Goal: Task Accomplishment & Management: Complete application form

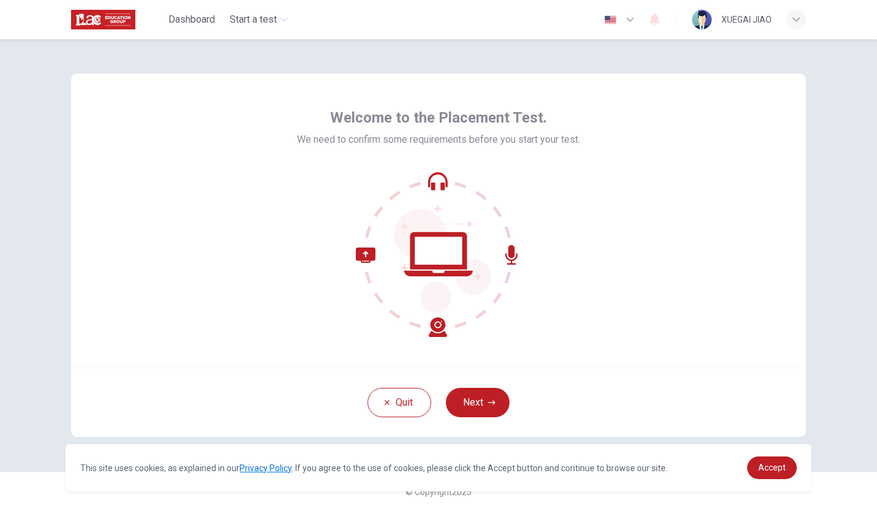
click at [673, 192] on div "Welcome to the Placement Test. We need to confirm some requirements before you …" at bounding box center [438, 220] width 735 height 294
click at [482, 404] on button "Next" at bounding box center [478, 402] width 64 height 29
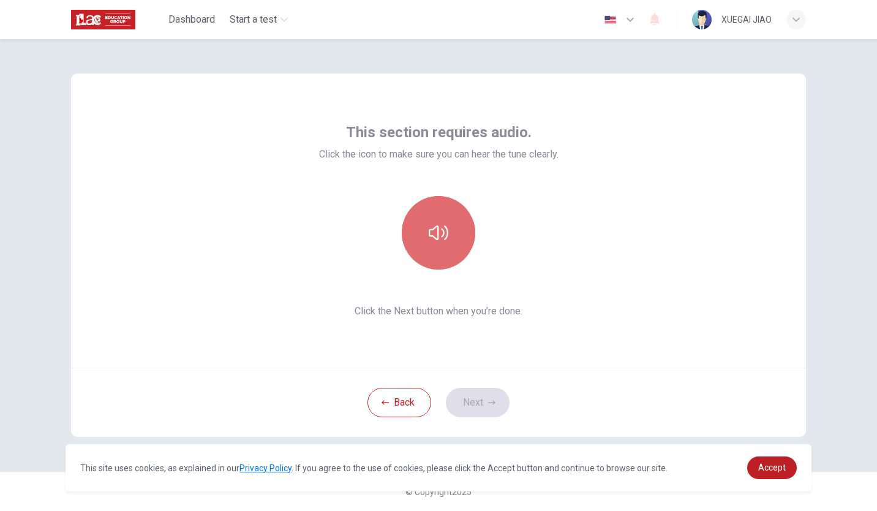
click at [438, 230] on icon "button" at bounding box center [439, 233] width 20 height 20
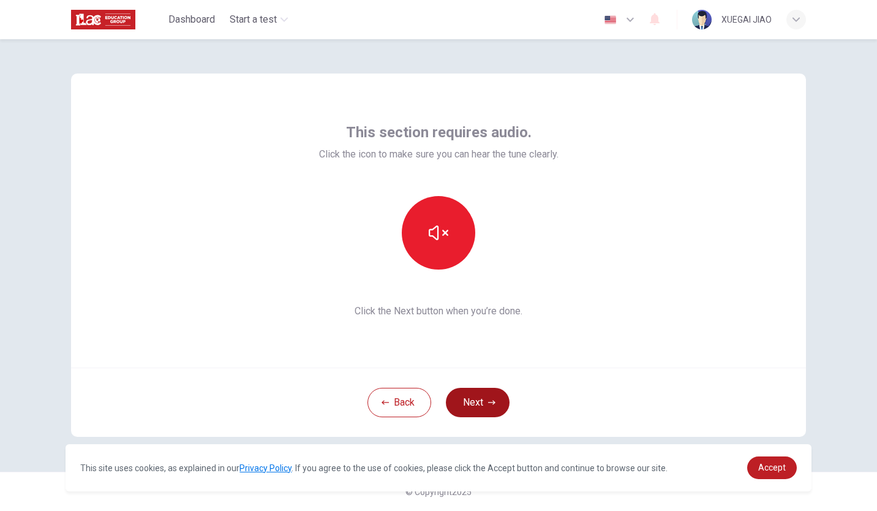
click at [479, 400] on button "Next" at bounding box center [478, 402] width 64 height 29
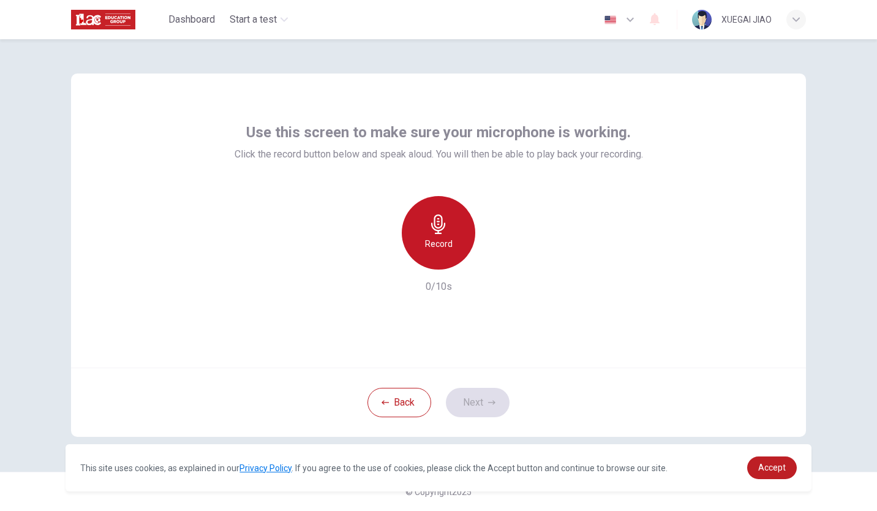
click at [445, 231] on icon "button" at bounding box center [439, 224] width 20 height 20
click at [440, 234] on div "Stop" at bounding box center [438, 232] width 73 height 73
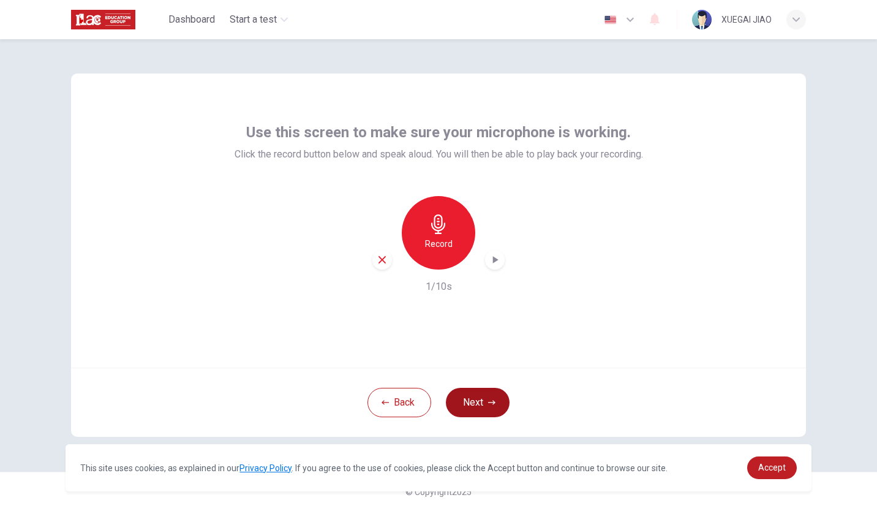
click at [493, 400] on icon "button" at bounding box center [491, 402] width 7 height 7
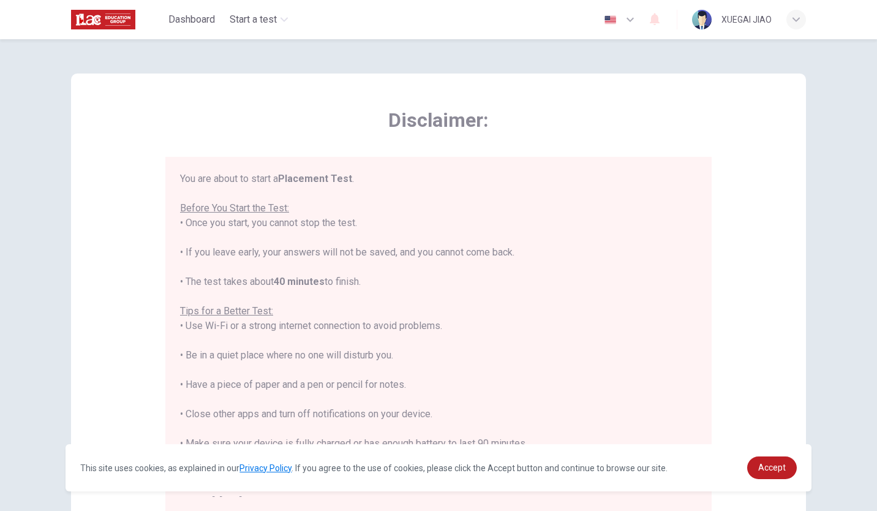
scroll to position [14, 0]
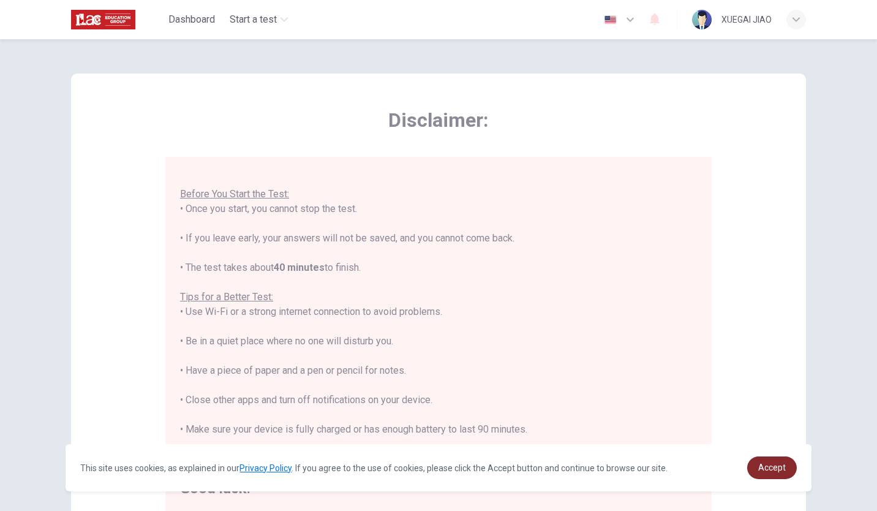
click at [773, 468] on span "Accept" at bounding box center [772, 467] width 28 height 10
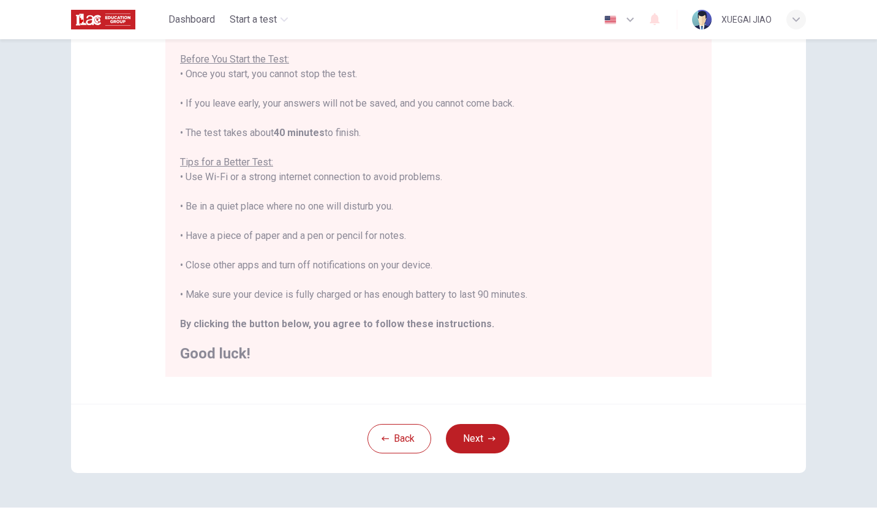
scroll to position [170, 0]
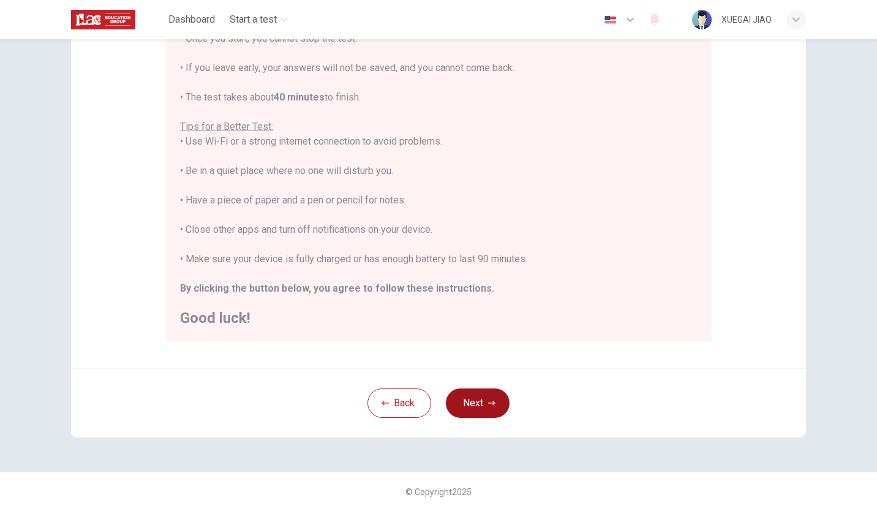
click at [477, 405] on button "Next" at bounding box center [478, 402] width 64 height 29
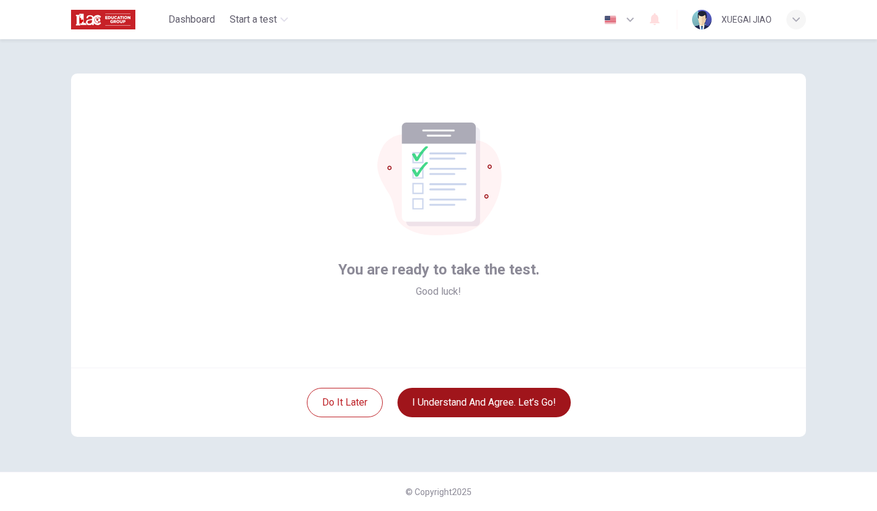
scroll to position [0, 0]
click at [511, 402] on button "I understand and agree. Let’s go!" at bounding box center [483, 402] width 173 height 29
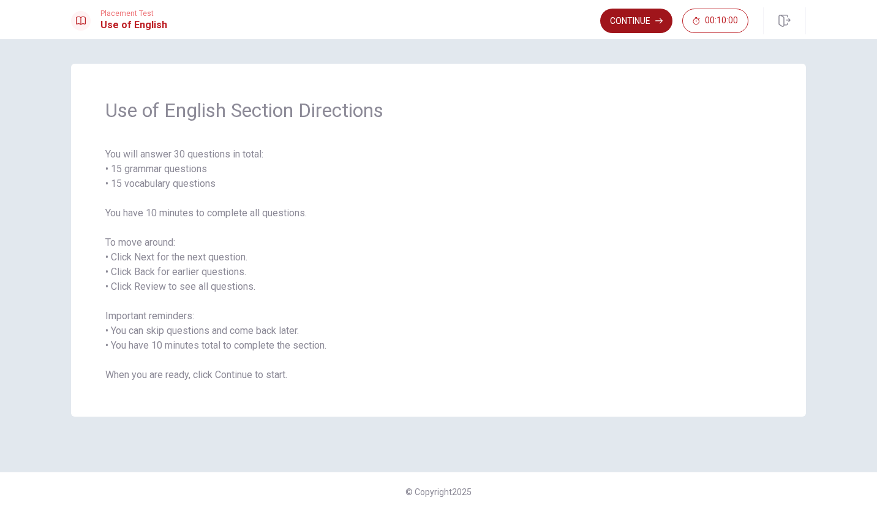
click at [645, 18] on button "Continue" at bounding box center [636, 21] width 72 height 24
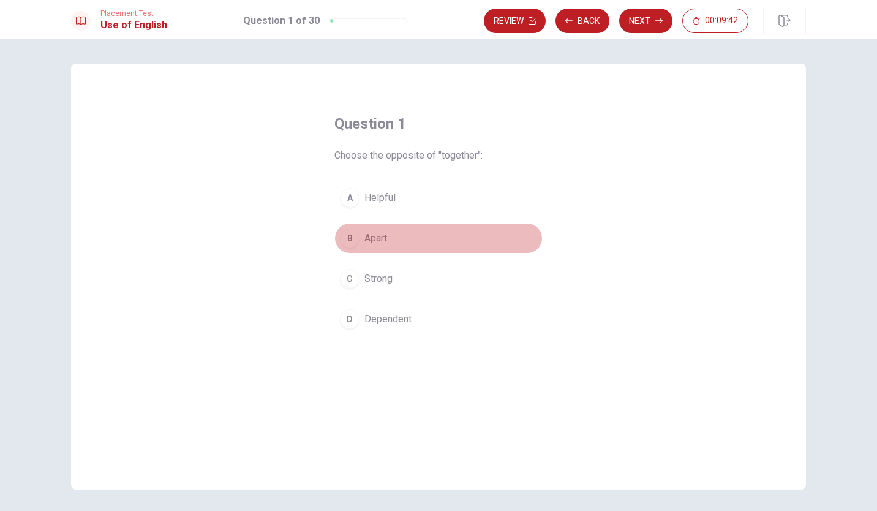
click at [373, 237] on span "Apart" at bounding box center [375, 238] width 23 height 15
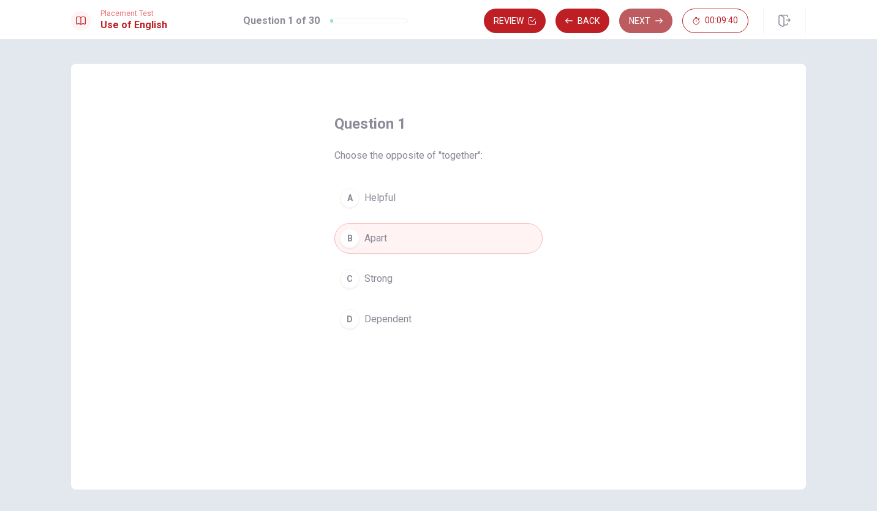
click at [655, 20] on icon "button" at bounding box center [658, 20] width 7 height 7
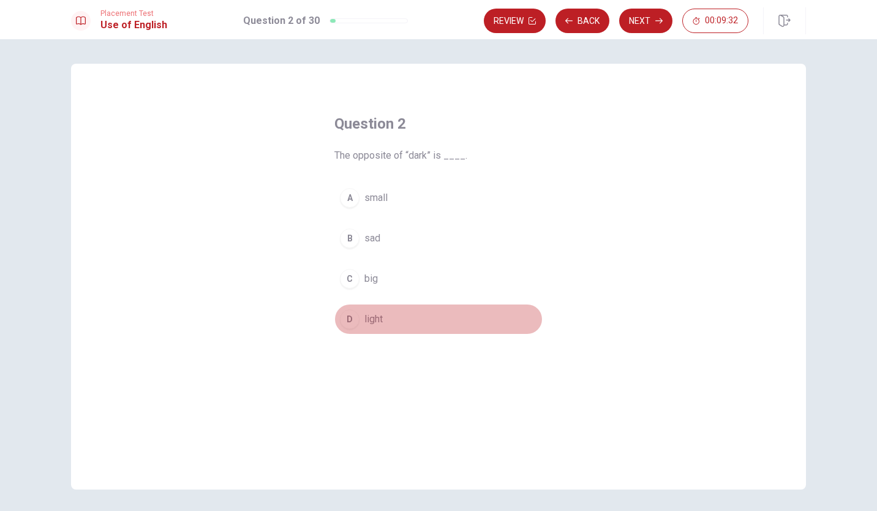
click at [377, 318] on span "light" at bounding box center [373, 319] width 18 height 15
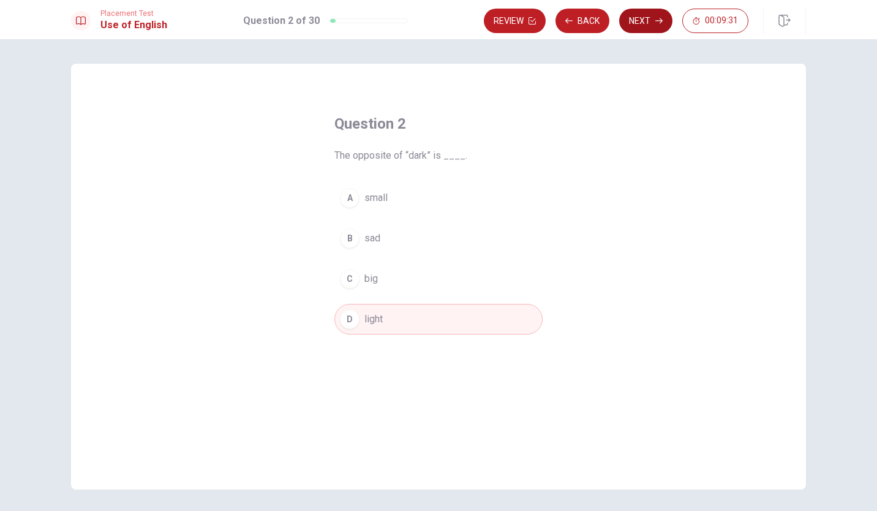
click at [639, 22] on button "Next" at bounding box center [645, 21] width 53 height 24
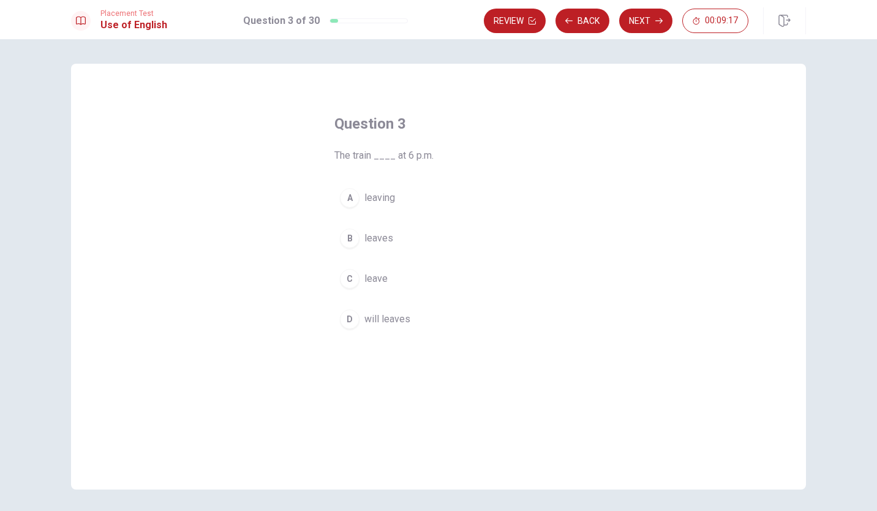
click at [374, 239] on span "leaves" at bounding box center [378, 238] width 29 height 15
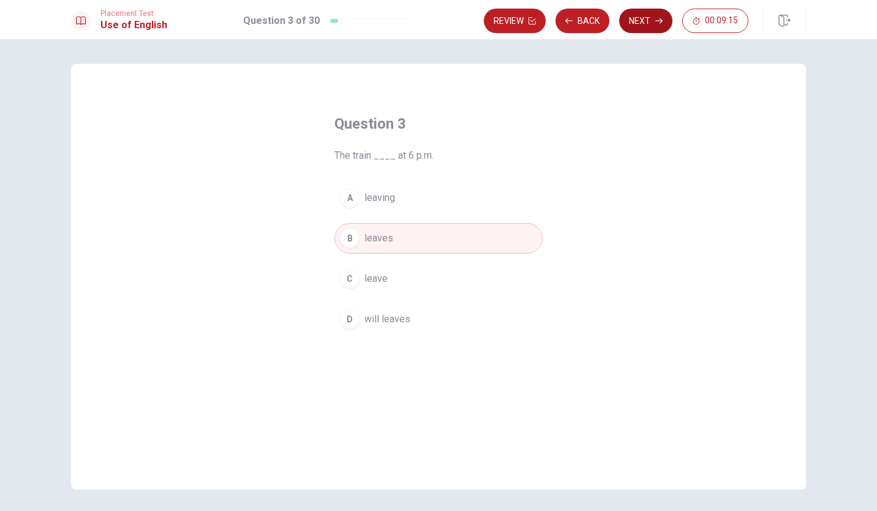
click at [640, 22] on button "Next" at bounding box center [645, 21] width 53 height 24
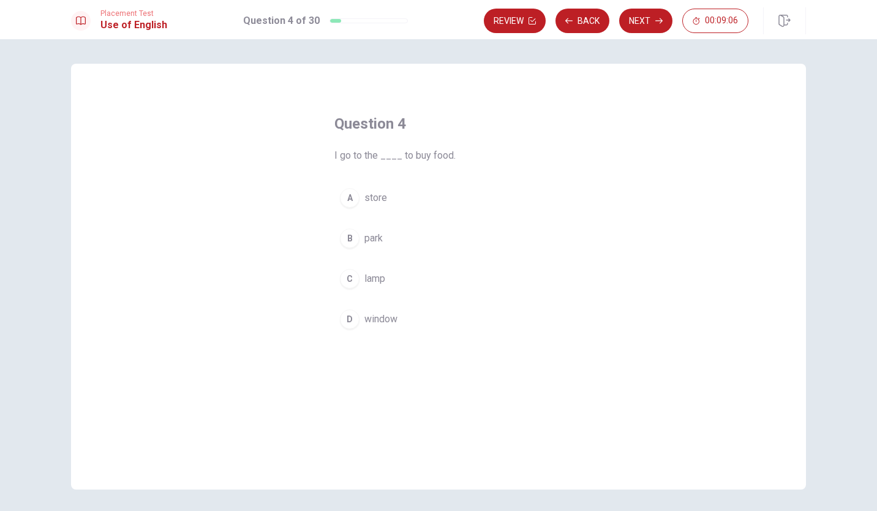
click at [370, 199] on span "store" at bounding box center [375, 197] width 23 height 15
click at [645, 24] on button "Next" at bounding box center [645, 21] width 53 height 24
click at [370, 238] on span "Do" at bounding box center [370, 238] width 12 height 15
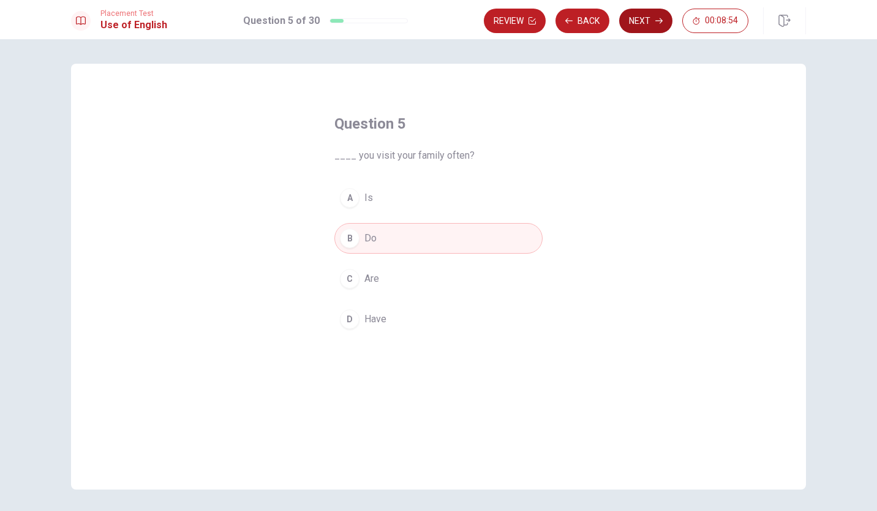
click at [645, 20] on button "Next" at bounding box center [645, 21] width 53 height 24
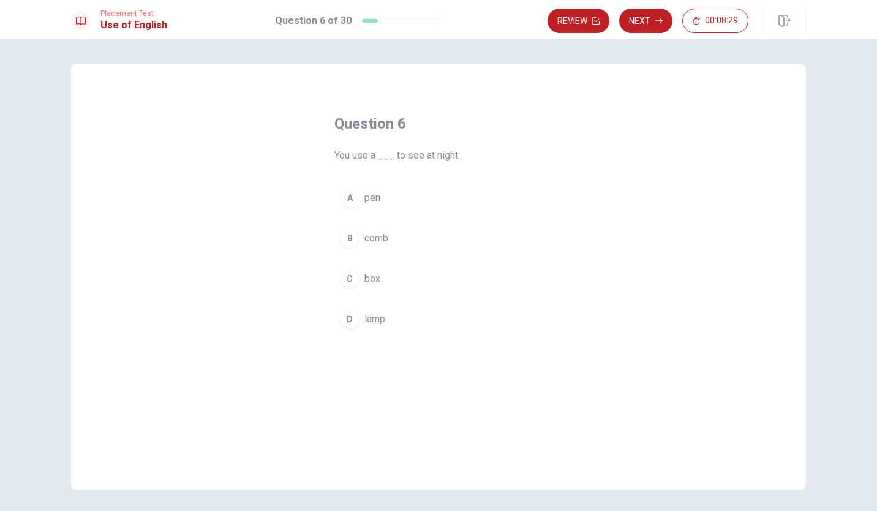
click at [377, 314] on span "lamp" at bounding box center [374, 319] width 21 height 15
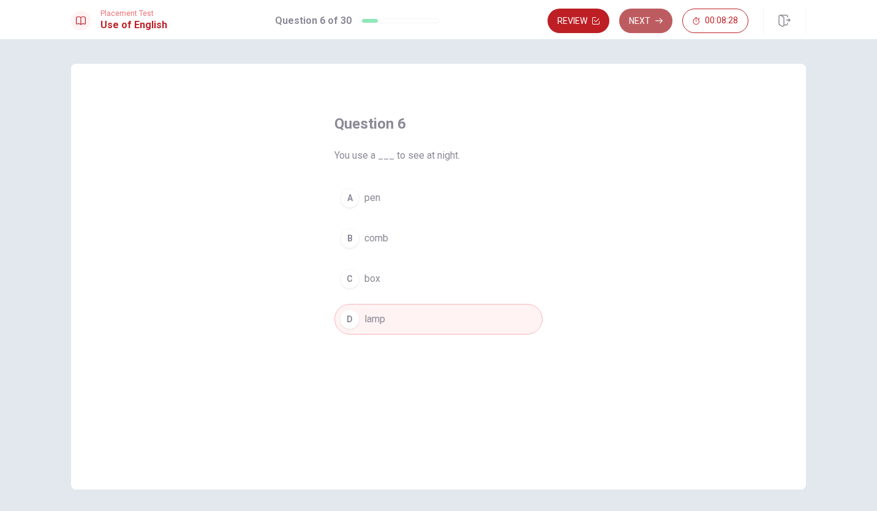
click at [655, 22] on button "Next" at bounding box center [645, 21] width 53 height 24
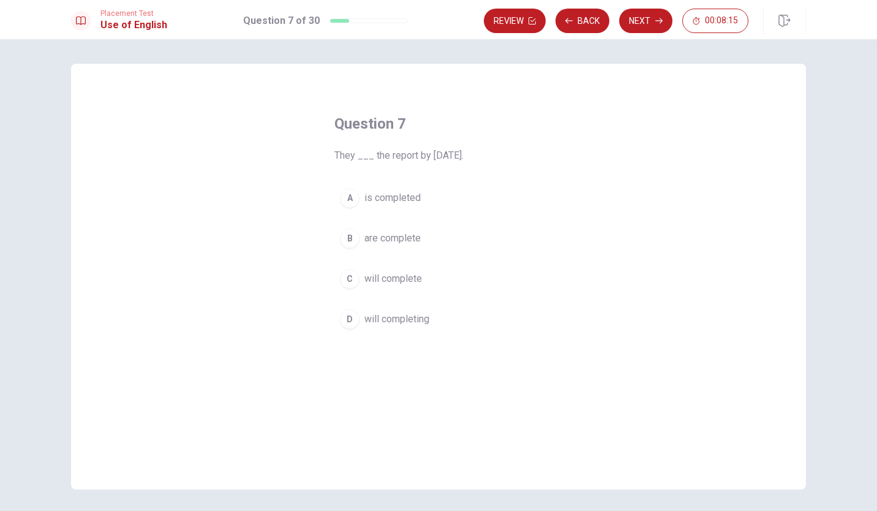
click at [411, 276] on span "will complete" at bounding box center [393, 278] width 58 height 15
click at [648, 20] on button "Next" at bounding box center [645, 21] width 53 height 24
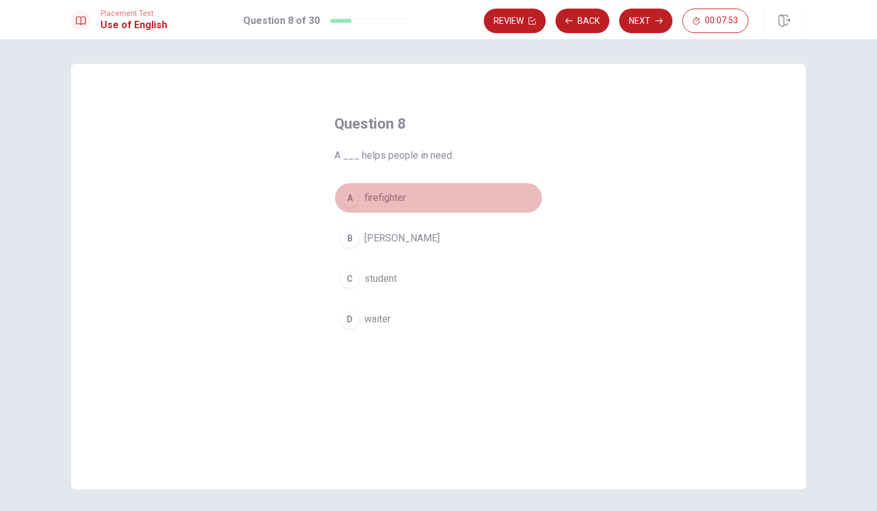
click at [387, 197] on span "firefighter" at bounding box center [385, 197] width 42 height 15
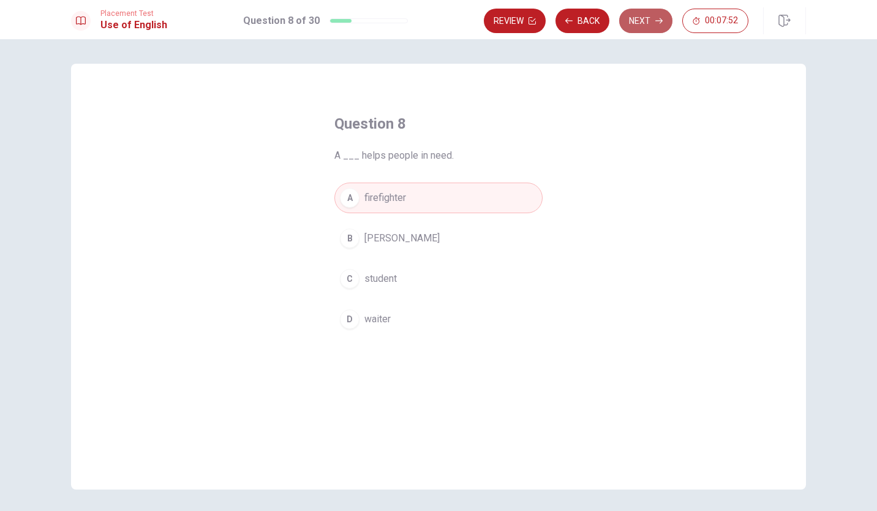
click at [644, 23] on button "Next" at bounding box center [645, 21] width 53 height 24
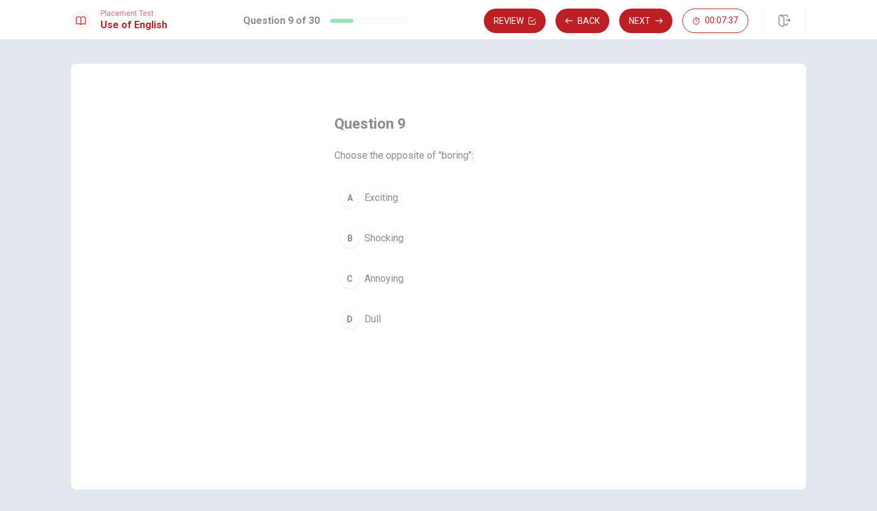
click at [383, 198] on span "Exciting" at bounding box center [381, 197] width 34 height 15
click at [650, 19] on button "Next" at bounding box center [645, 21] width 53 height 24
click at [377, 240] on span "went" at bounding box center [374, 238] width 21 height 15
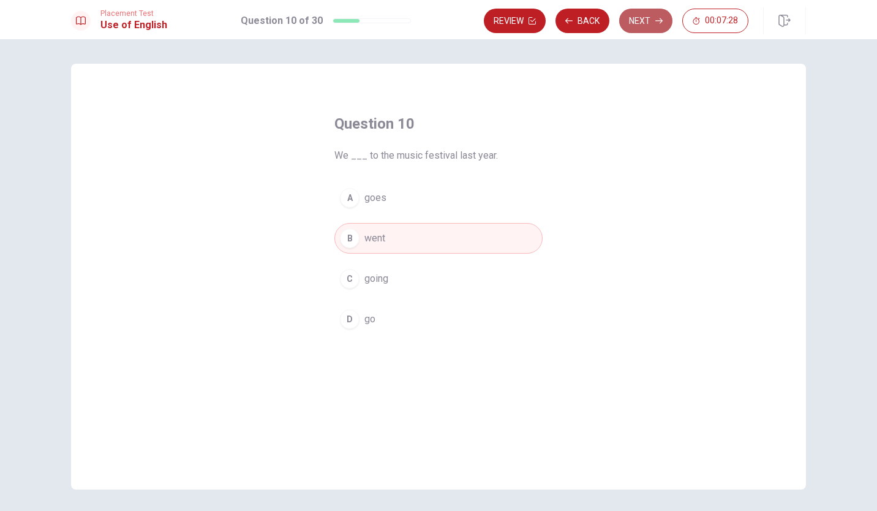
click at [639, 22] on button "Next" at bounding box center [645, 21] width 53 height 24
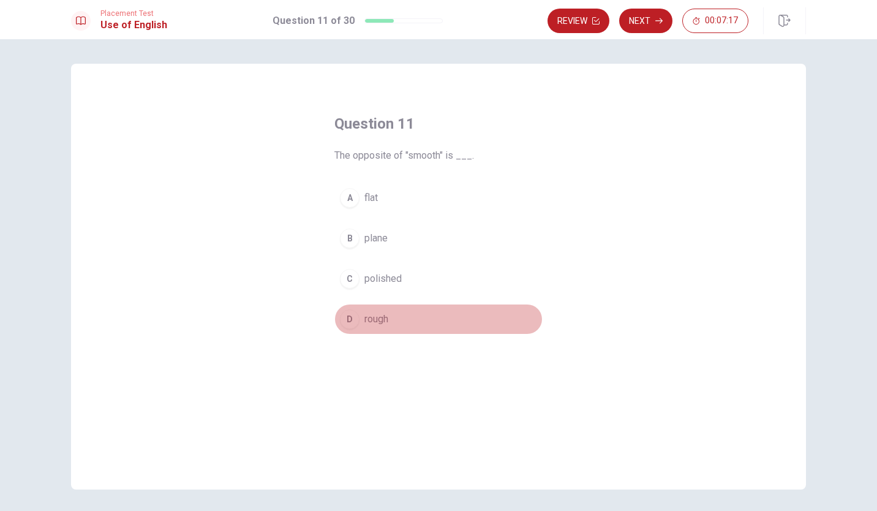
click at [370, 320] on span "rough" at bounding box center [376, 319] width 24 height 15
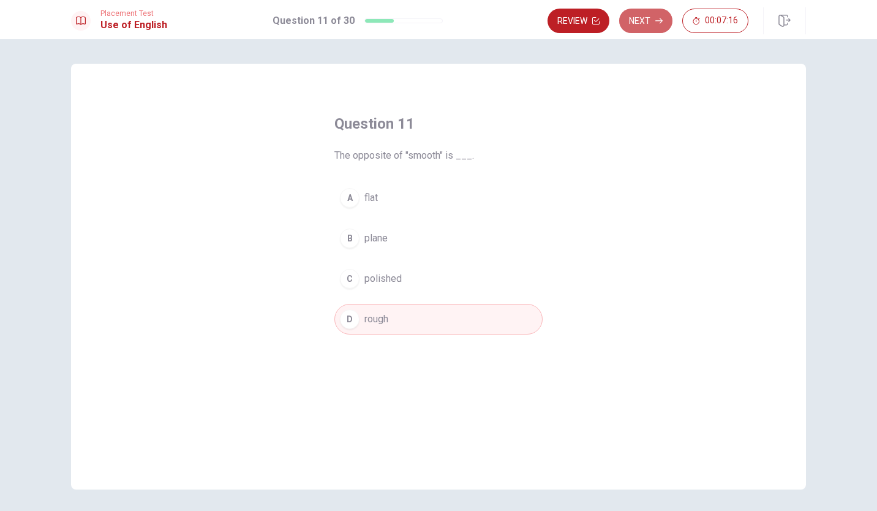
click at [646, 20] on button "Next" at bounding box center [645, 21] width 53 height 24
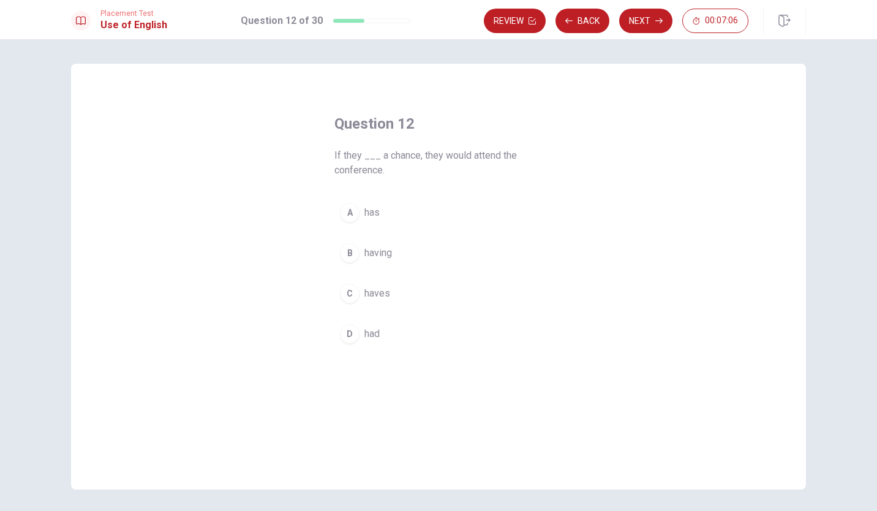
click at [373, 212] on span "has" at bounding box center [371, 212] width 15 height 15
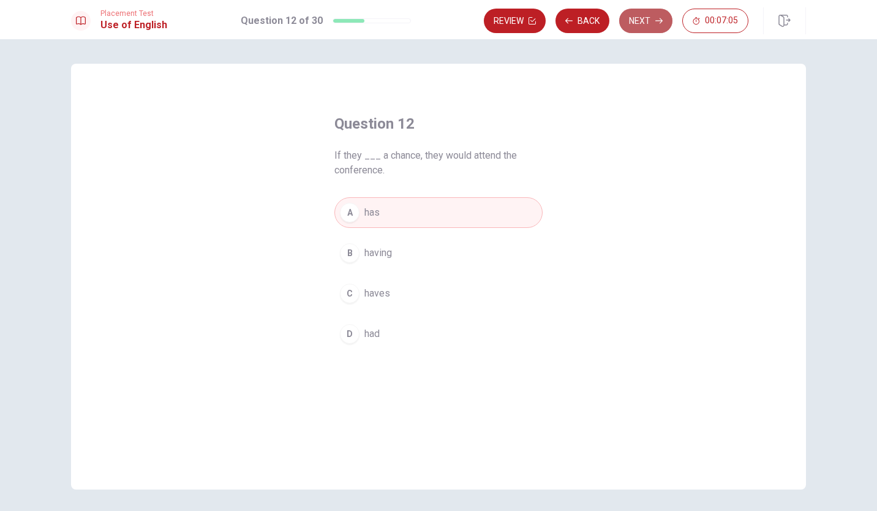
click at [641, 23] on button "Next" at bounding box center [645, 21] width 53 height 24
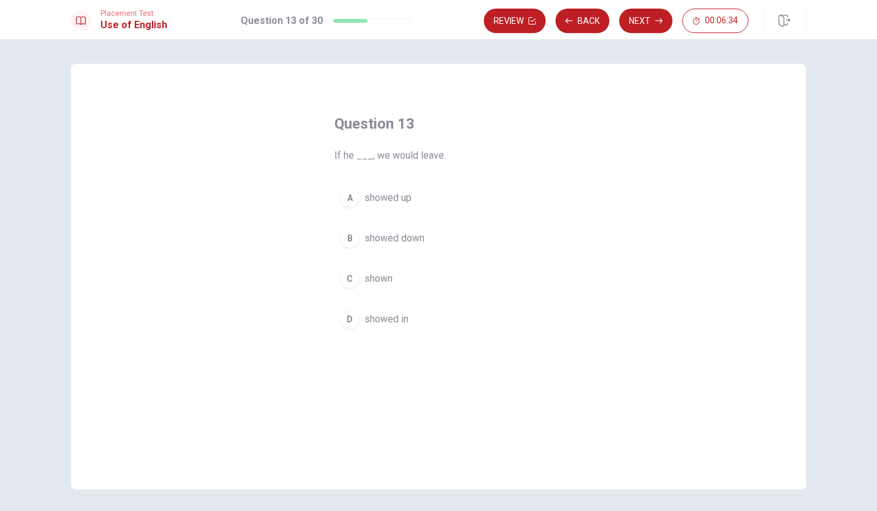
click at [383, 315] on span "showed in" at bounding box center [386, 319] width 44 height 15
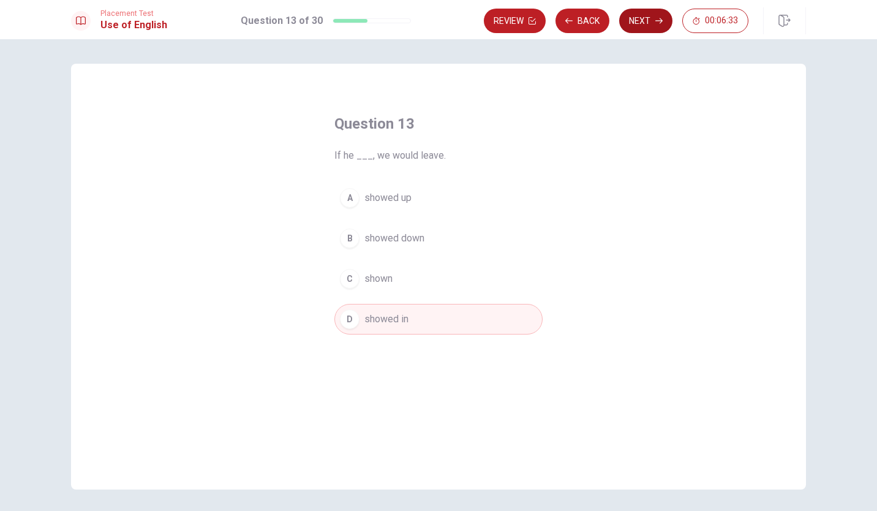
click at [645, 23] on button "Next" at bounding box center [645, 21] width 53 height 24
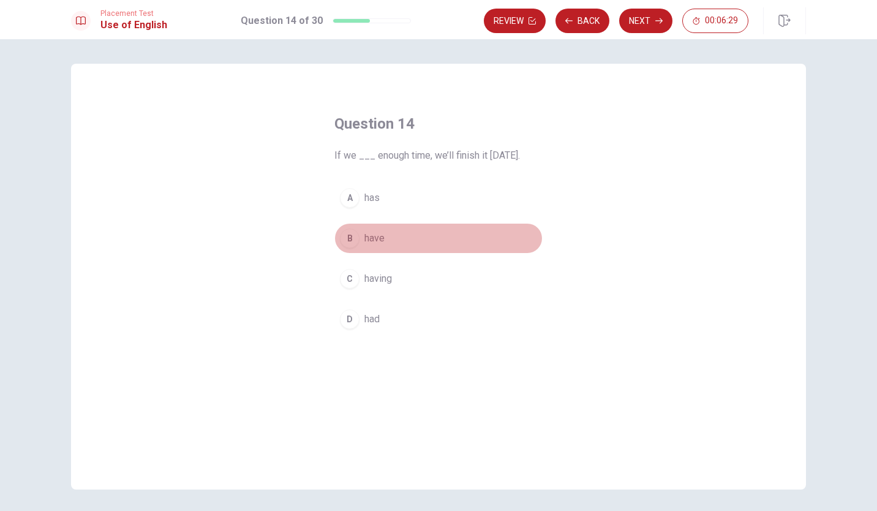
click at [374, 234] on span "have" at bounding box center [374, 238] width 20 height 15
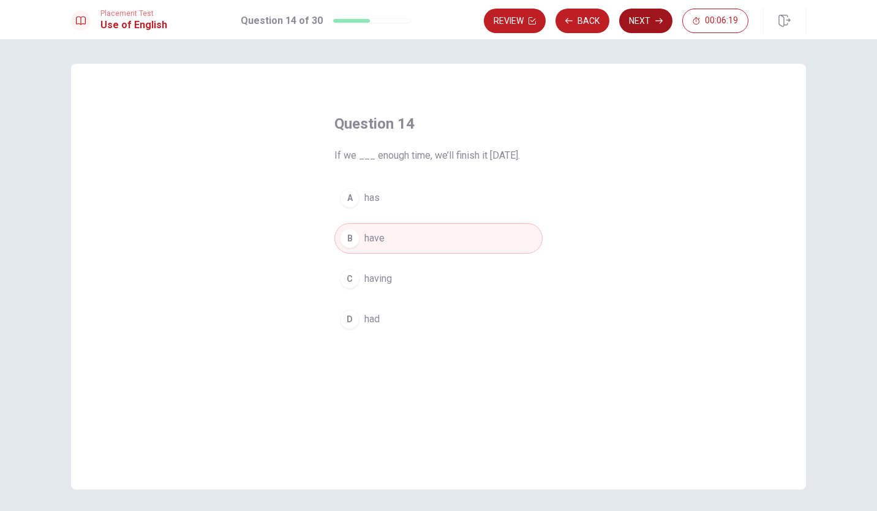
click at [642, 23] on button "Next" at bounding box center [645, 21] width 53 height 24
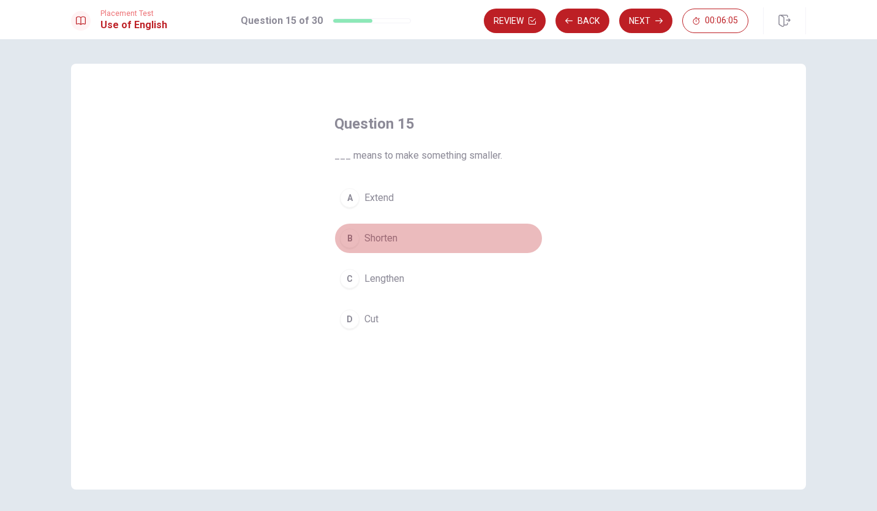
click at [376, 238] on span "Shorten" at bounding box center [380, 238] width 33 height 15
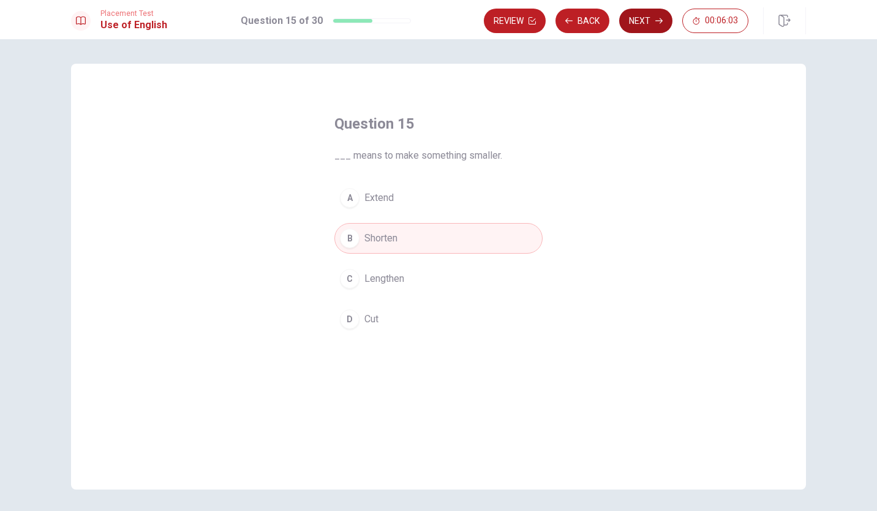
click at [642, 20] on button "Next" at bounding box center [645, 21] width 53 height 24
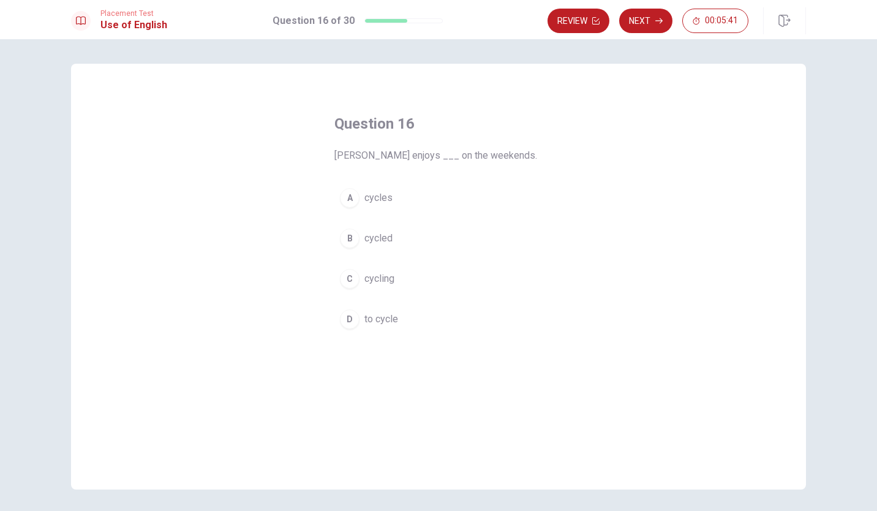
click at [379, 281] on span "cycling" at bounding box center [379, 278] width 30 height 15
click at [647, 20] on button "Next" at bounding box center [645, 21] width 53 height 24
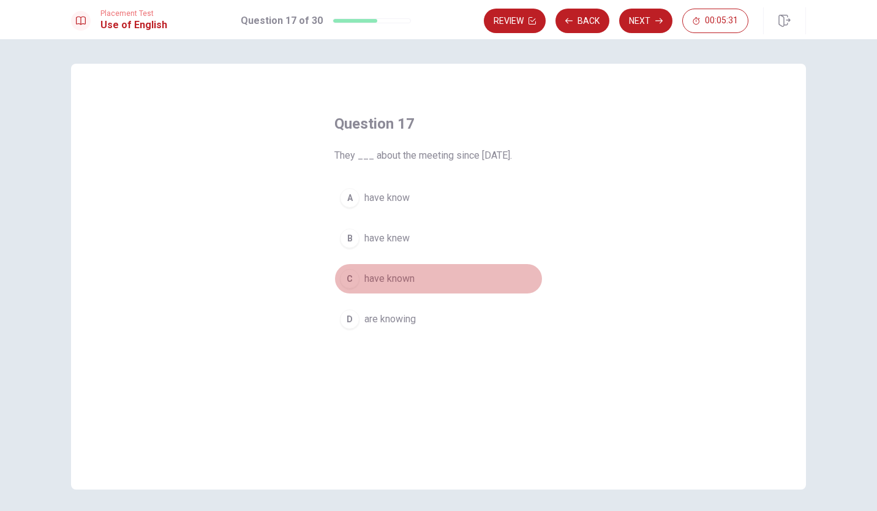
click at [392, 278] on span "have known" at bounding box center [389, 278] width 50 height 15
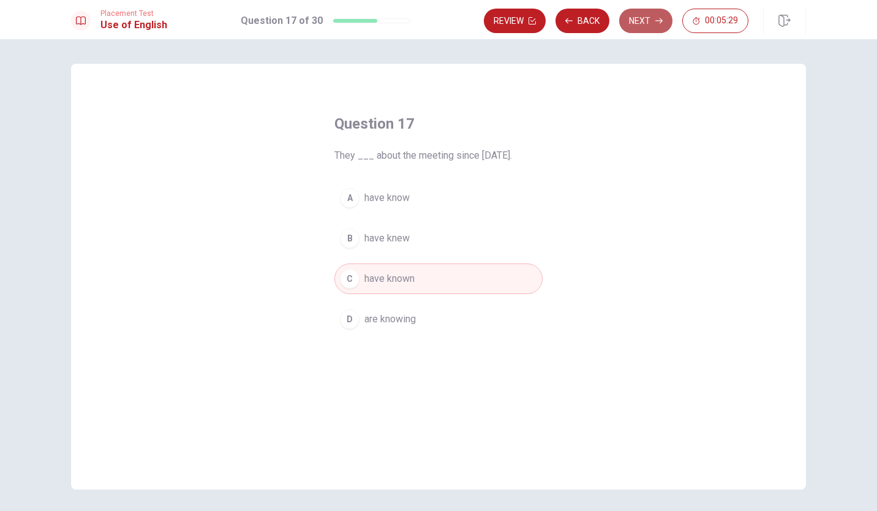
click at [645, 20] on button "Next" at bounding box center [645, 21] width 53 height 24
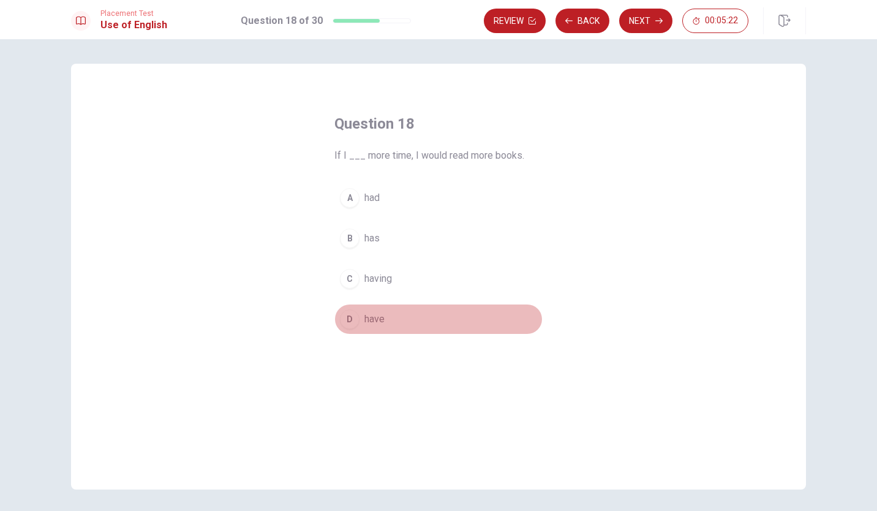
click at [370, 322] on span "have" at bounding box center [374, 319] width 20 height 15
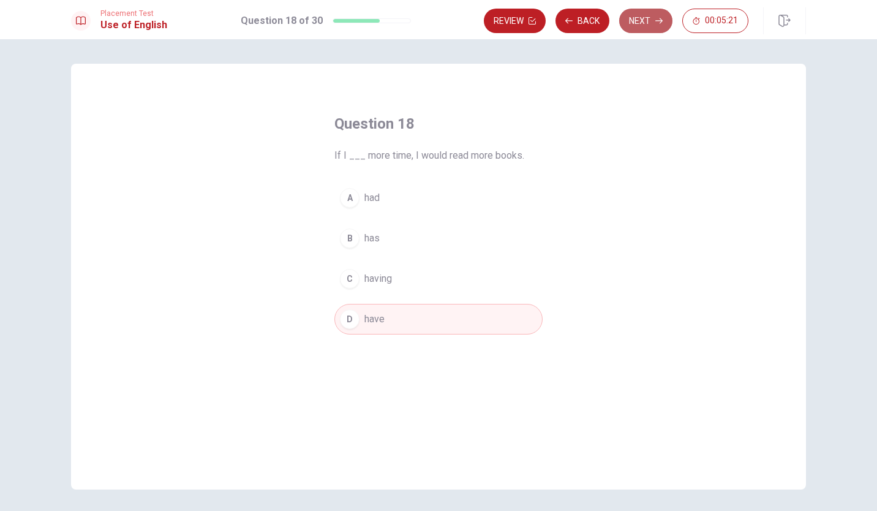
click at [643, 24] on button "Next" at bounding box center [645, 21] width 53 height 24
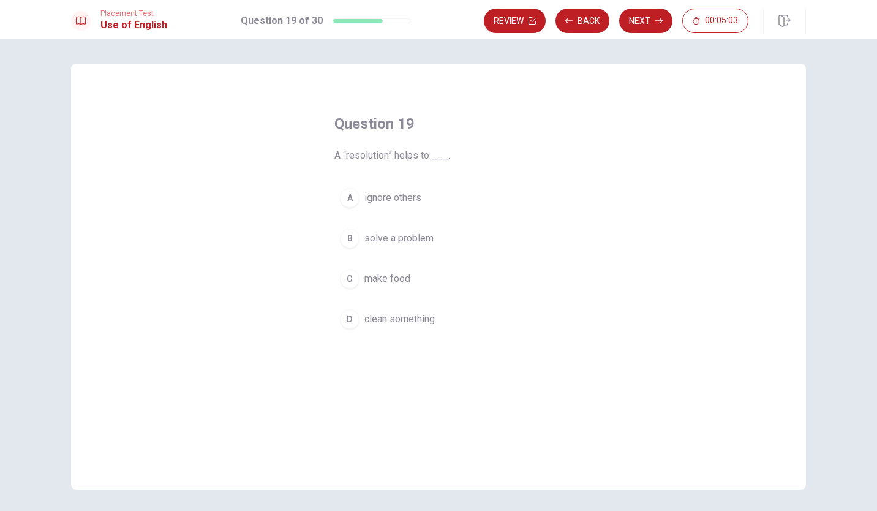
click at [397, 236] on span "solve a problem" at bounding box center [398, 238] width 69 height 15
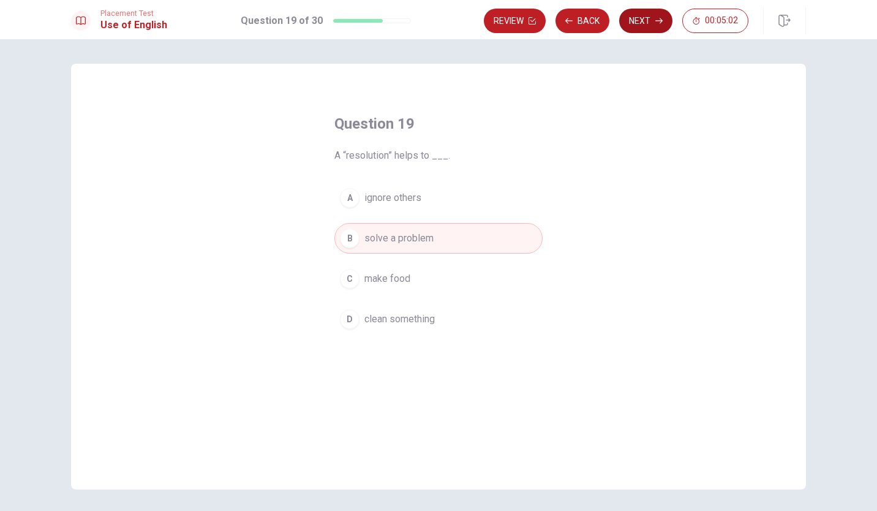
click at [654, 13] on button "Next" at bounding box center [645, 21] width 53 height 24
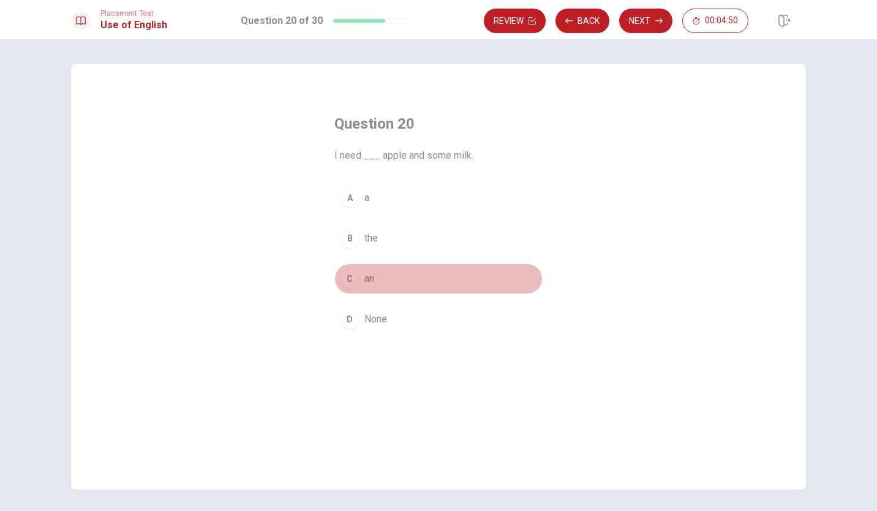
click at [358, 282] on button "C an" at bounding box center [438, 278] width 208 height 31
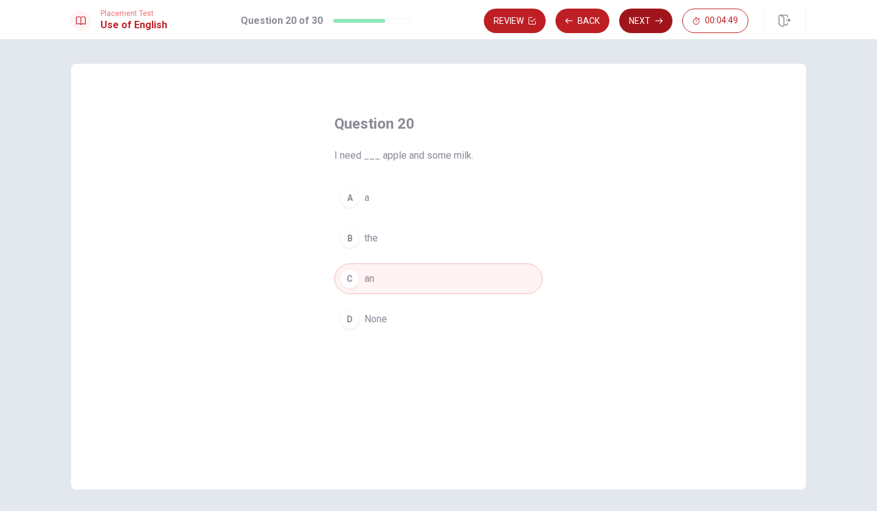
click at [642, 20] on button "Next" at bounding box center [645, 21] width 53 height 24
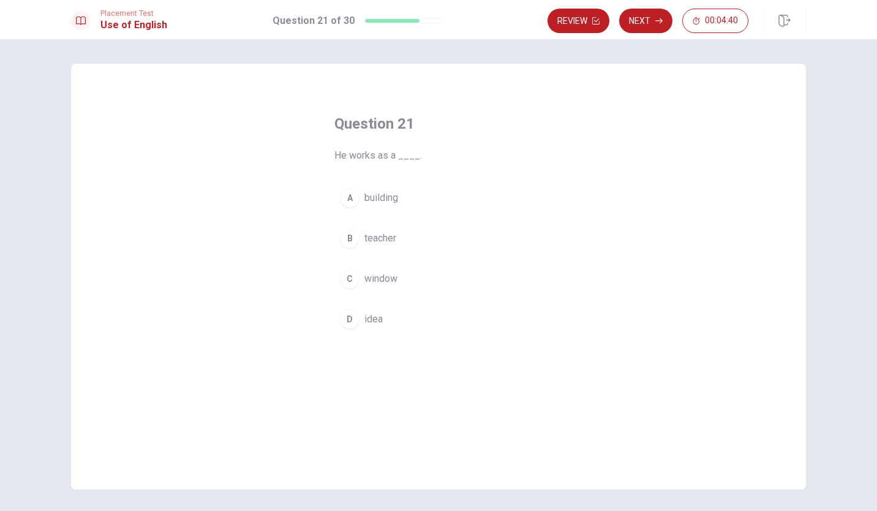
click at [386, 237] on span "teacher" at bounding box center [380, 238] width 32 height 15
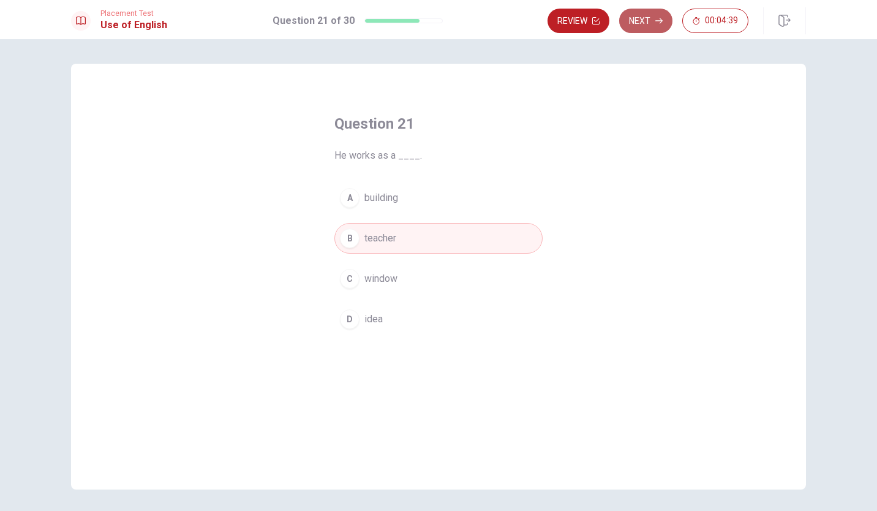
click at [647, 20] on button "Next" at bounding box center [645, 21] width 53 height 24
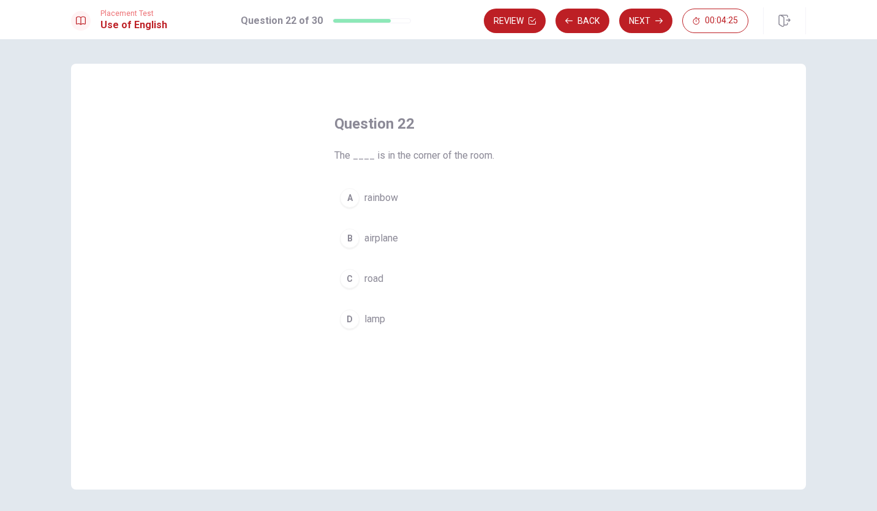
click at [379, 318] on span "lamp" at bounding box center [374, 319] width 21 height 15
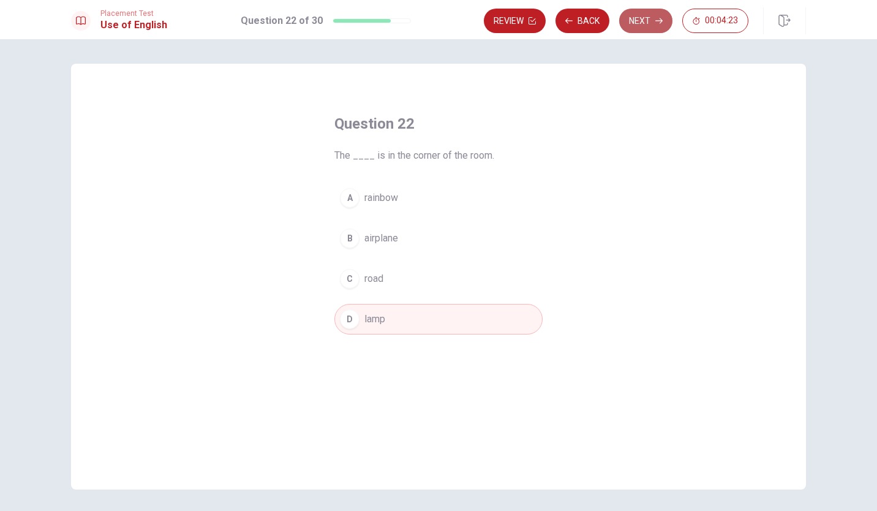
click at [647, 19] on button "Next" at bounding box center [645, 21] width 53 height 24
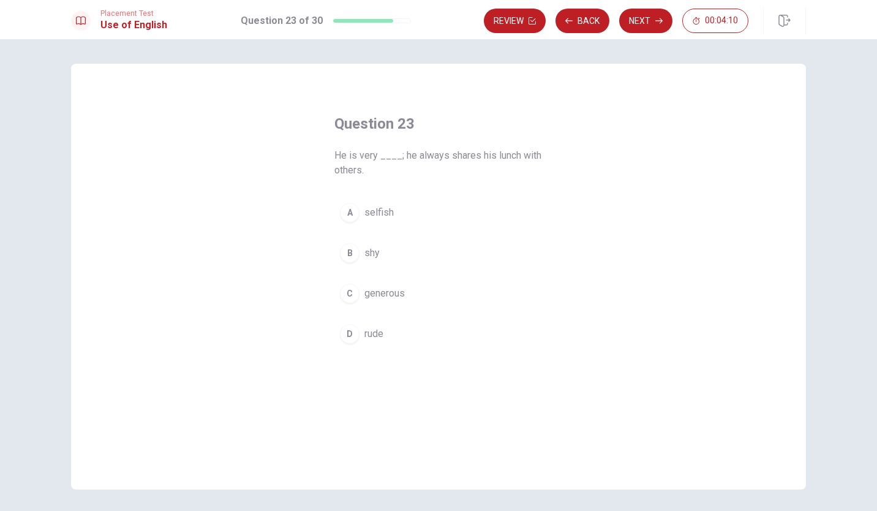
click at [384, 291] on span "generous" at bounding box center [384, 293] width 40 height 15
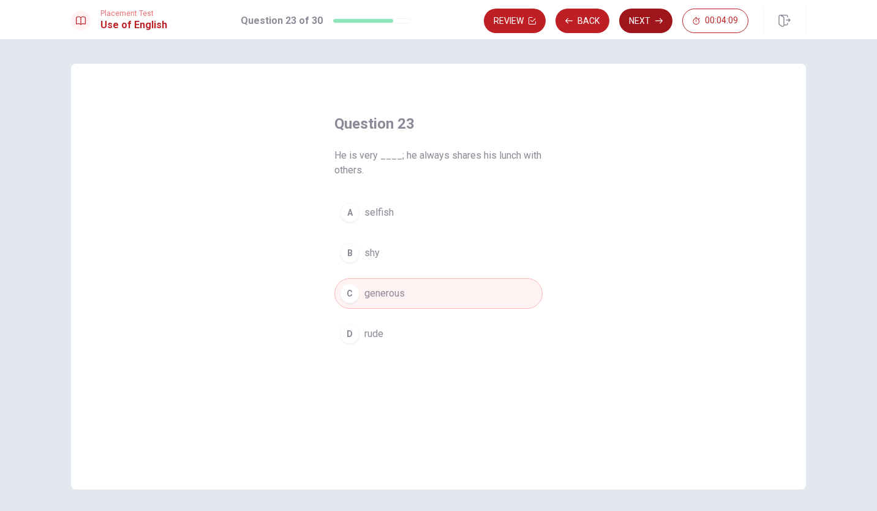
click at [644, 21] on button "Next" at bounding box center [645, 21] width 53 height 24
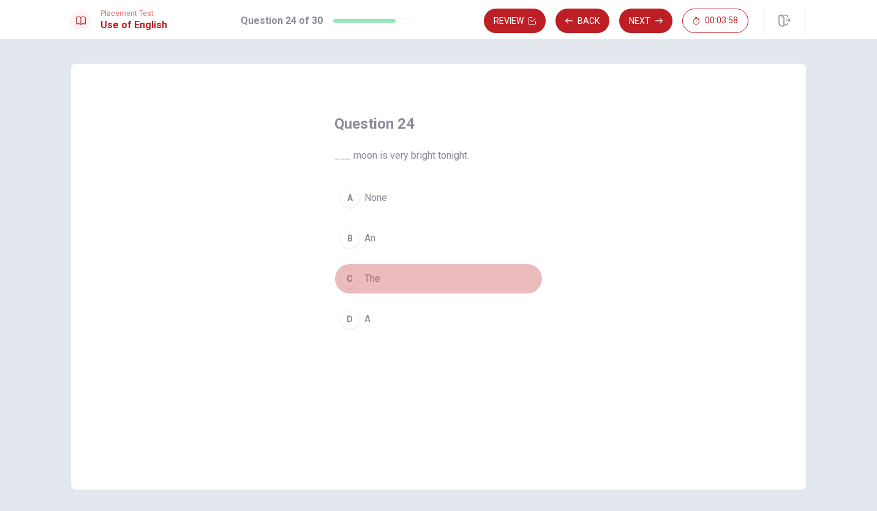
click at [375, 276] on span "The" at bounding box center [372, 278] width 16 height 15
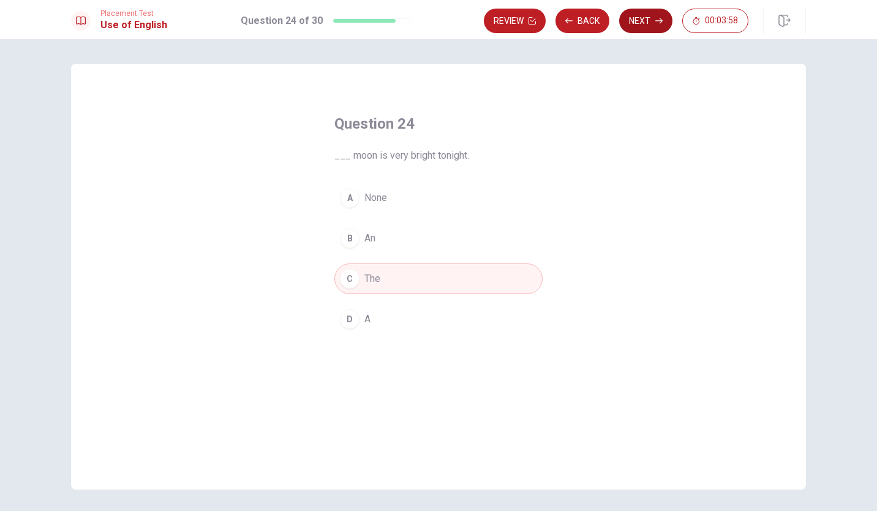
click at [637, 22] on button "Next" at bounding box center [645, 21] width 53 height 24
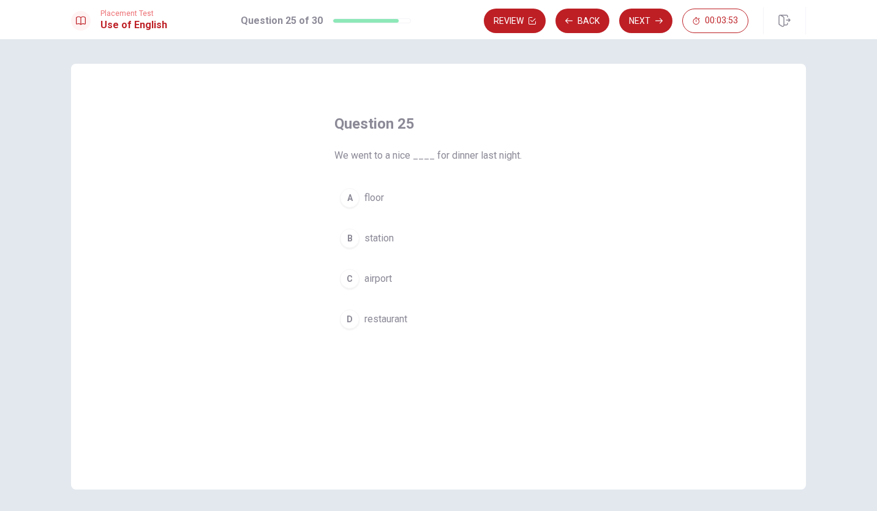
click at [390, 321] on span "restaurant" at bounding box center [385, 319] width 43 height 15
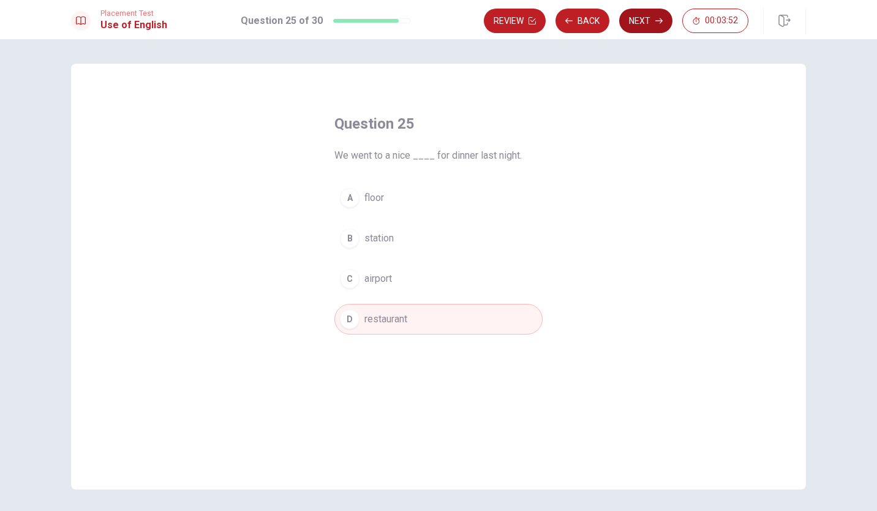
click at [645, 20] on button "Next" at bounding box center [645, 21] width 53 height 24
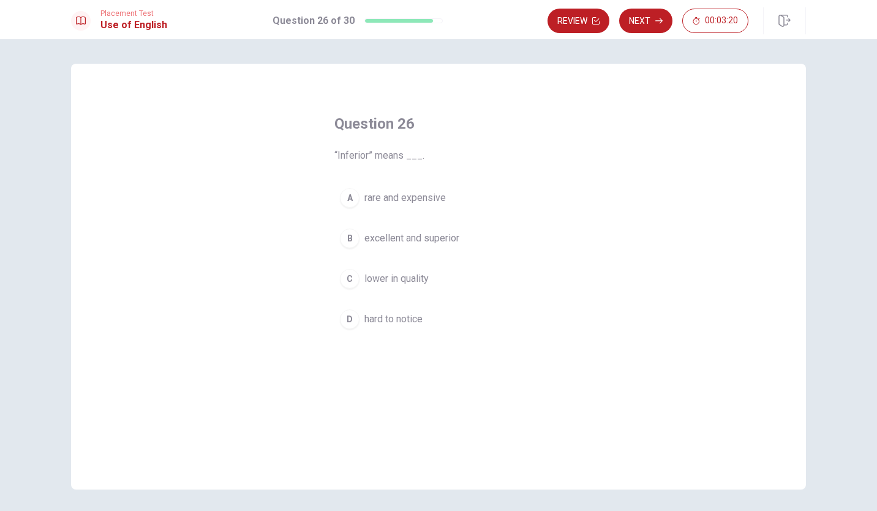
click at [391, 279] on span "lower in quality" at bounding box center [396, 278] width 64 height 15
click at [652, 20] on button "Next" at bounding box center [645, 21] width 53 height 24
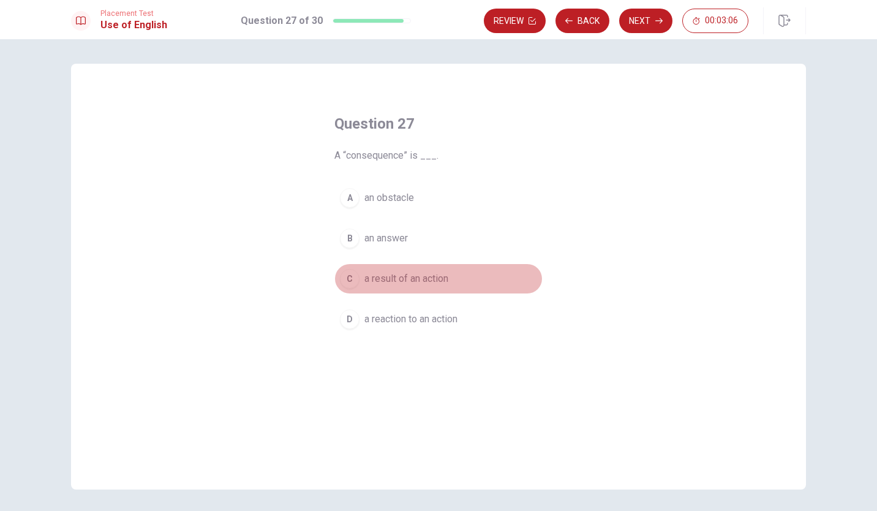
click at [378, 278] on span "a result of an action" at bounding box center [406, 278] width 84 height 15
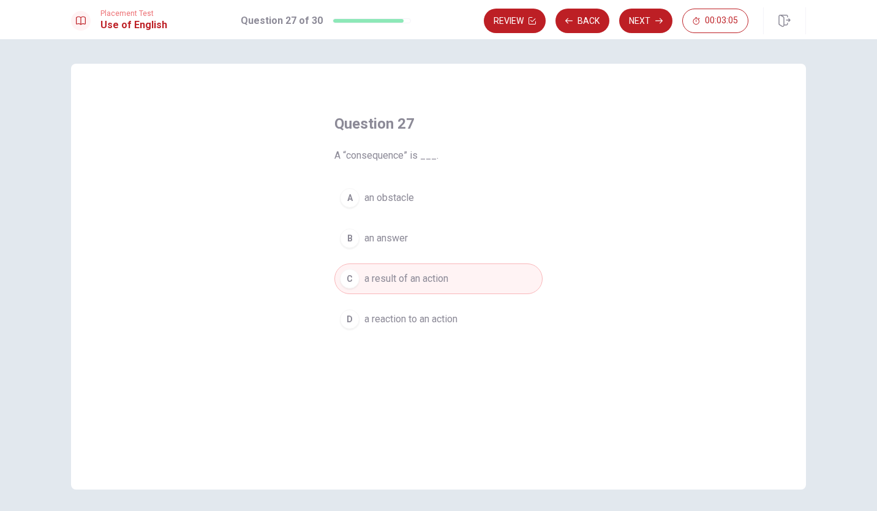
click at [650, 21] on button "Next" at bounding box center [645, 21] width 53 height 24
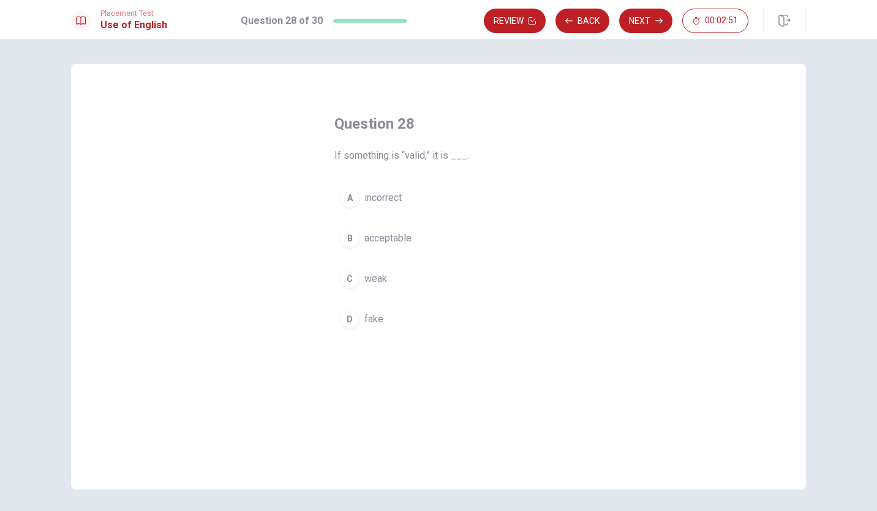
click at [379, 232] on span "acceptable" at bounding box center [387, 238] width 47 height 15
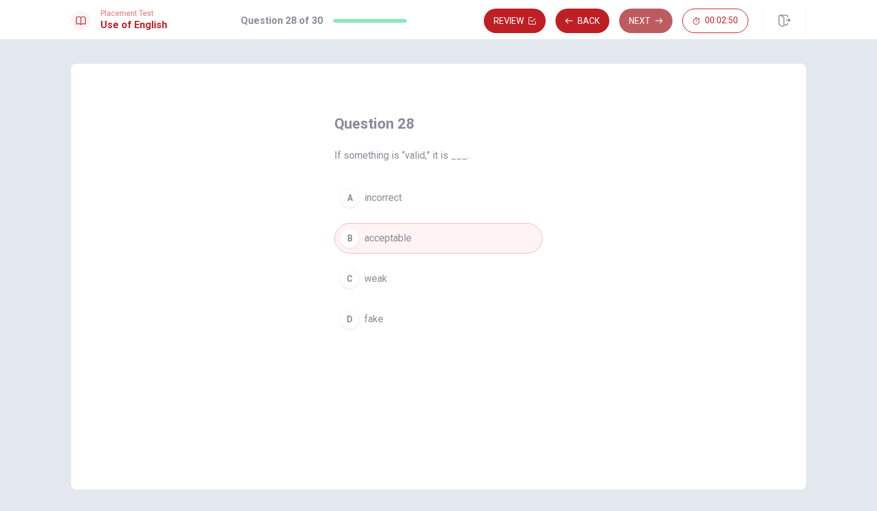
click at [648, 19] on button "Next" at bounding box center [645, 21] width 53 height 24
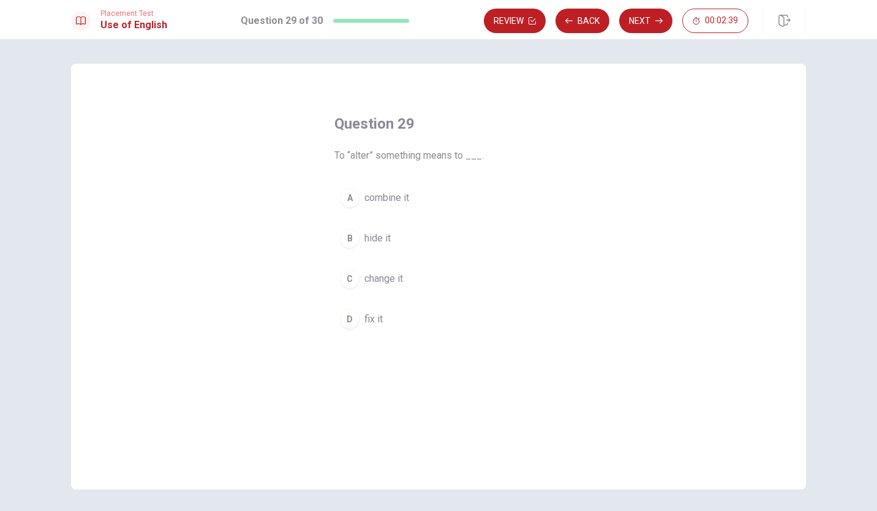
click at [388, 279] on span "change it" at bounding box center [383, 278] width 39 height 15
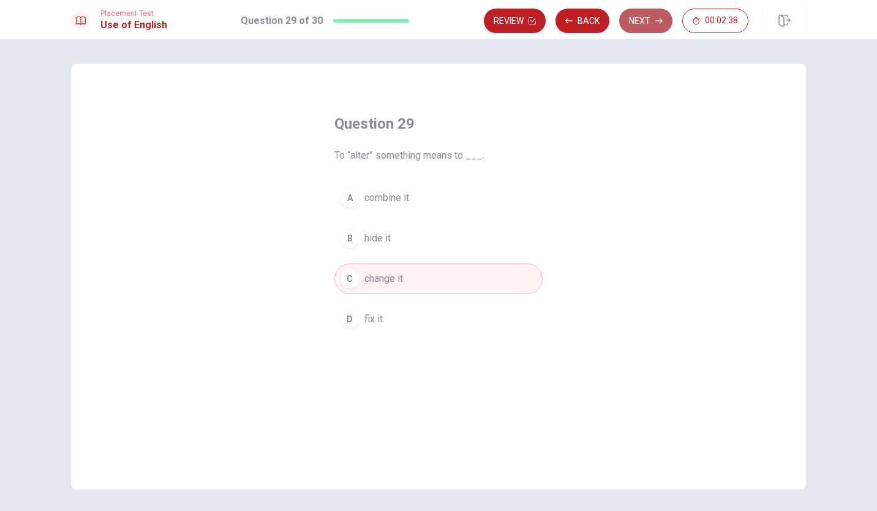
click at [643, 20] on button "Next" at bounding box center [645, 21] width 53 height 24
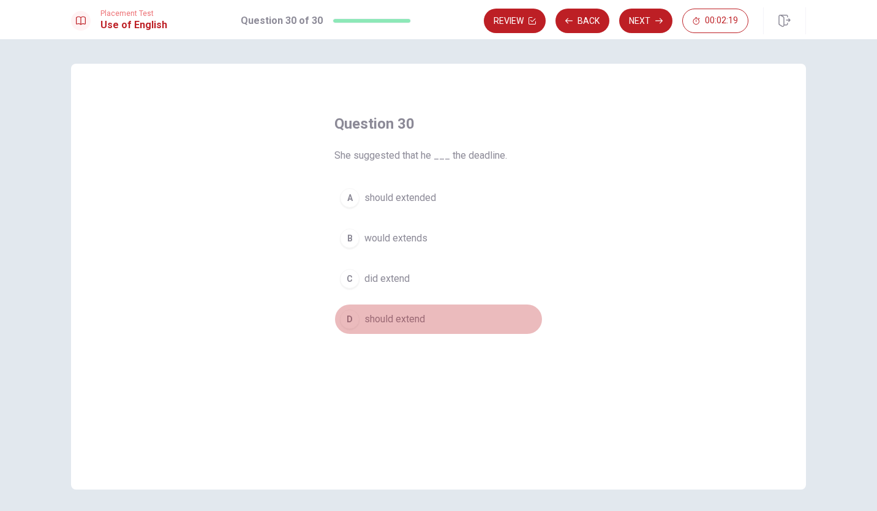
click at [411, 322] on span "should extend" at bounding box center [394, 319] width 61 height 15
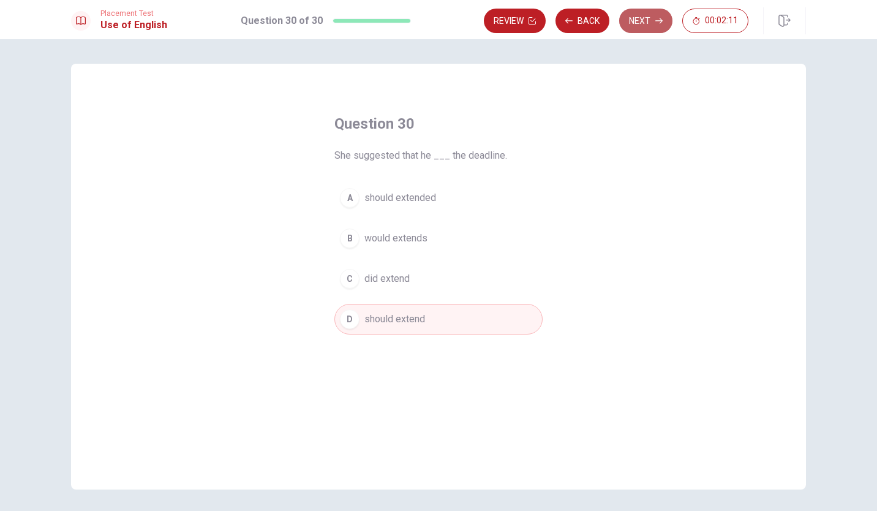
click at [640, 19] on button "Next" at bounding box center [645, 21] width 53 height 24
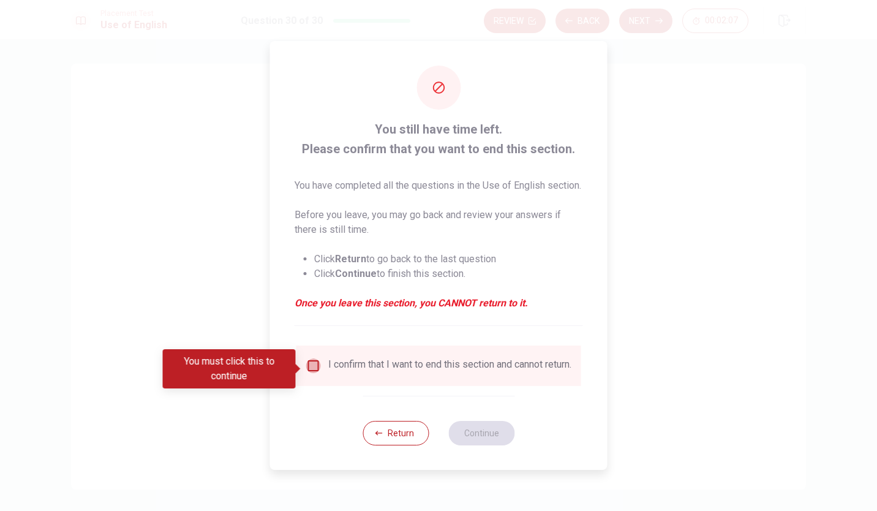
click at [312, 370] on input "You must click this to continue" at bounding box center [313, 365] width 15 height 15
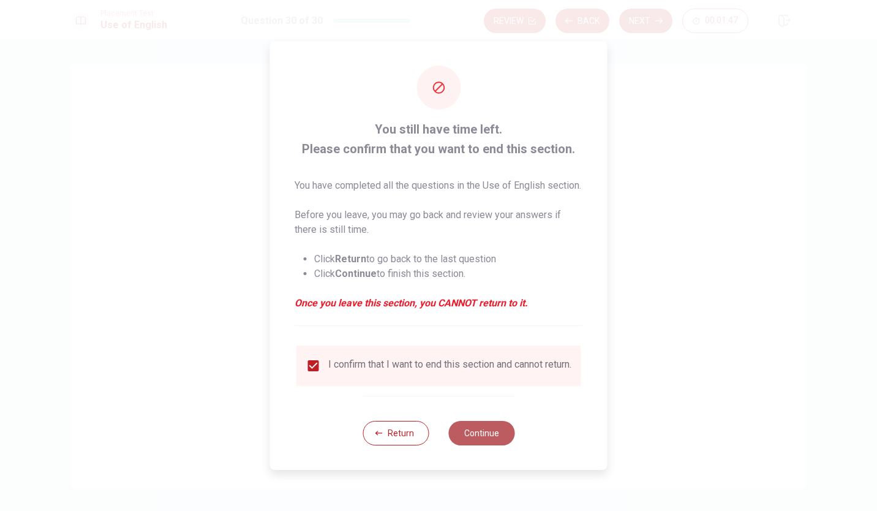
click at [481, 445] on button "Continue" at bounding box center [481, 433] width 66 height 24
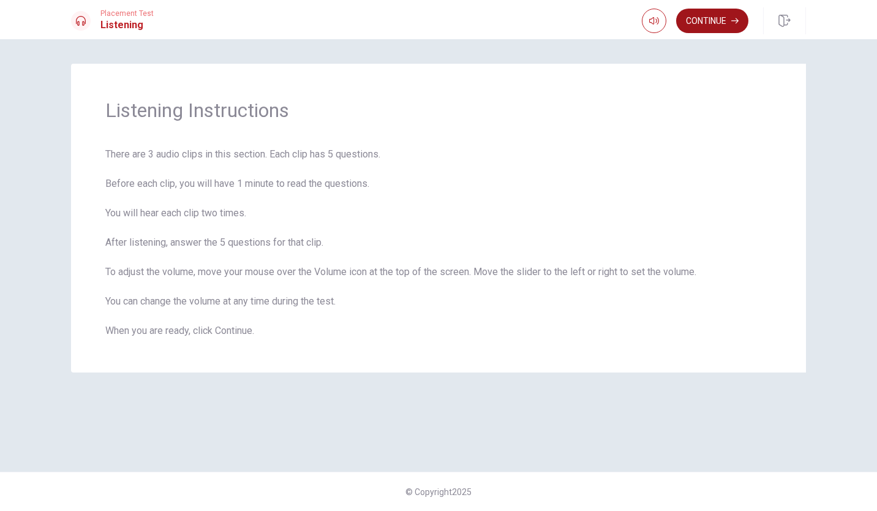
click at [711, 20] on button "Continue" at bounding box center [712, 21] width 72 height 24
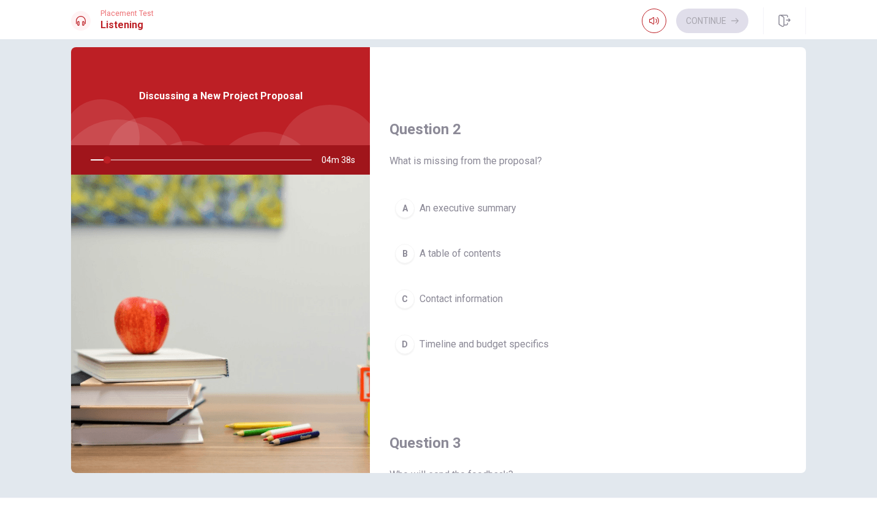
scroll to position [42, 0]
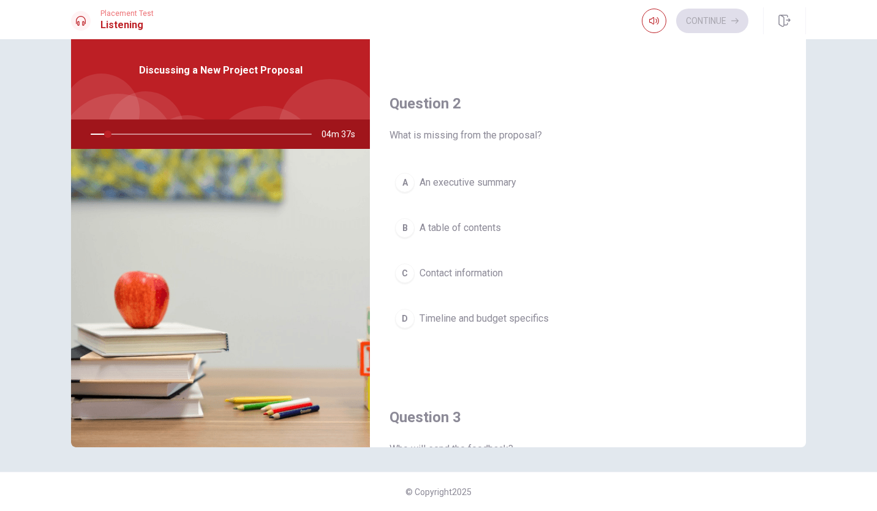
drag, startPoint x: 808, startPoint y: 215, endPoint x: 812, endPoint y: 277, distance: 62.6
click at [812, 277] on div "Question 1 How does the man feel about the draft? A He thinks it’s detailed B H…" at bounding box center [438, 234] width 774 height 426
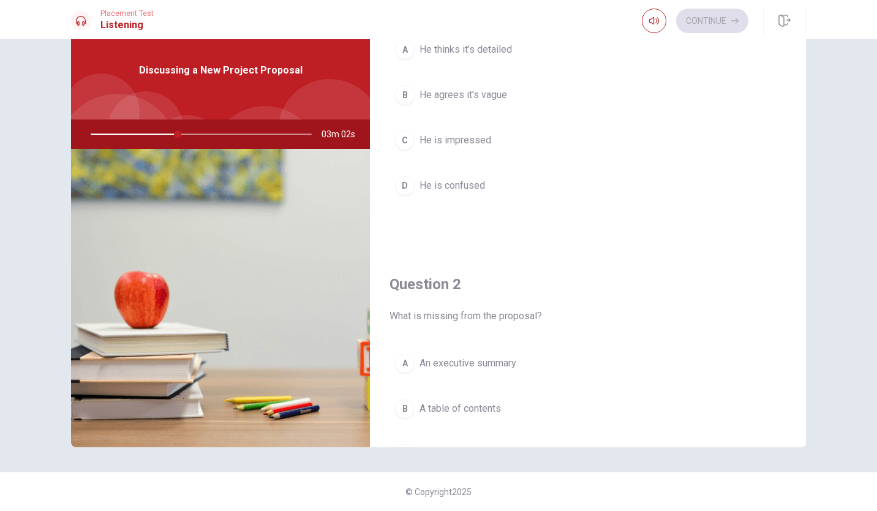
scroll to position [0, 0]
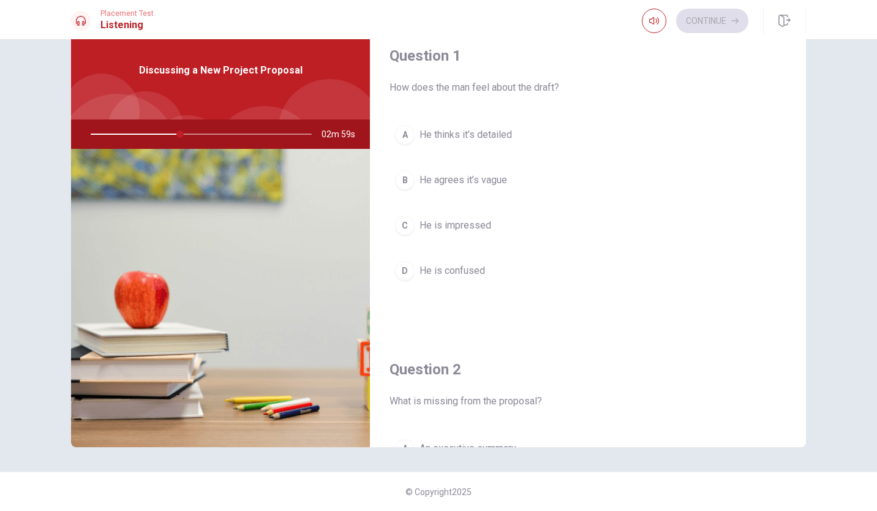
click at [794, 124] on div "Question 1 How does the man feel about the draft? A He thinks it’s detailed B H…" at bounding box center [588, 177] width 436 height 313
click at [793, 74] on div "Question 1 How does the man feel about the draft? A He thinks it’s detailed B H…" at bounding box center [588, 177] width 436 height 313
click at [496, 135] on span "He thinks it’s detailed" at bounding box center [465, 134] width 92 height 15
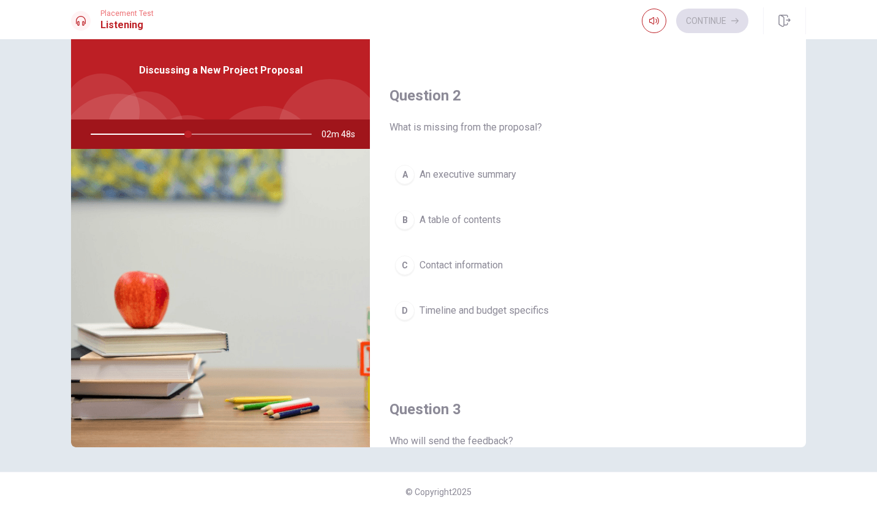
scroll to position [285, 0]
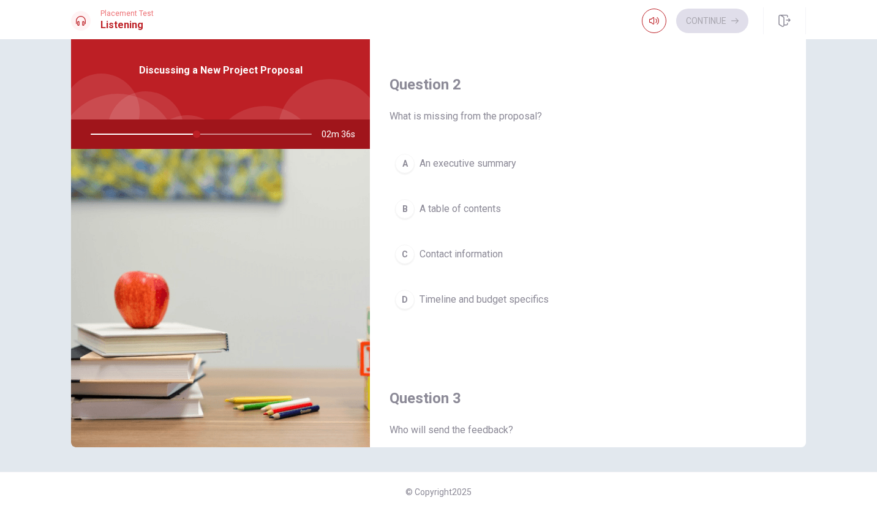
drag, startPoint x: 795, startPoint y: 175, endPoint x: 792, endPoint y: 186, distance: 10.8
click at [792, 186] on div "Question 2 What is missing from the proposal? A An executive summary B A table …" at bounding box center [588, 206] width 436 height 313
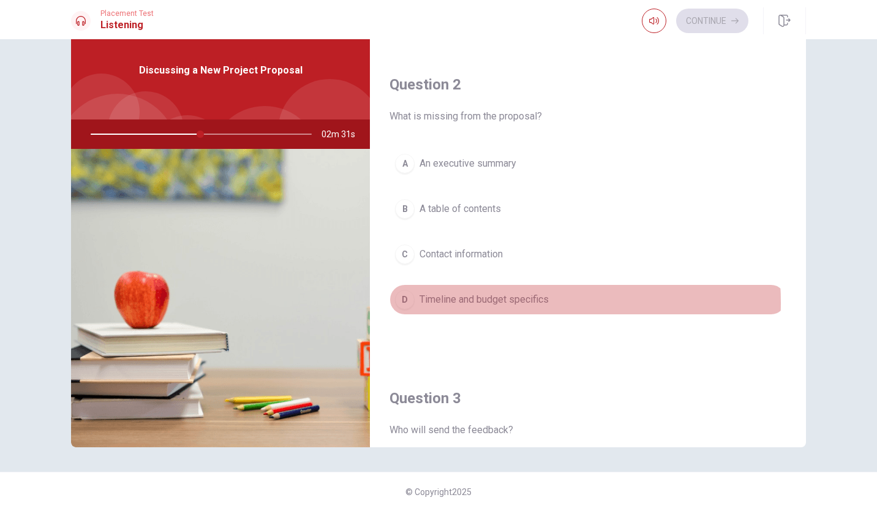
drag, startPoint x: 490, startPoint y: 302, endPoint x: 713, endPoint y: 214, distance: 239.7
click at [490, 302] on span "Timeline and budget specifics" at bounding box center [483, 299] width 129 height 15
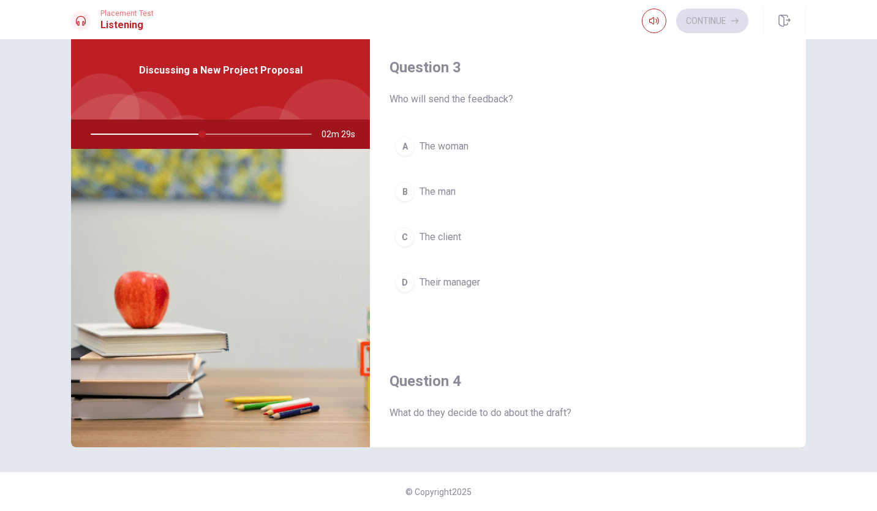
scroll to position [596, 0]
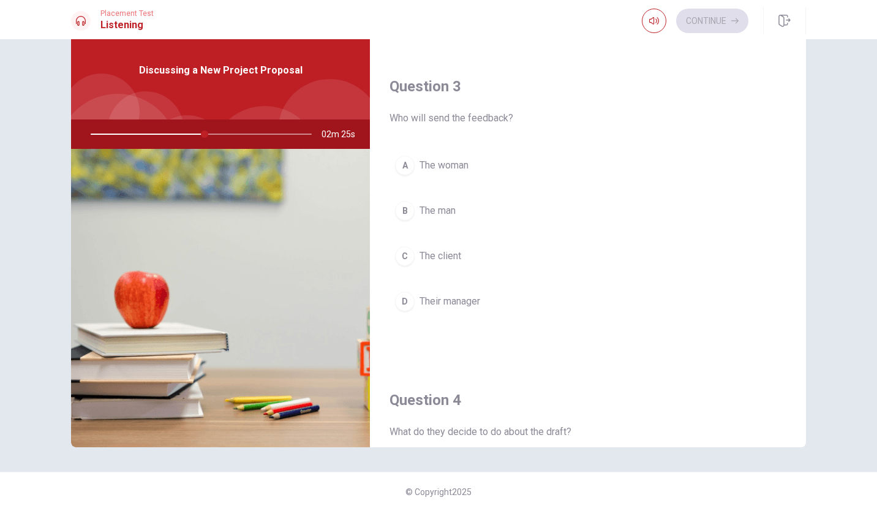
click at [455, 301] on span "Their manager" at bounding box center [449, 301] width 61 height 15
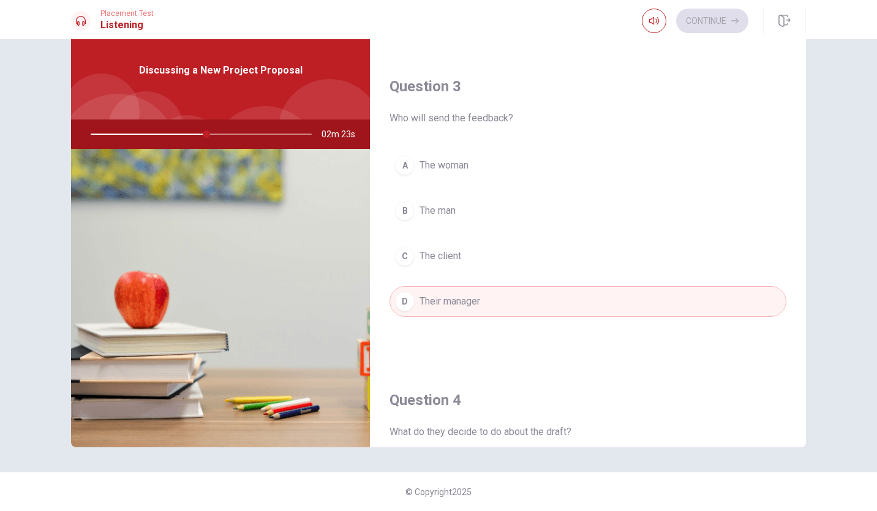
click at [454, 253] on span "The client" at bounding box center [440, 256] width 42 height 15
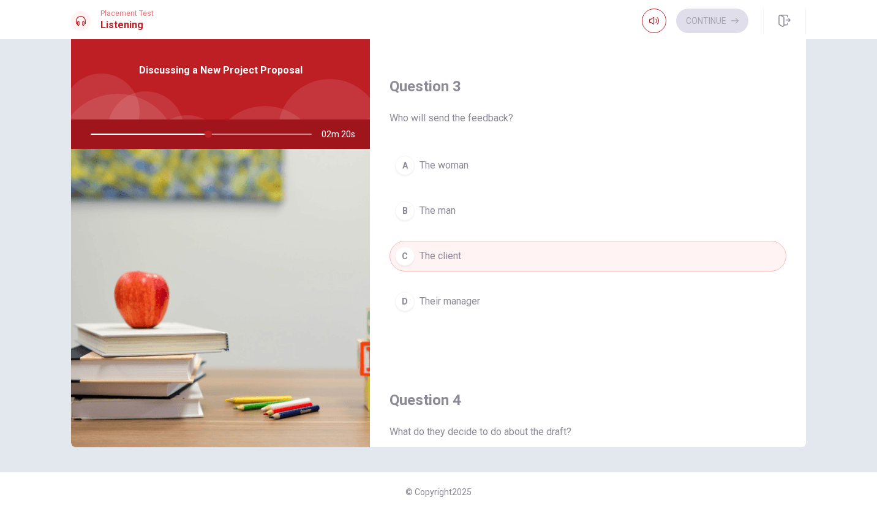
click at [796, 241] on div "Question 3 Who will send the feedback? A The woman B The man C The client D The…" at bounding box center [588, 208] width 436 height 313
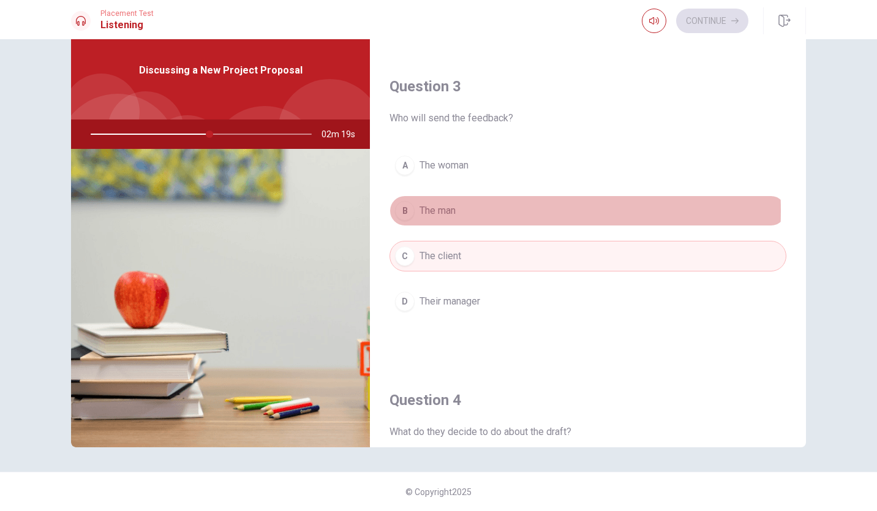
click at [426, 211] on span "The man" at bounding box center [437, 210] width 36 height 15
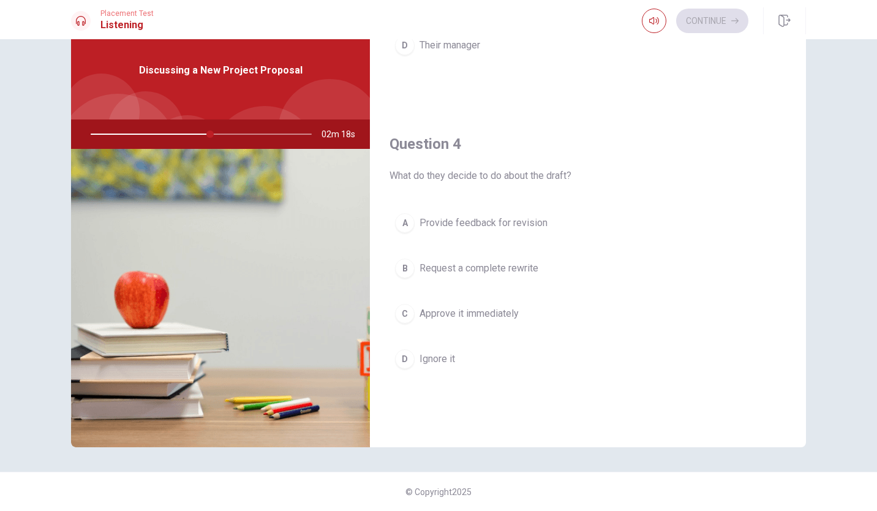
scroll to position [869, 0]
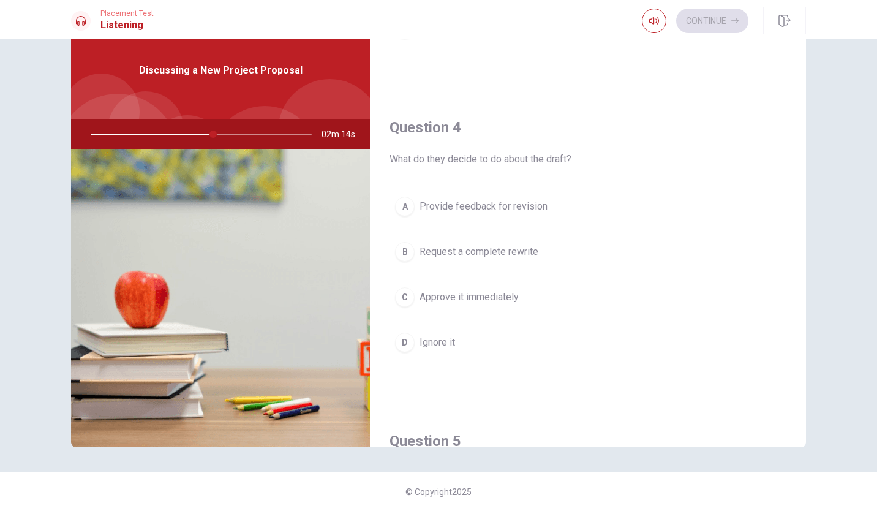
click at [510, 207] on span "Provide feedback for revision" at bounding box center [483, 206] width 128 height 15
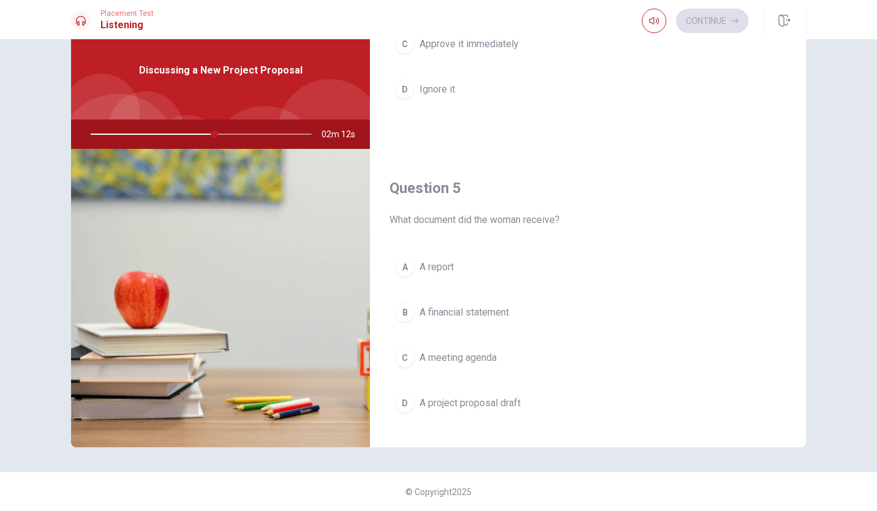
scroll to position [1142, 0]
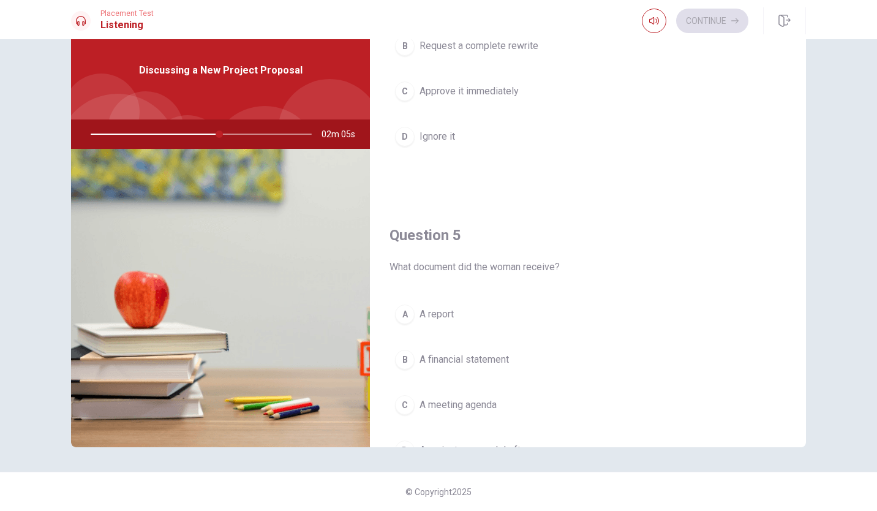
click at [442, 247] on div "Question 5 What document did the woman receive? A A report B A financial statem…" at bounding box center [588, 357] width 436 height 313
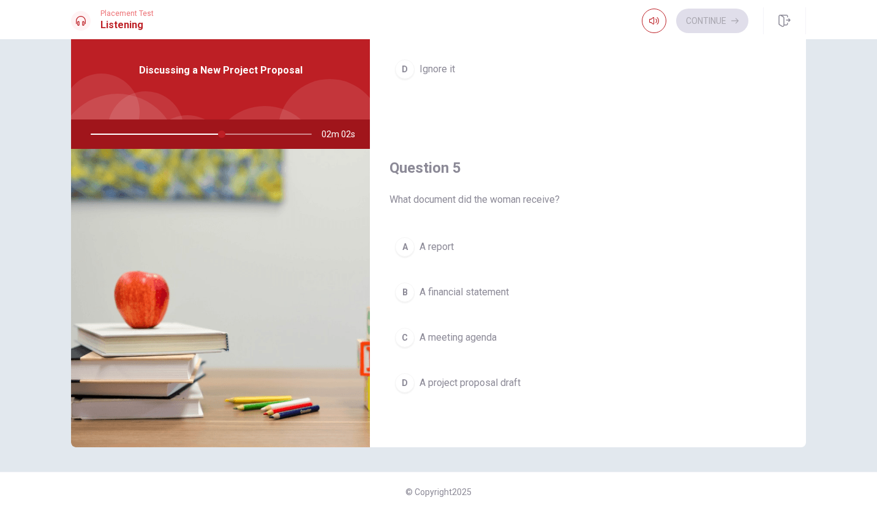
click at [443, 246] on span "A report" at bounding box center [436, 246] width 34 height 15
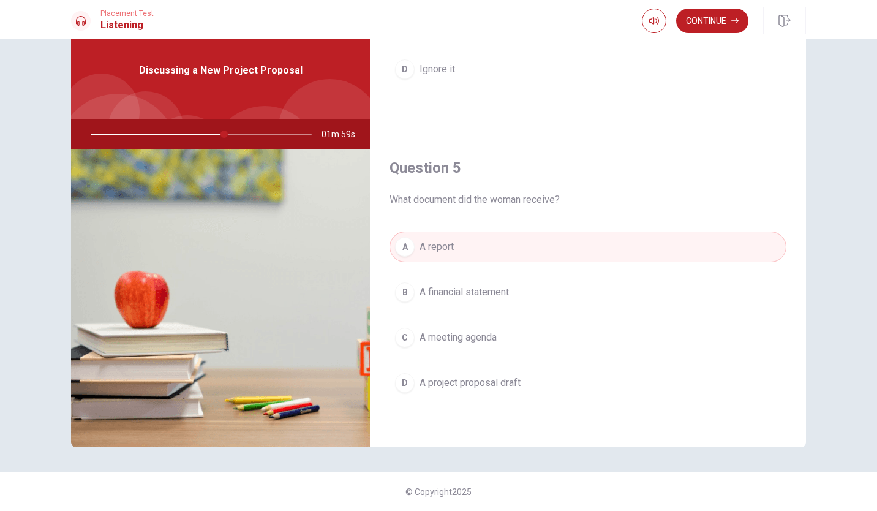
drag, startPoint x: 803, startPoint y: 358, endPoint x: 803, endPoint y: 345, distance: 12.9
click at [803, 345] on div "Question 1 How does the man feel about the draft? A He thinks it’s detailed B H…" at bounding box center [438, 234] width 774 height 426
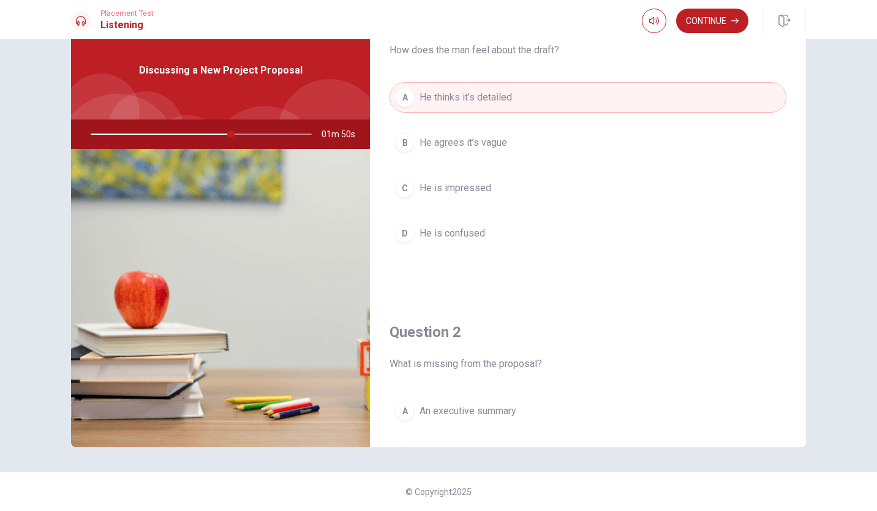
scroll to position [0, 0]
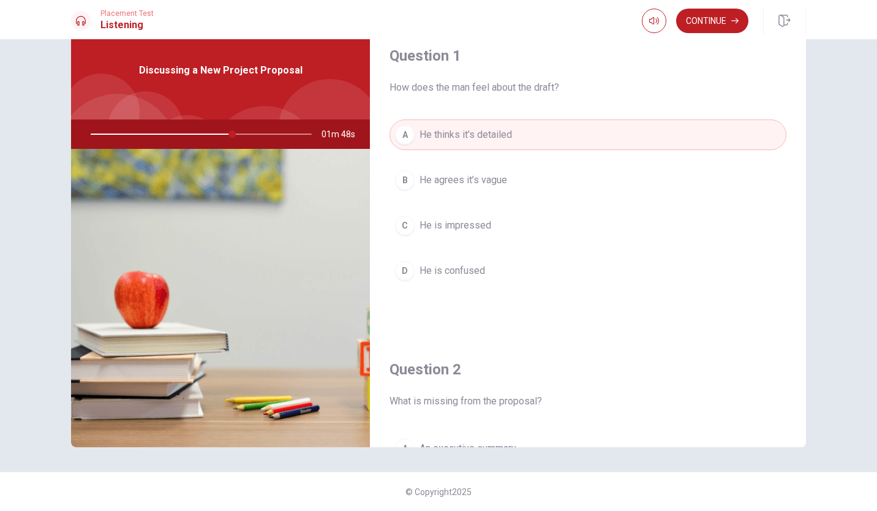
drag, startPoint x: 794, startPoint y: 79, endPoint x: 796, endPoint y: 86, distance: 7.6
click at [796, 86] on div "Question 1 How does the man feel about the draft? A He thinks it’s detailed B H…" at bounding box center [588, 177] width 436 height 313
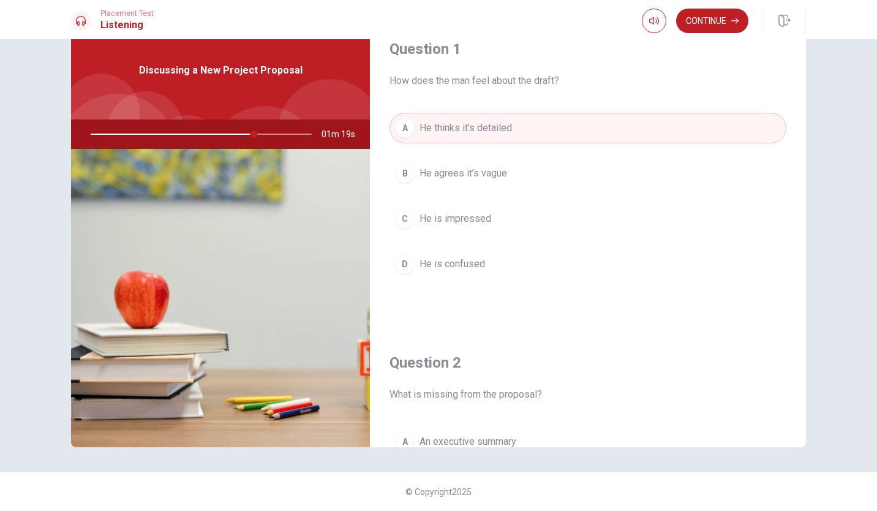
scroll to position [1, 0]
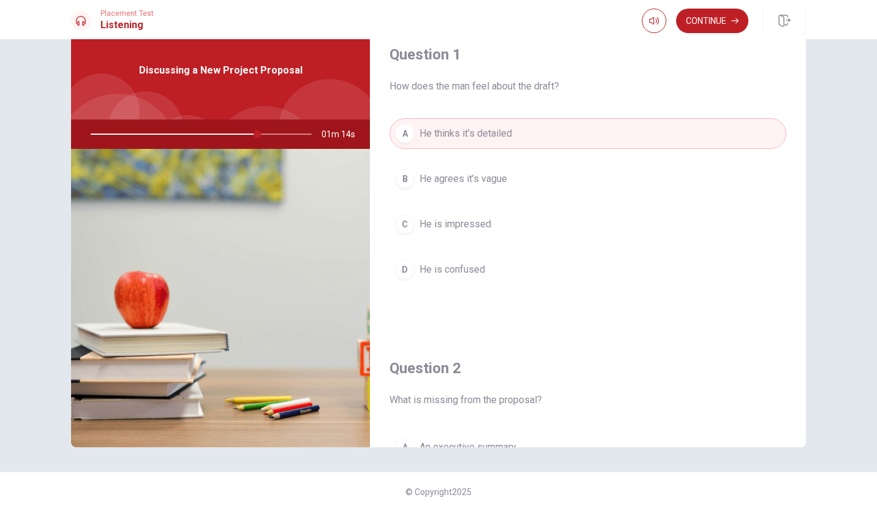
drag, startPoint x: 793, startPoint y: 113, endPoint x: 791, endPoint y: 126, distance: 13.0
click at [791, 126] on div "Question 1 How does the man feel about the draft? A He thinks it’s detailed B H…" at bounding box center [588, 176] width 436 height 313
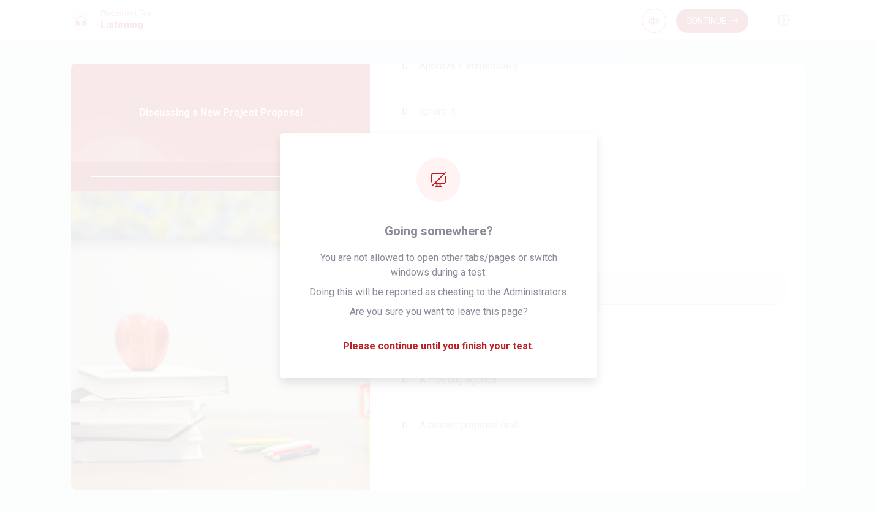
scroll to position [42, 0]
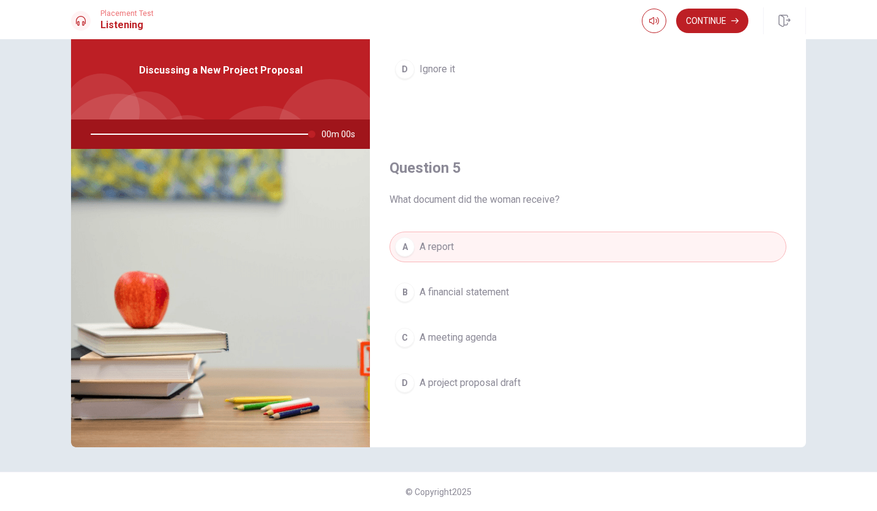
type input "0"
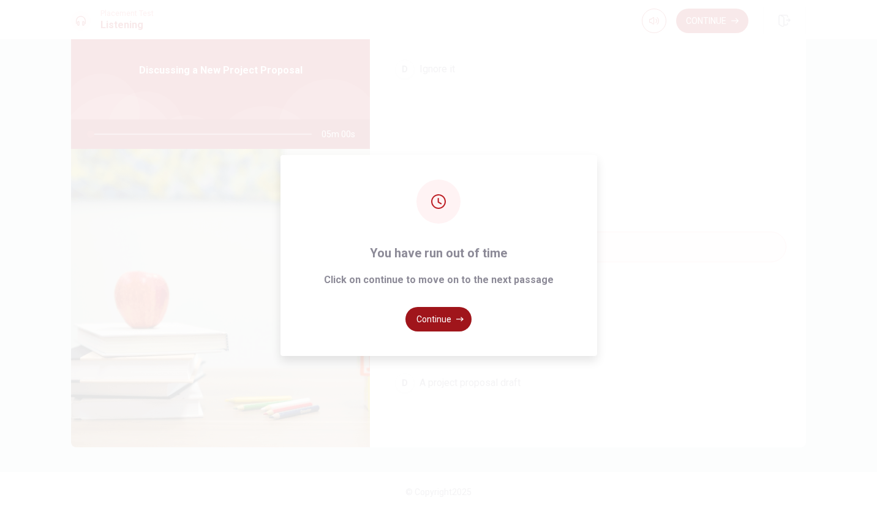
click at [445, 317] on button "Continue" at bounding box center [438, 319] width 66 height 24
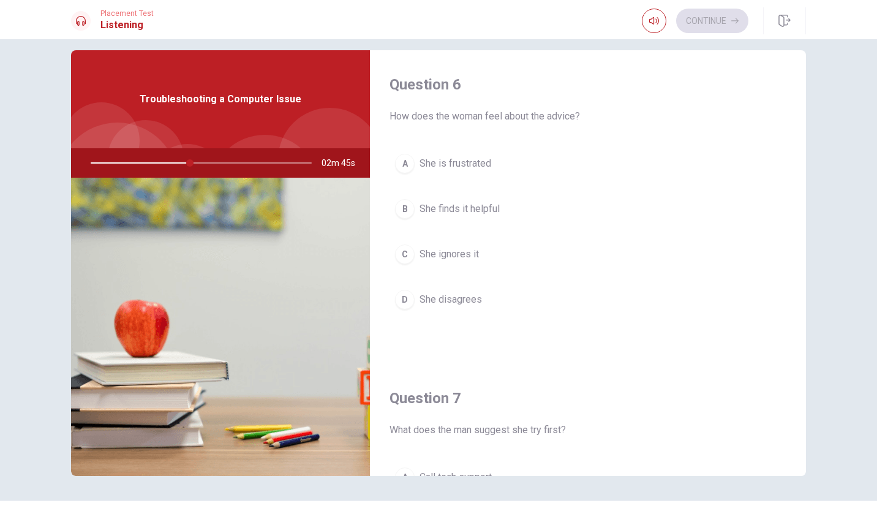
scroll to position [0, 0]
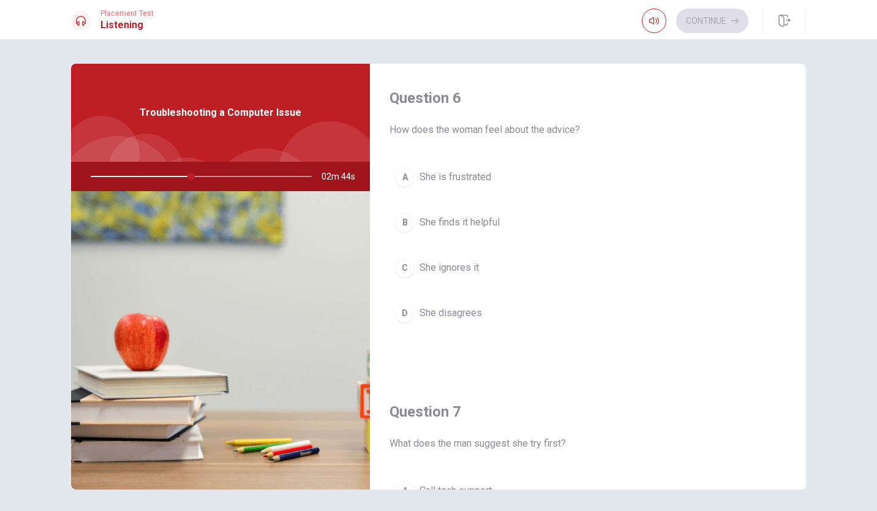
click at [450, 219] on span "She finds it helpful" at bounding box center [459, 222] width 80 height 15
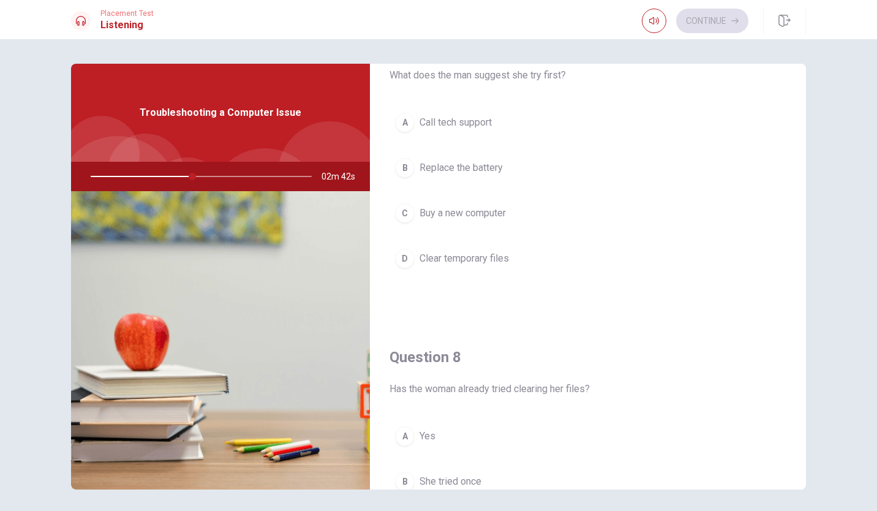
scroll to position [295, 0]
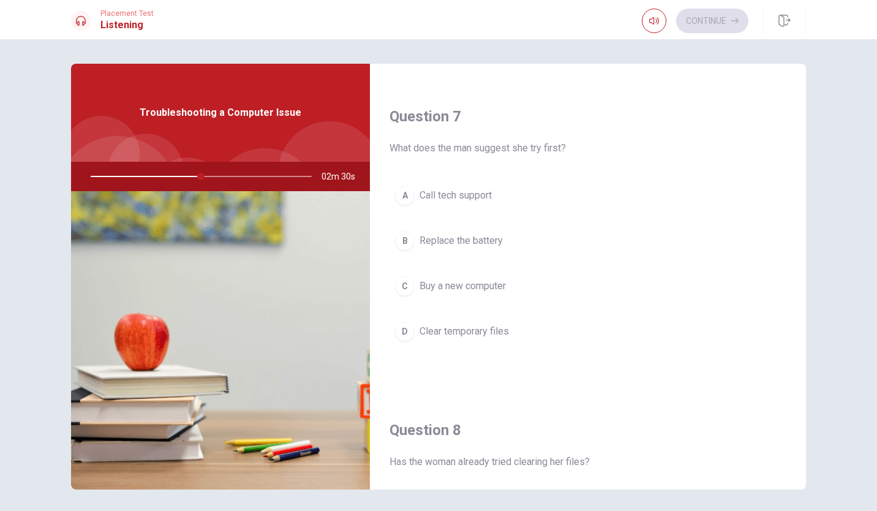
click at [485, 329] on span "Clear temporary files" at bounding box center [463, 331] width 89 height 15
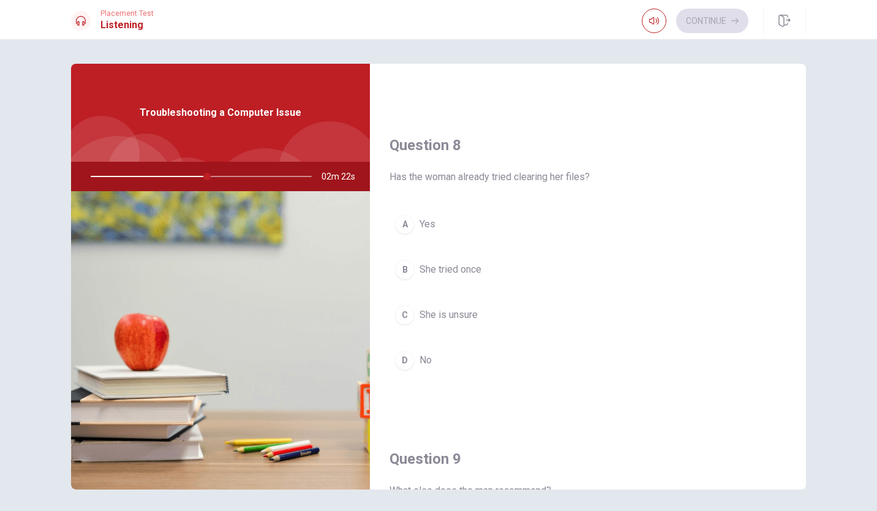
scroll to position [561, 0]
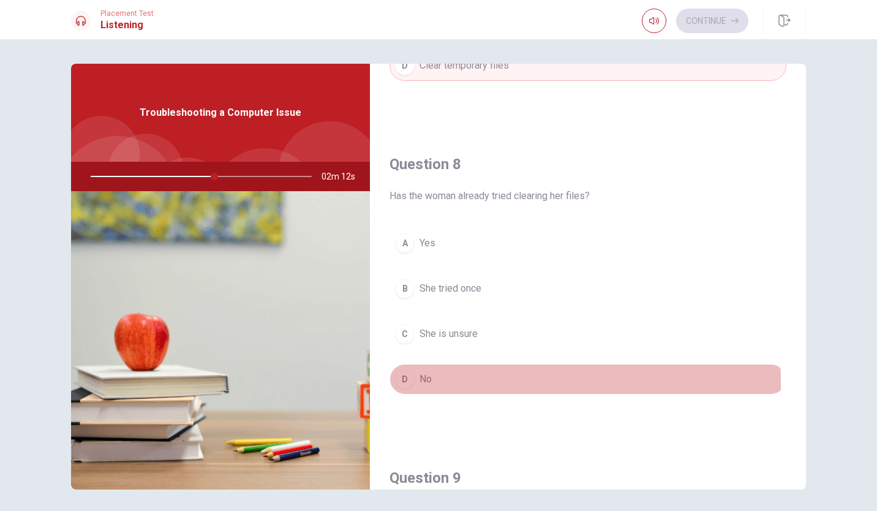
click at [426, 383] on span "No" at bounding box center [425, 379] width 12 height 15
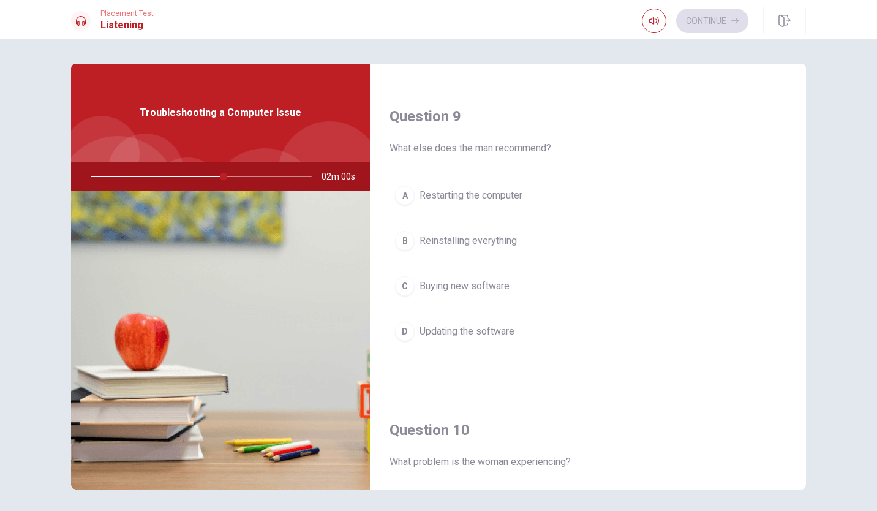
scroll to position [959, 0]
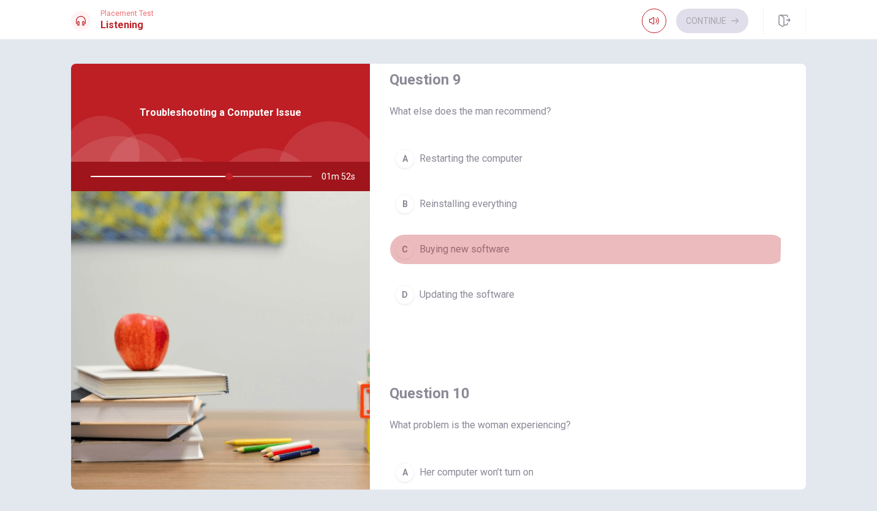
click at [451, 244] on span "Buying new software" at bounding box center [464, 249] width 90 height 15
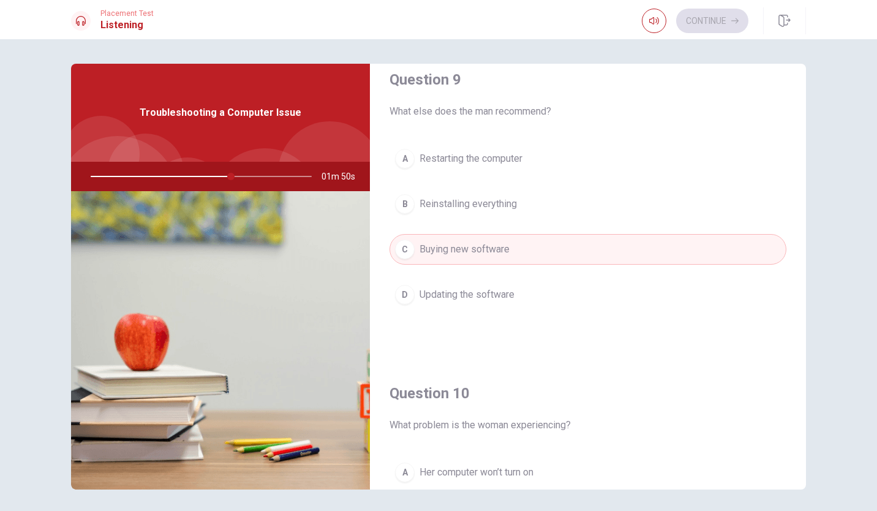
drag, startPoint x: 795, startPoint y: 347, endPoint x: 792, endPoint y: 369, distance: 22.2
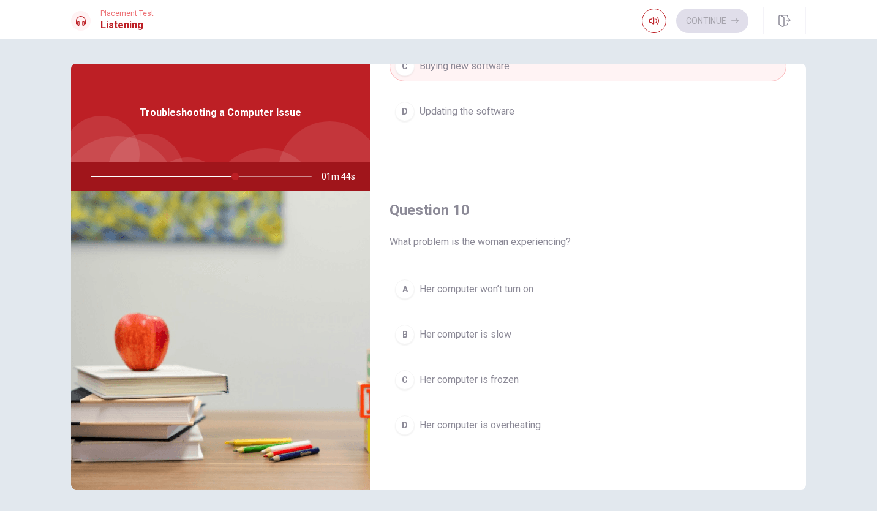
click at [442, 337] on span "Her computer is slow" at bounding box center [465, 334] width 92 height 15
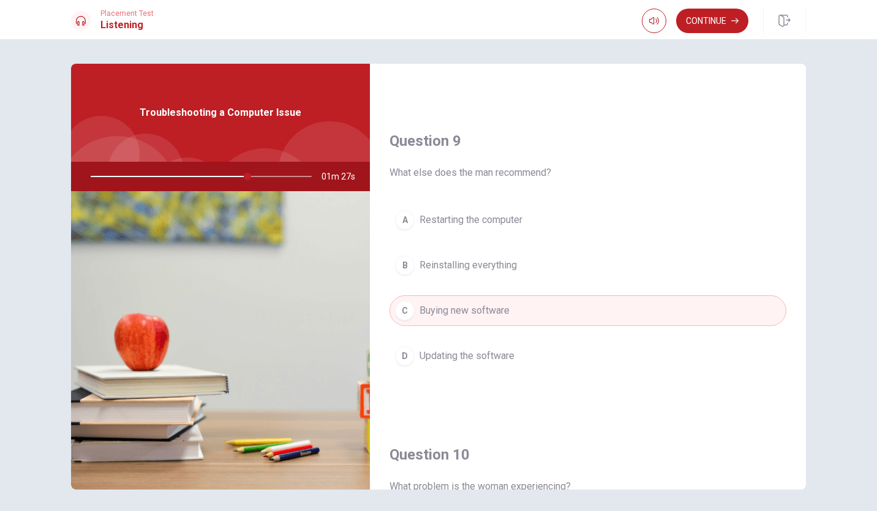
scroll to position [939, 0]
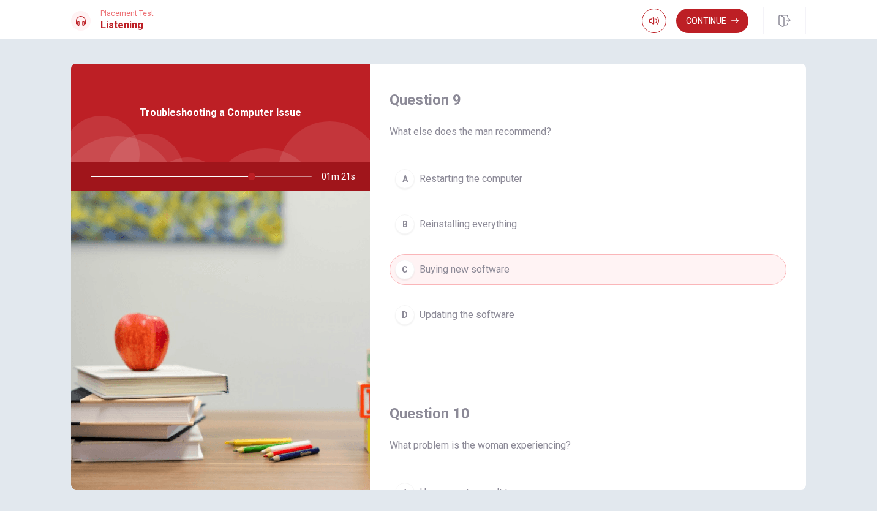
click at [475, 222] on span "Reinstalling everything" at bounding box center [467, 224] width 97 height 15
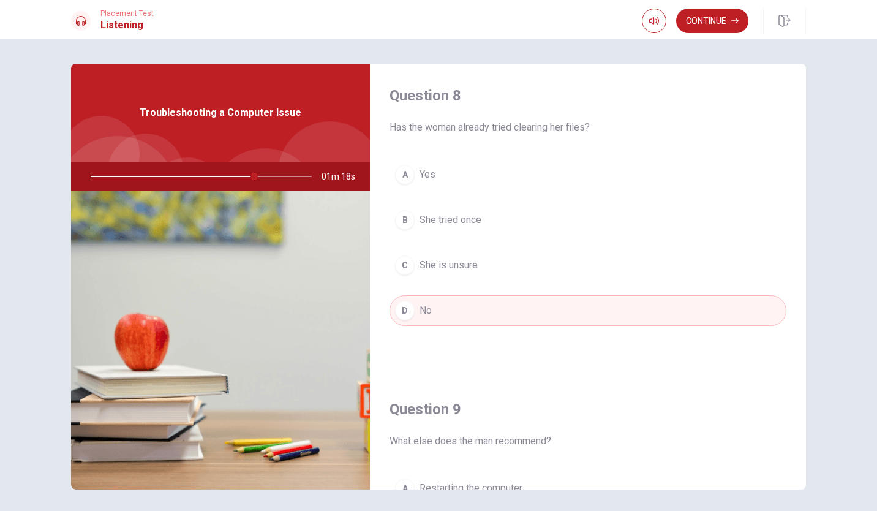
scroll to position [558, 0]
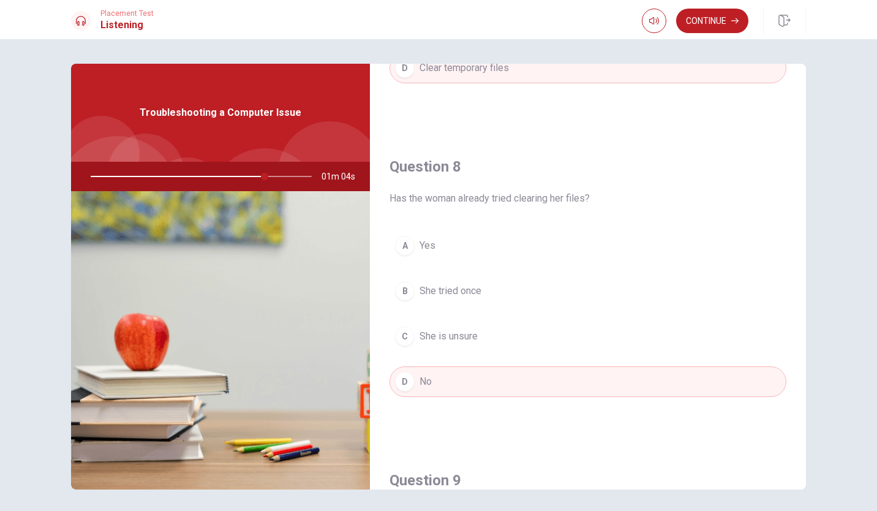
click at [471, 331] on span "She is unsure" at bounding box center [448, 336] width 58 height 15
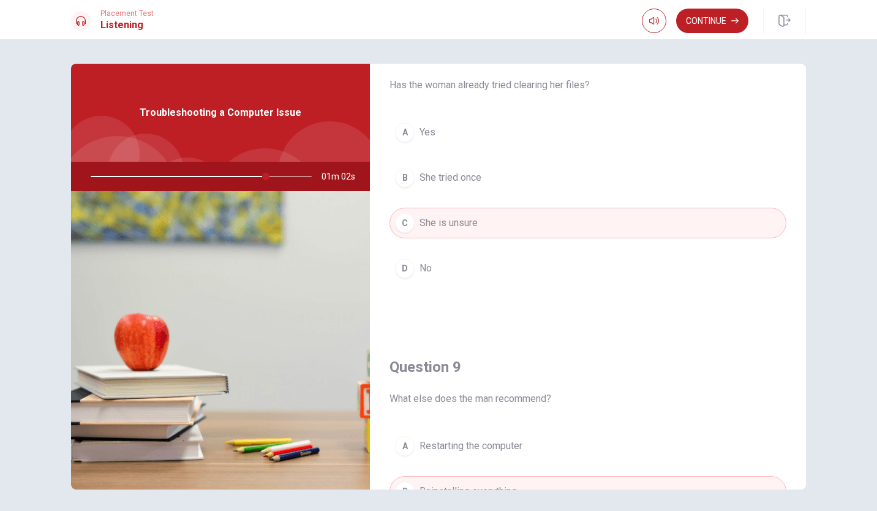
scroll to position [631, 0]
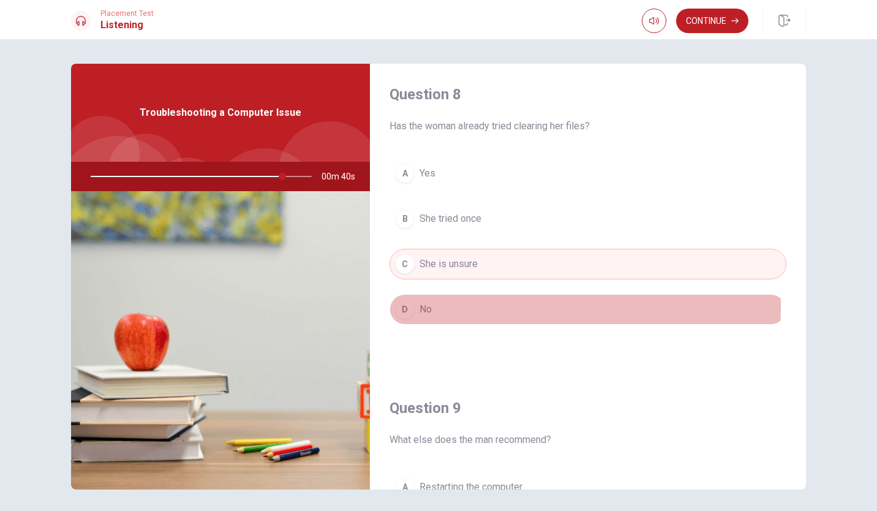
click at [422, 305] on span "No" at bounding box center [425, 309] width 12 height 15
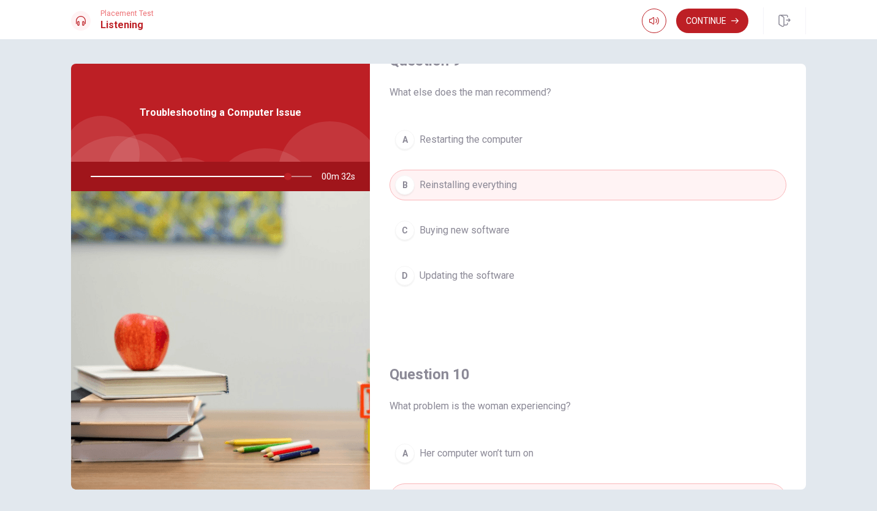
scroll to position [972, 0]
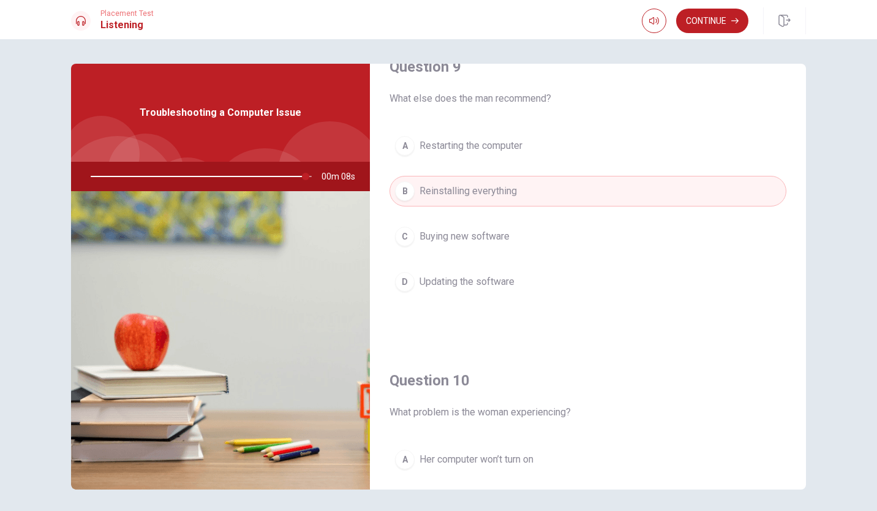
click at [448, 146] on span "Restarting the computer" at bounding box center [470, 145] width 103 height 15
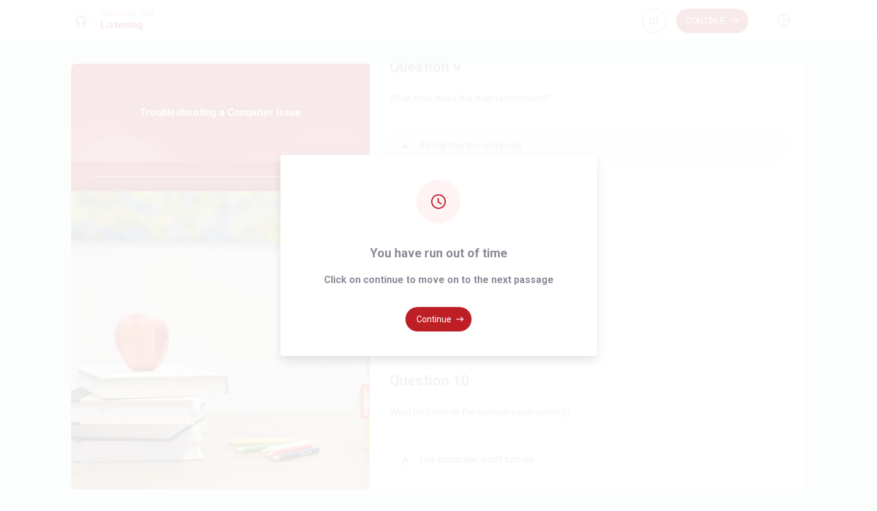
type input "0"
click at [445, 314] on button "Continue" at bounding box center [438, 319] width 66 height 24
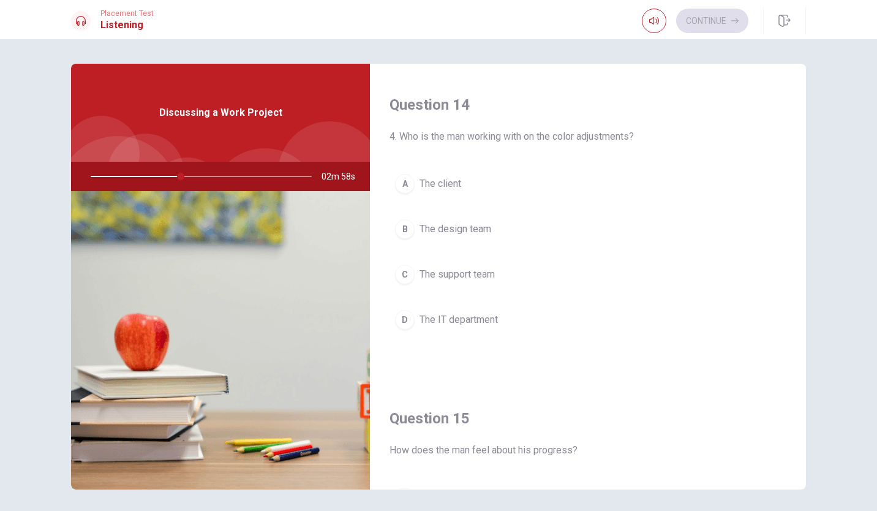
scroll to position [927, 0]
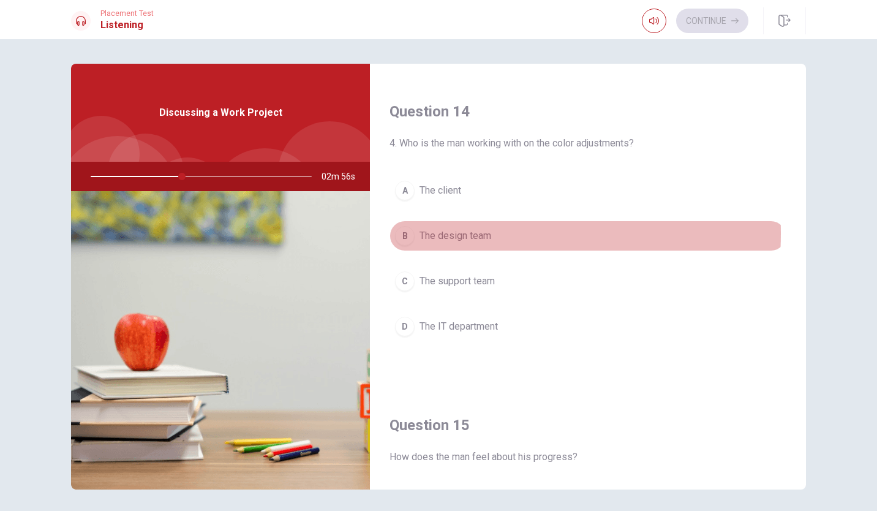
click at [446, 233] on span "The design team" at bounding box center [455, 235] width 72 height 15
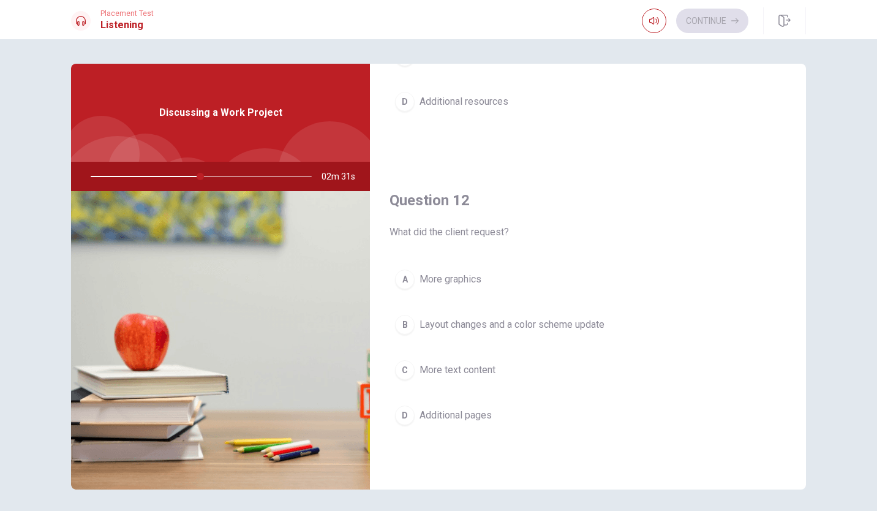
scroll to position [0, 0]
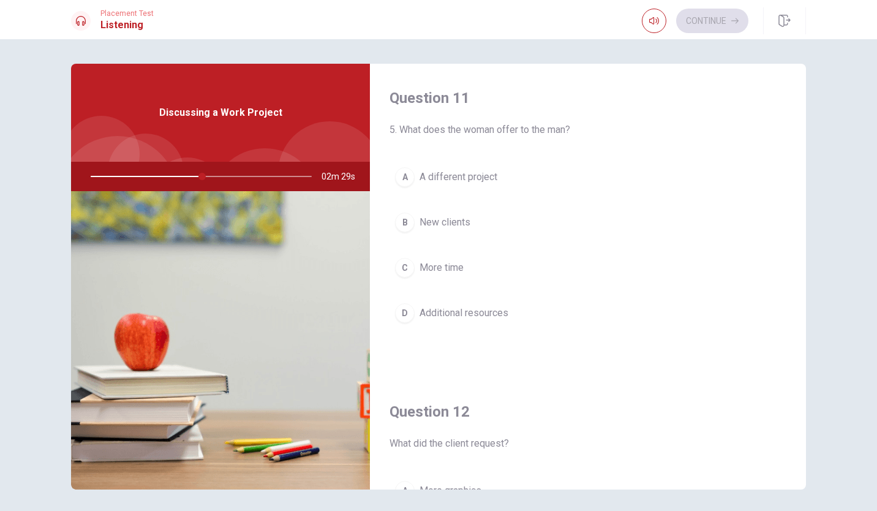
click at [469, 179] on span "A different project" at bounding box center [458, 177] width 78 height 15
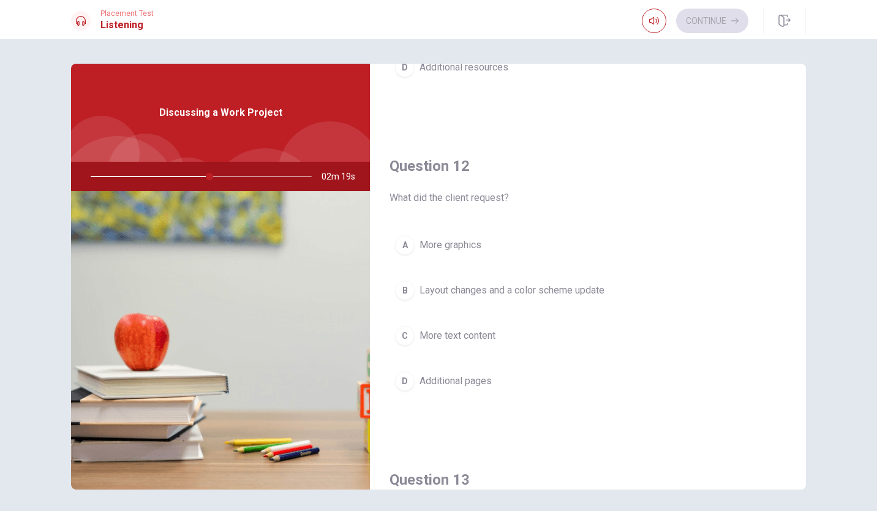
scroll to position [249, 0]
click at [498, 287] on span "Layout changes and a color scheme update" at bounding box center [511, 286] width 185 height 15
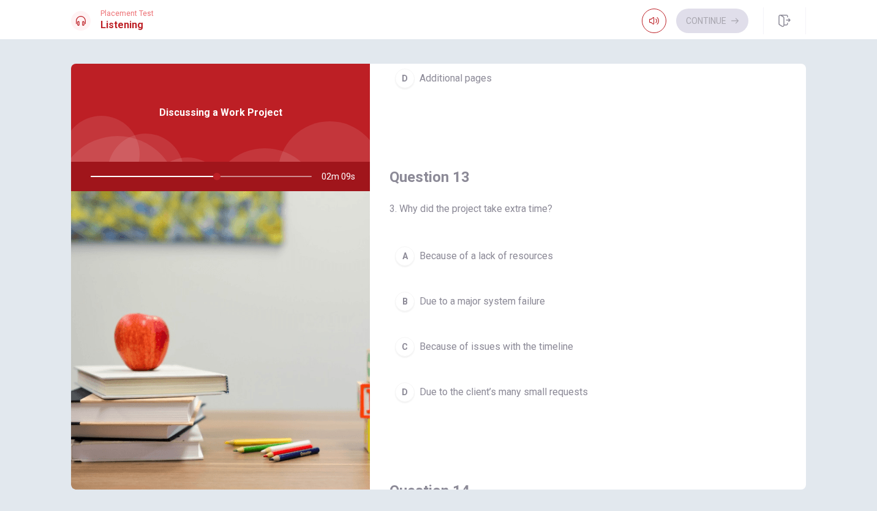
scroll to position [568, 0]
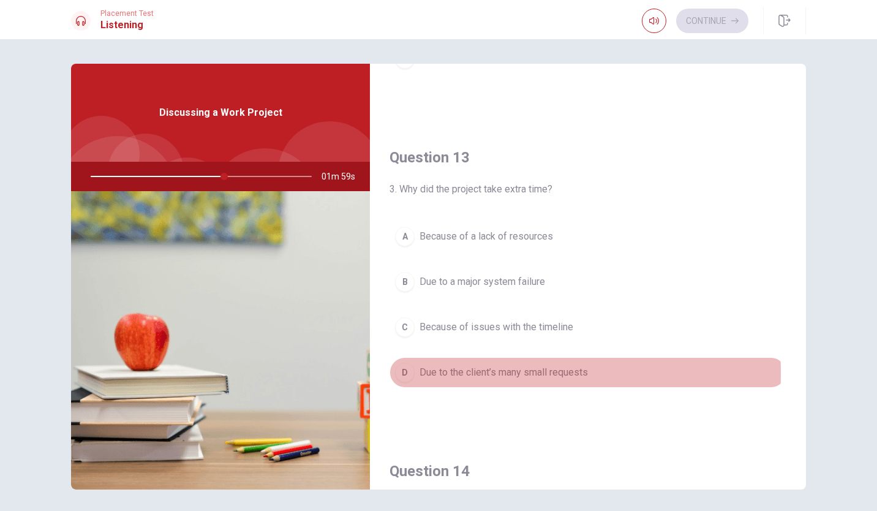
click at [424, 372] on span "Due to the client’s many small requests" at bounding box center [503, 372] width 168 height 15
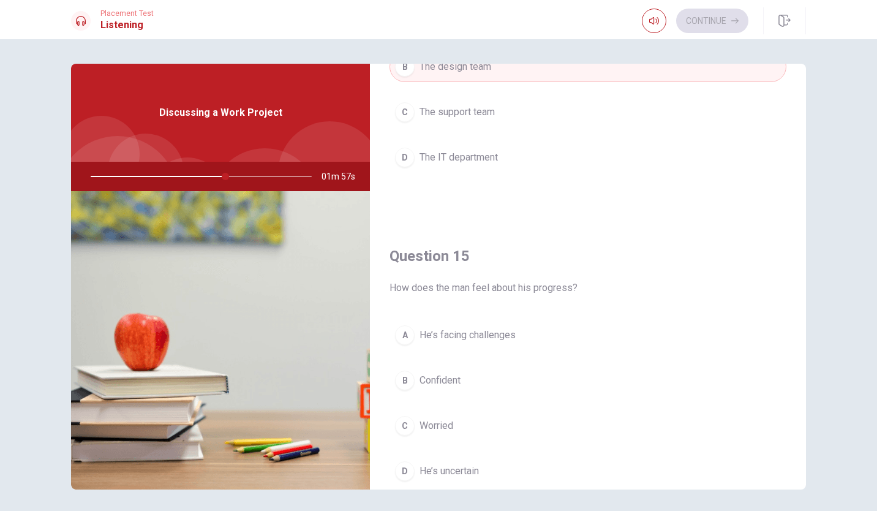
scroll to position [1142, 0]
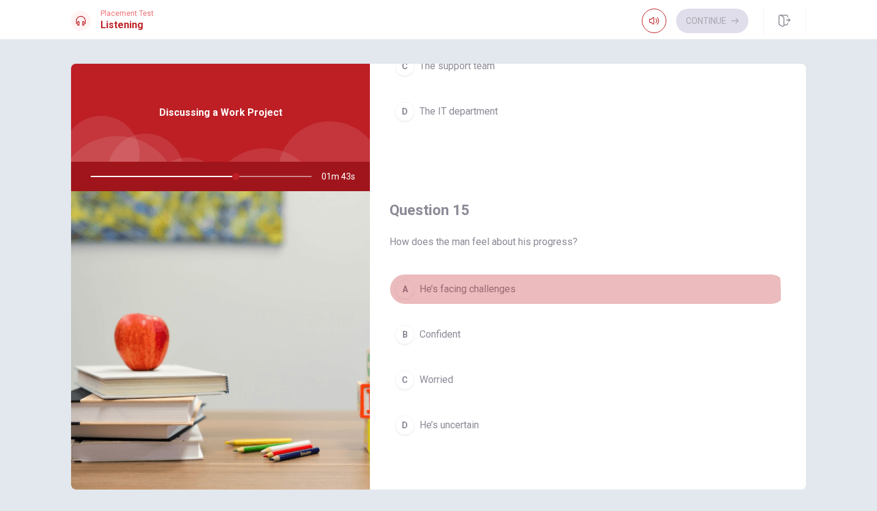
click at [505, 294] on span "He’s facing challenges" at bounding box center [467, 289] width 96 height 15
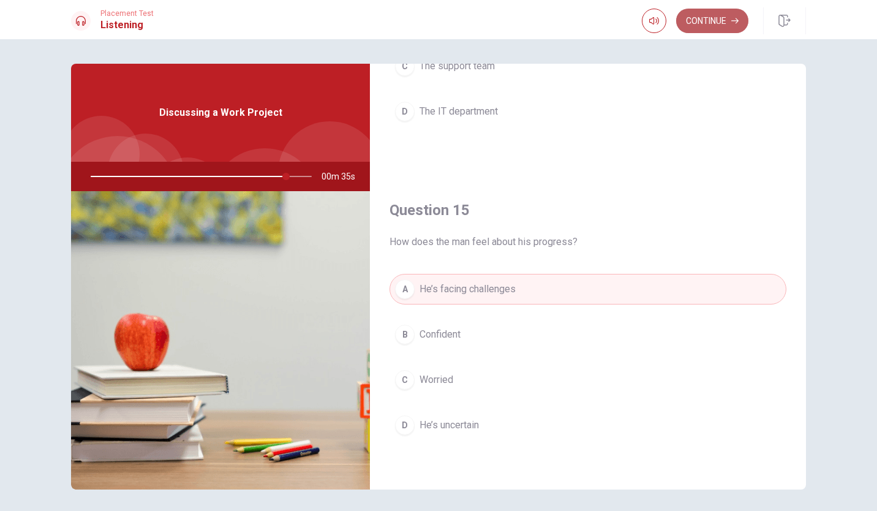
click at [722, 20] on button "Continue" at bounding box center [712, 21] width 72 height 24
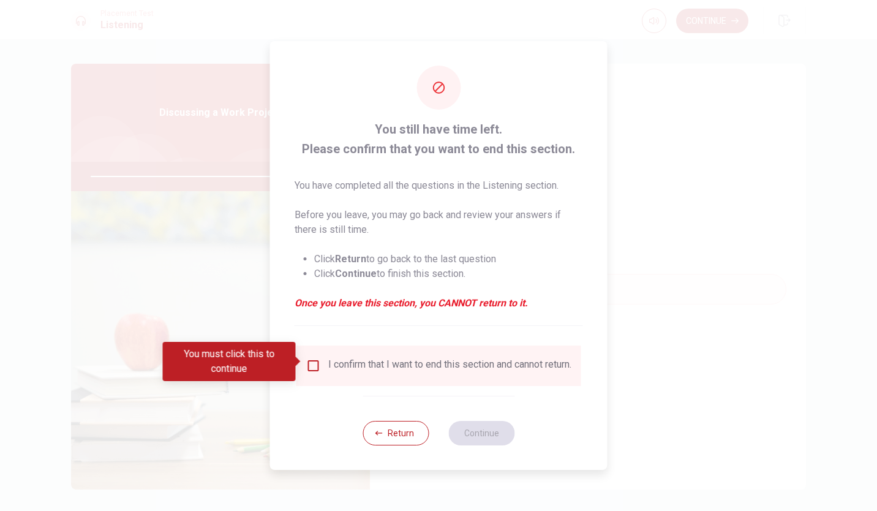
click at [313, 361] on input "You must click this to continue" at bounding box center [313, 365] width 15 height 15
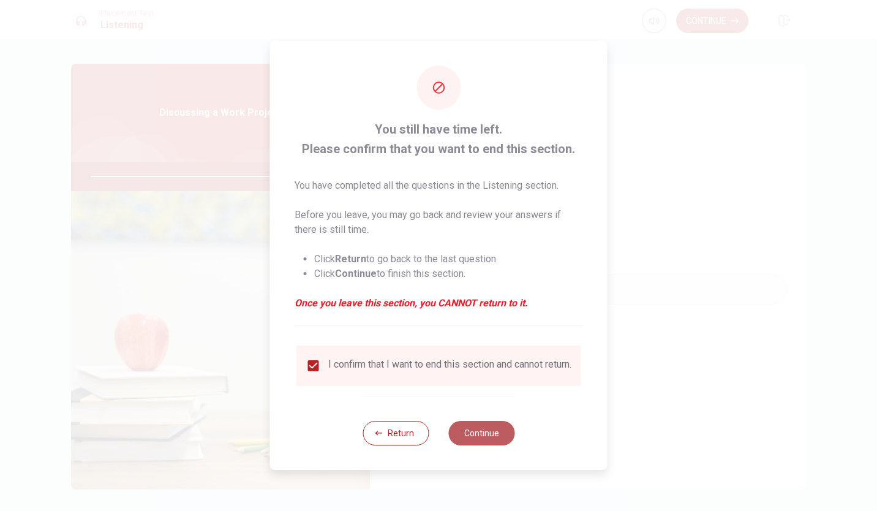
click at [476, 437] on button "Continue" at bounding box center [481, 433] width 66 height 24
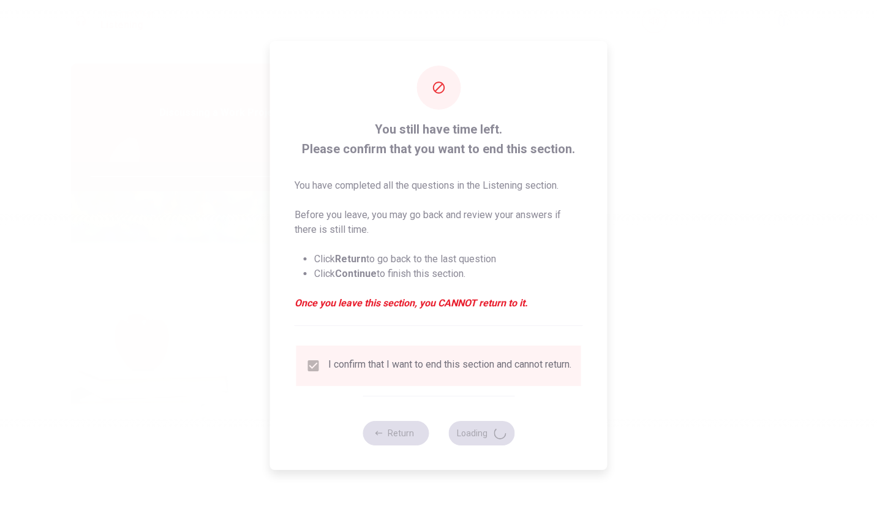
type input "91"
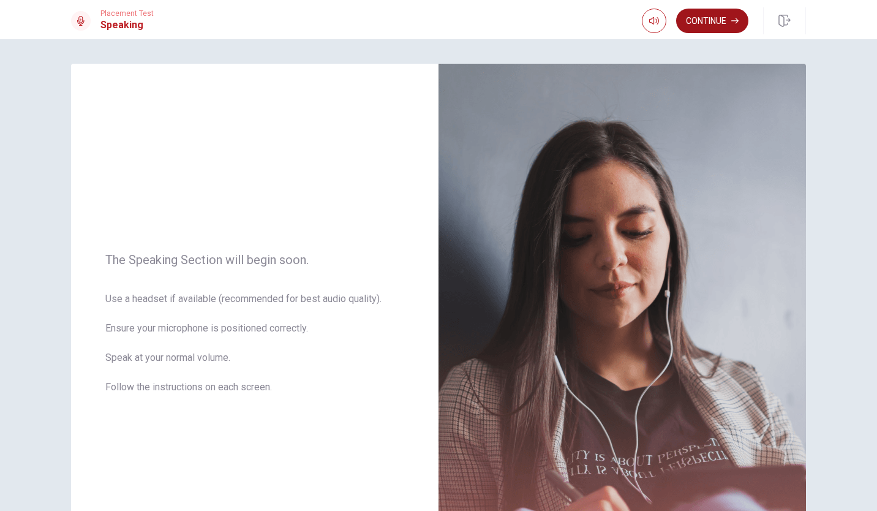
click at [715, 24] on button "Continue" at bounding box center [712, 21] width 72 height 24
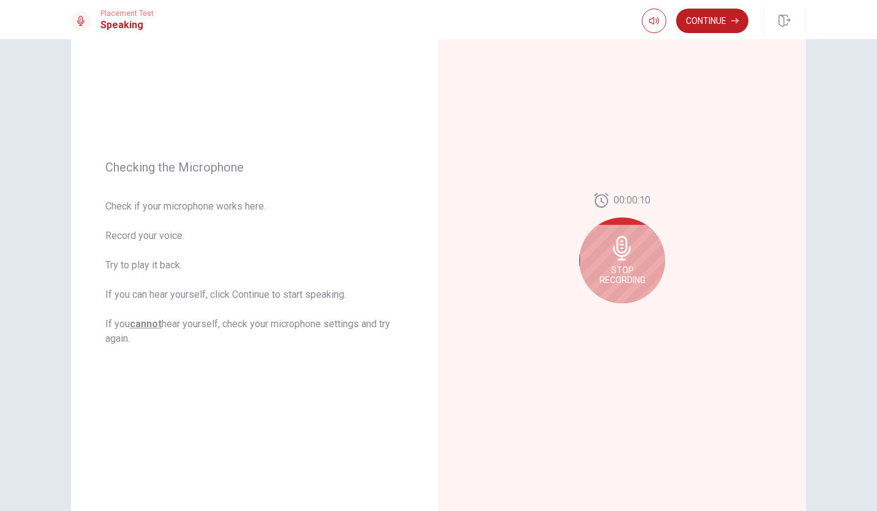
scroll to position [75, 0]
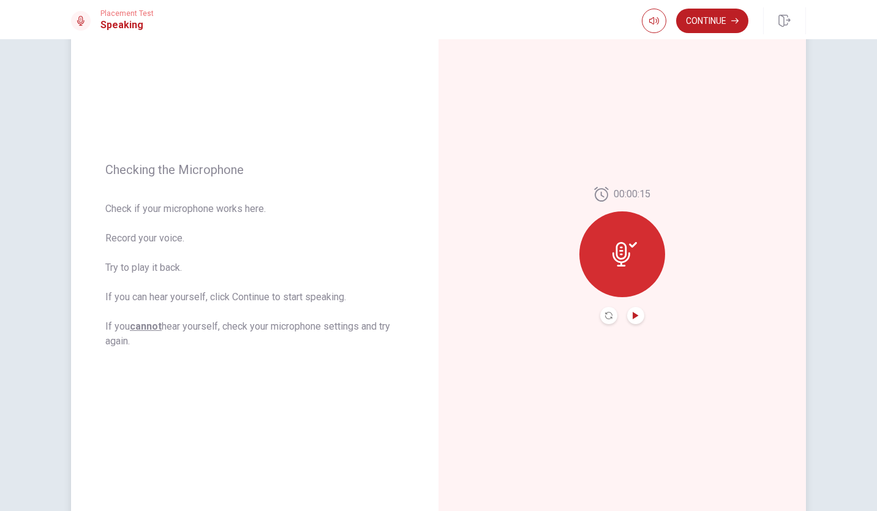
click at [634, 315] on icon "Play Audio" at bounding box center [635, 315] width 6 height 7
click at [718, 26] on button "Continue" at bounding box center [712, 21] width 72 height 24
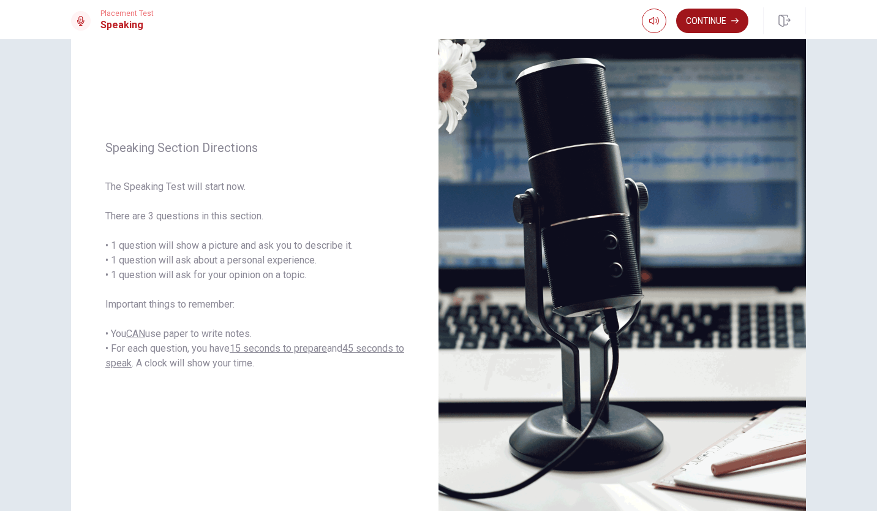
click at [709, 23] on button "Continue" at bounding box center [712, 21] width 72 height 24
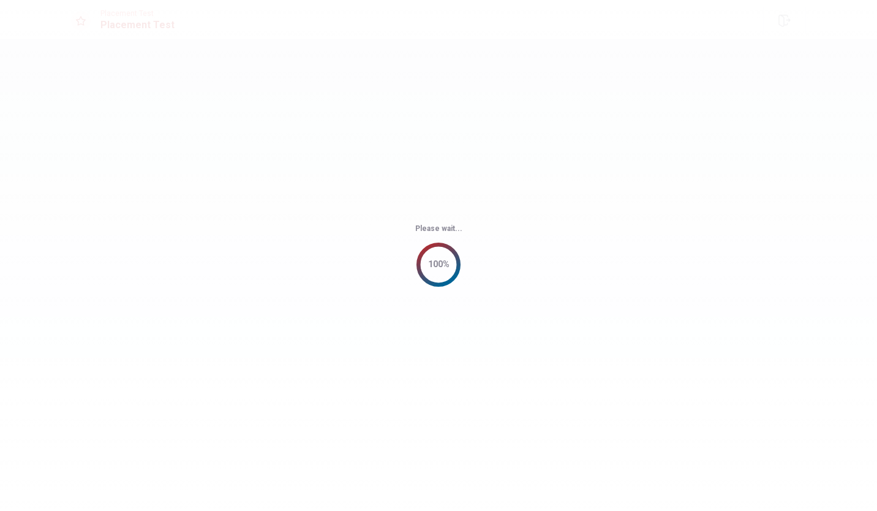
scroll to position [0, 0]
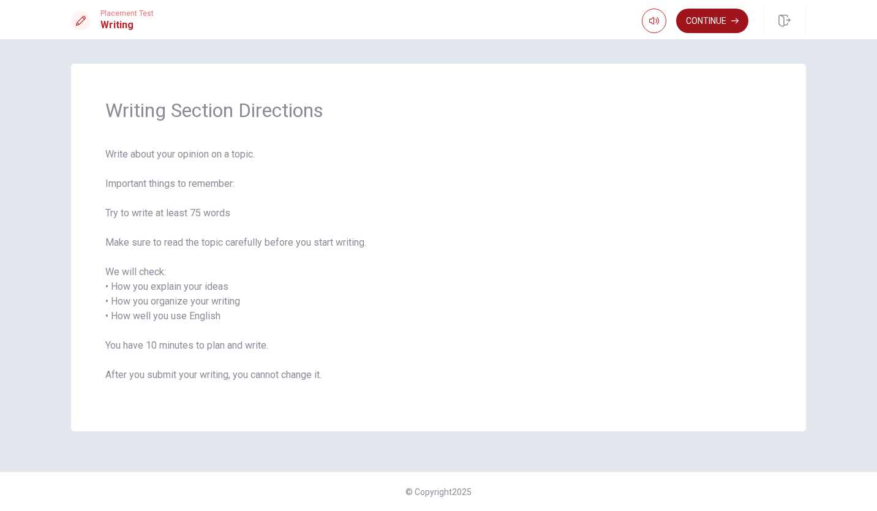
click at [709, 21] on button "Continue" at bounding box center [712, 21] width 72 height 24
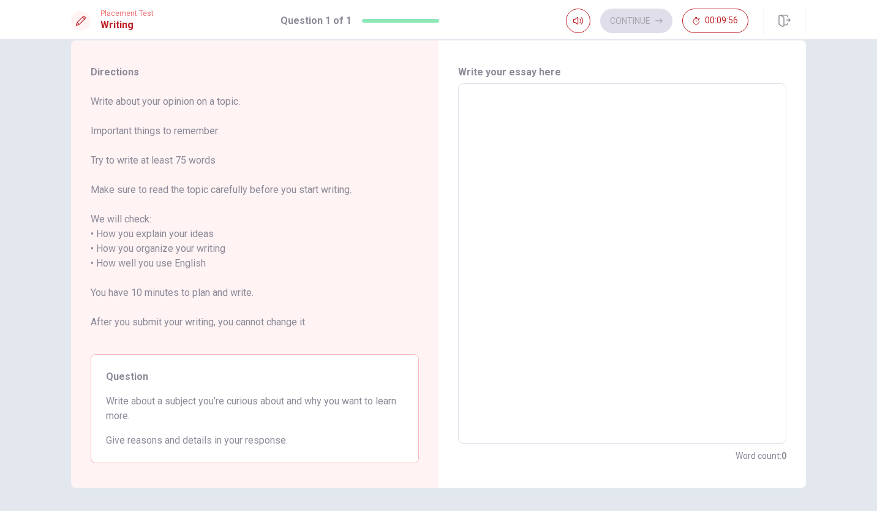
scroll to position [6, 0]
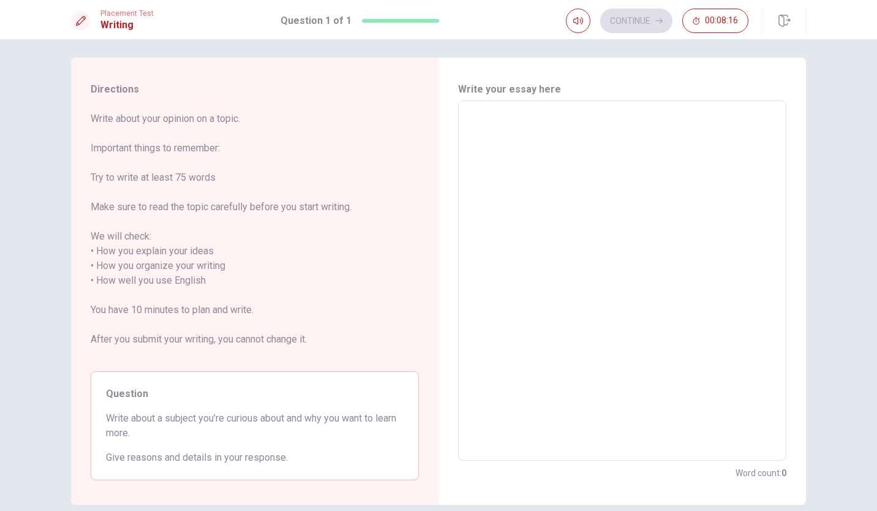
click at [651, 380] on textarea at bounding box center [622, 281] width 311 height 340
click at [501, 129] on textarea at bounding box center [622, 281] width 311 height 340
click at [475, 115] on textarea at bounding box center [622, 281] width 311 height 340
click at [477, 119] on textarea at bounding box center [622, 281] width 311 height 340
paste textarea "I"
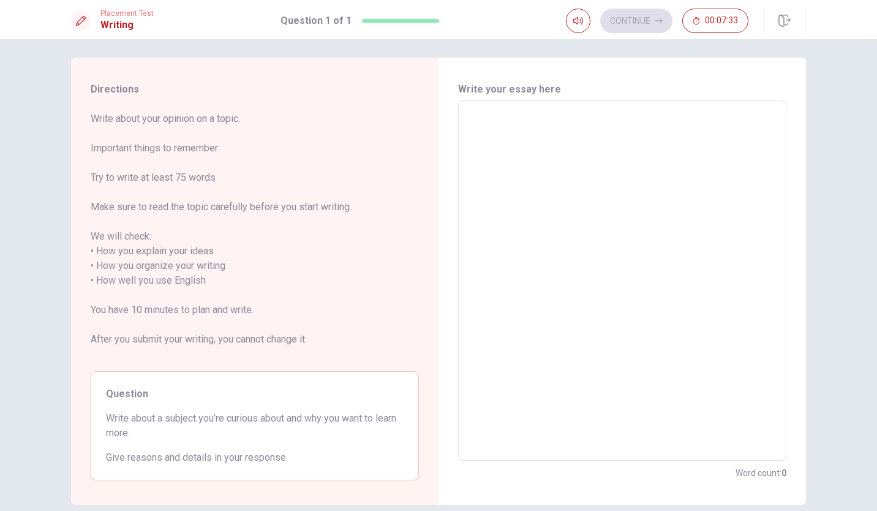
type textarea "I"
type textarea "x"
type textarea "I"
type textarea "x"
type textarea "I A"
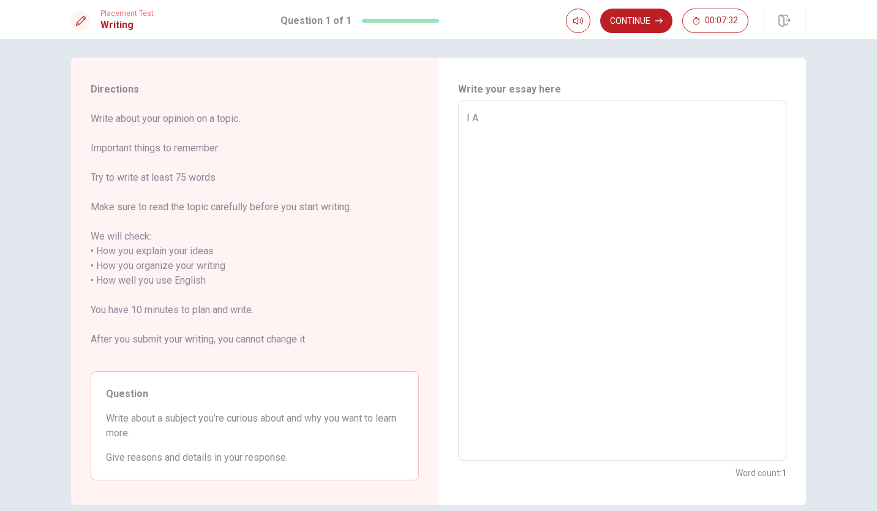
type textarea "x"
type textarea "I AM"
type textarea "x"
type textarea "I A"
type textarea "x"
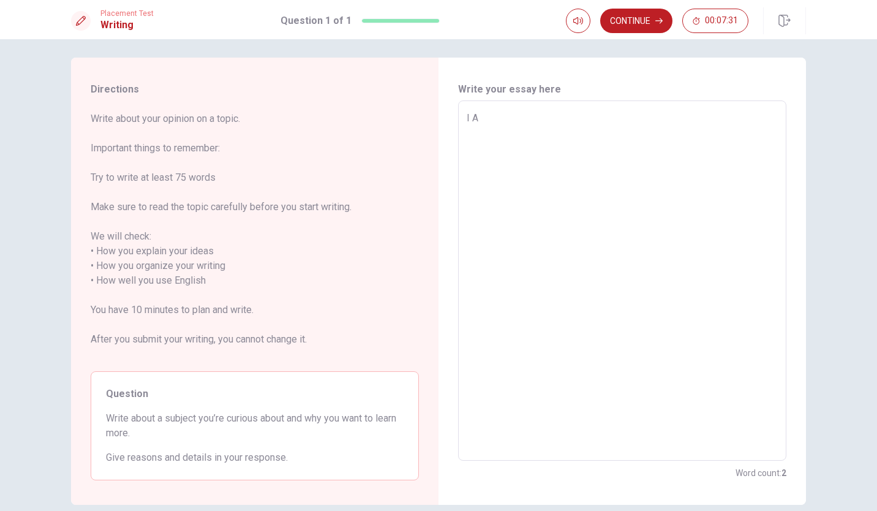
type textarea "I"
type textarea "x"
type textarea "Ia"
type textarea "x"
type textarea "Iam"
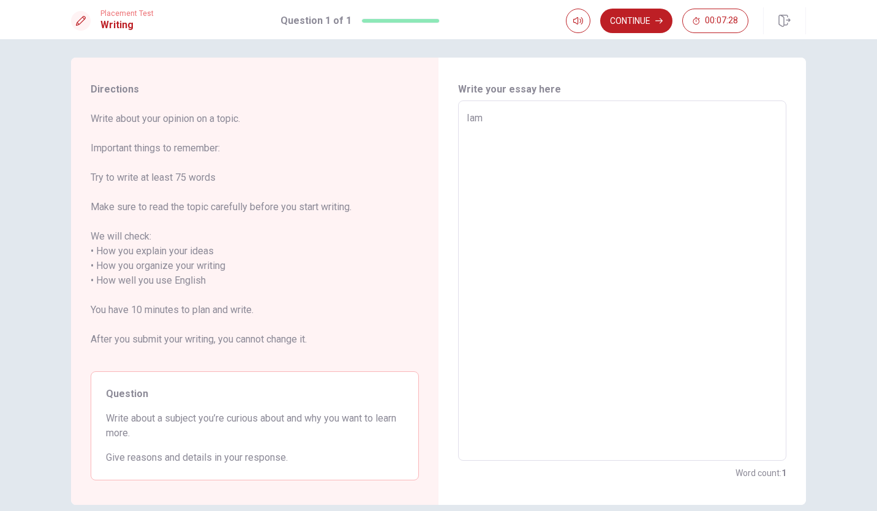
click at [655, 271] on textarea "Iam" at bounding box center [622, 281] width 311 height 340
type textarea "x"
type textarea "Iam c"
type textarea "x"
type textarea "Iam cu"
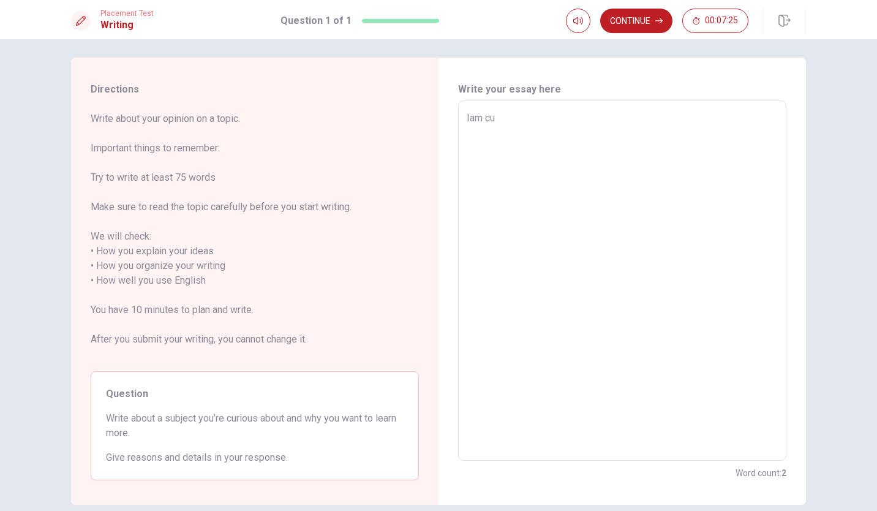
type textarea "x"
type textarea "Iam cur"
type textarea "x"
type textarea "Iam curi"
type textarea "x"
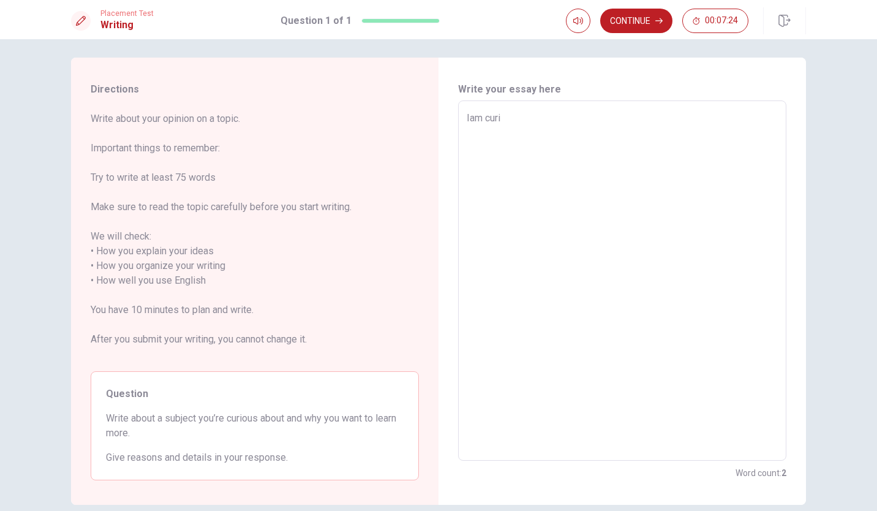
type textarea "Iam curio"
type textarea "x"
type textarea "[PERSON_NAME]"
type textarea "x"
type textarea "Iam curious"
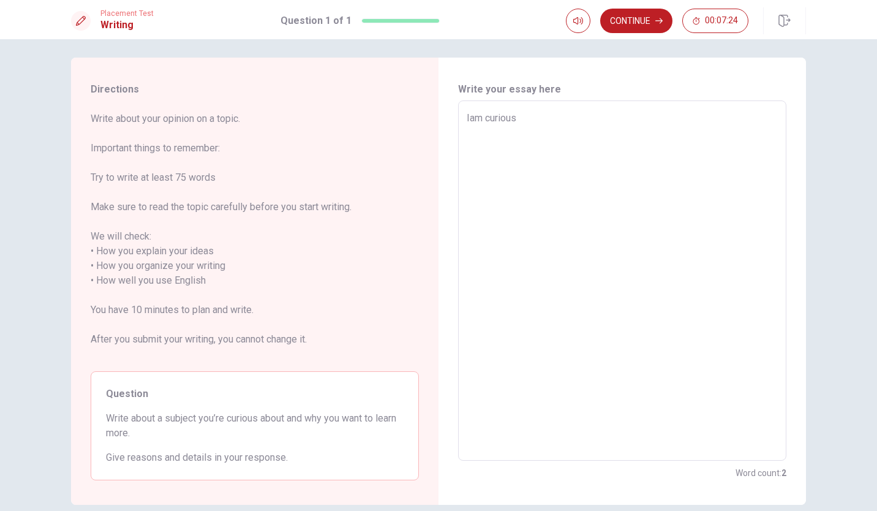
type textarea "x"
type textarea "Iam curious"
type textarea "x"
type textarea "Iam curious a"
type textarea "x"
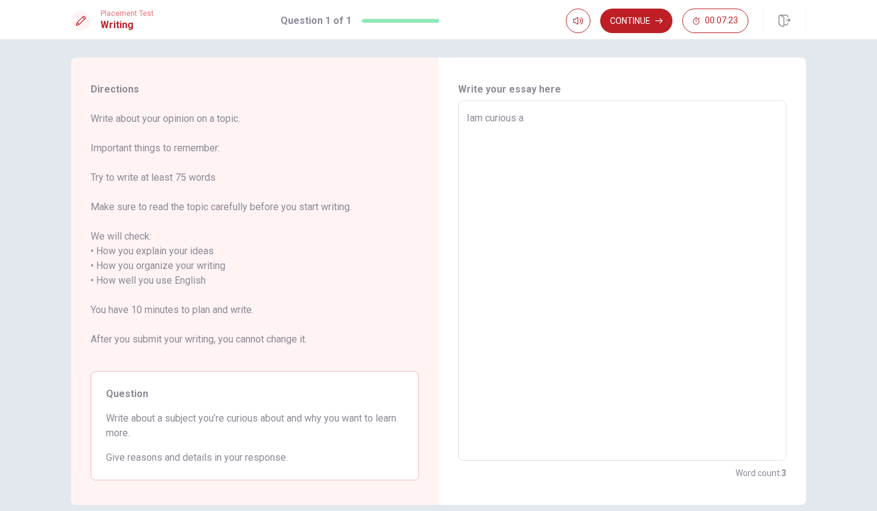
type textarea "Iam curious ab"
type textarea "x"
type textarea "Iam curious abo"
type textarea "x"
type textarea "Iam curious abou"
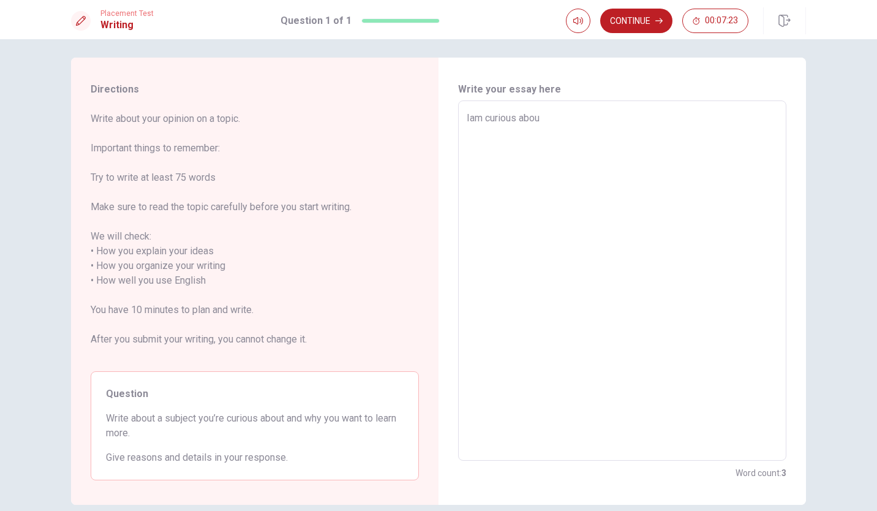
type textarea "x"
type textarea "Iam curious about"
type textarea "x"
type textarea "Iam curious about"
type textarea "x"
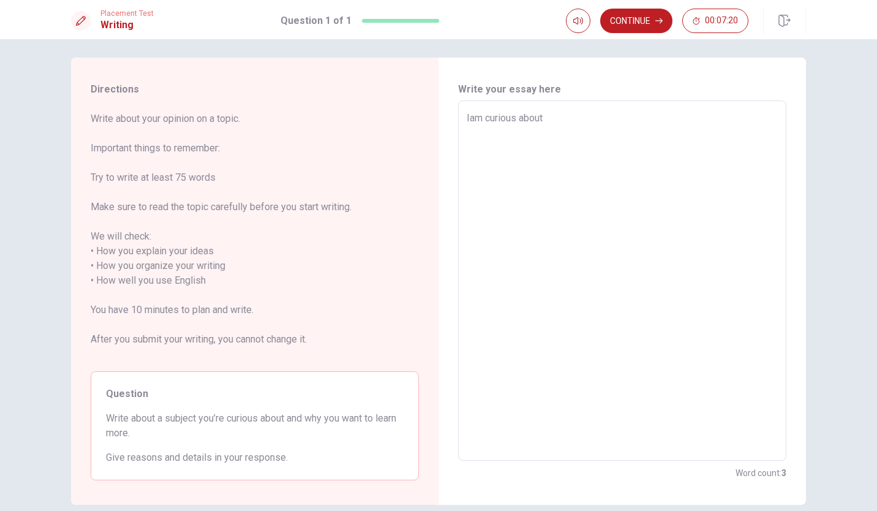
type textarea "Iam curious about r"
type textarea "x"
type textarea "Iam curious about ru"
type textarea "x"
type textarea "Iam curious about run"
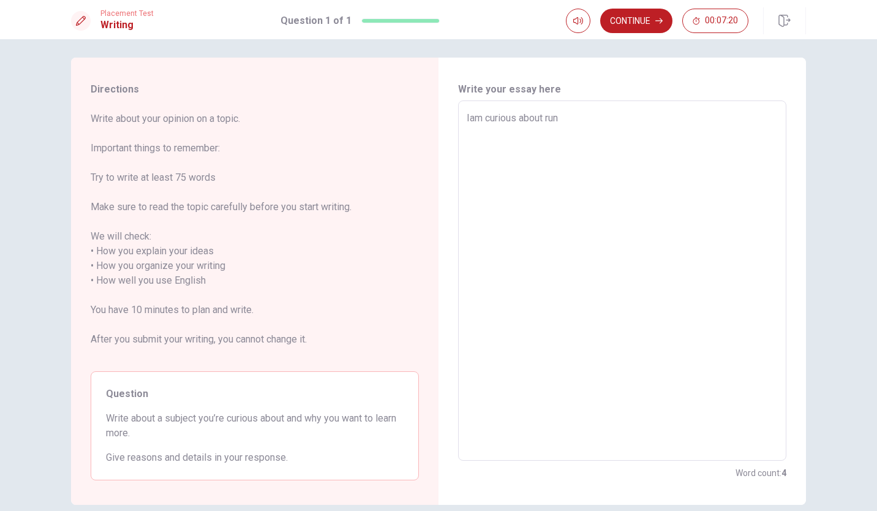
type textarea "x"
type textarea "Iam curious about runn"
type textarea "x"
type textarea "Iam curious about runni"
type textarea "x"
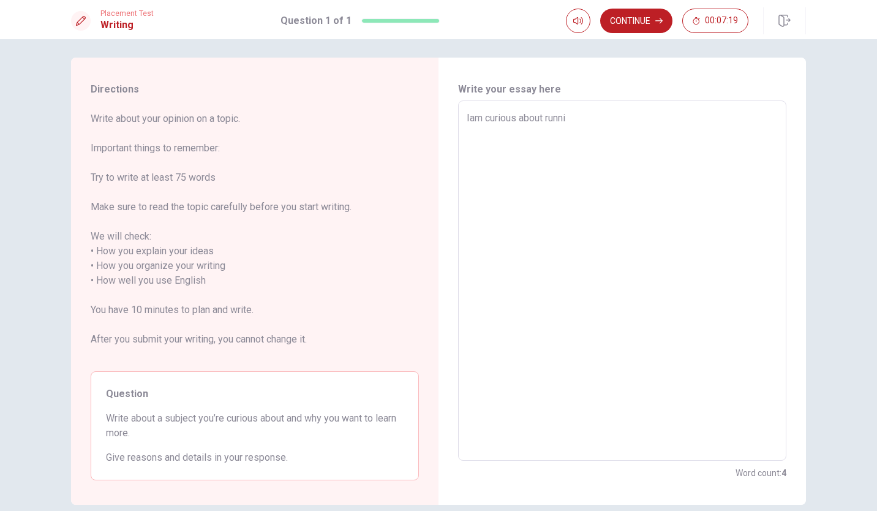
type textarea "Iam curious about runnin"
type textarea "x"
type textarea "Iam curious about running"
type textarea "x"
type textarea "Iam curious about runningb"
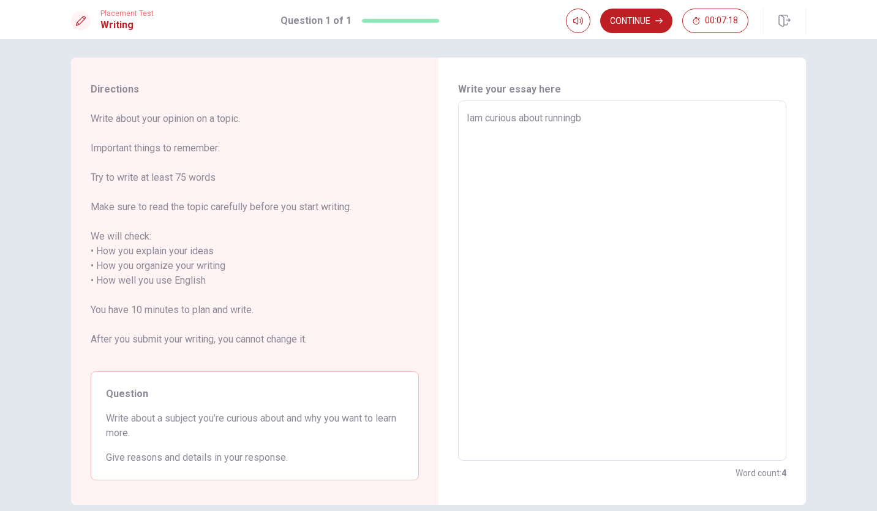
type textarea "x"
type textarea "Iam curious about runningbr"
type textarea "x"
type textarea "Iam curious about runningbre"
type textarea "x"
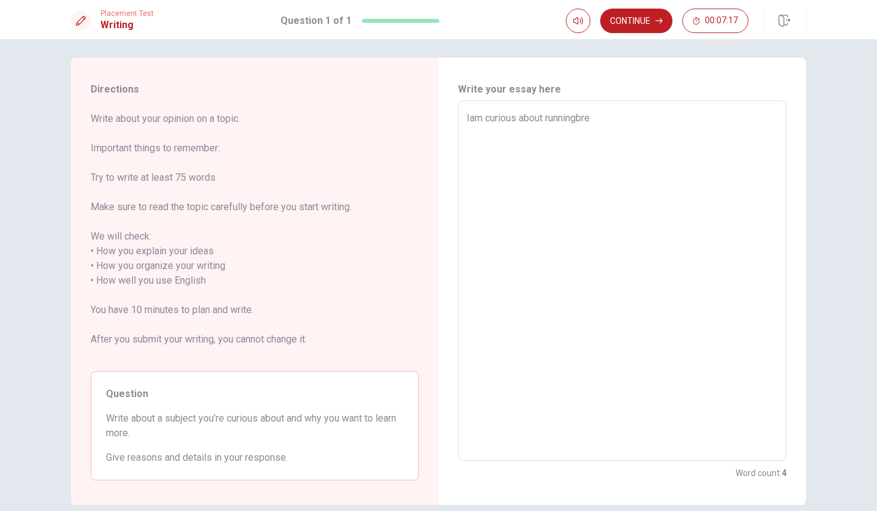
type textarea "Iam curious about runningbr"
type textarea "x"
type textarea "Iam curious about runningb"
type textarea "x"
type textarea "Iam curious about running"
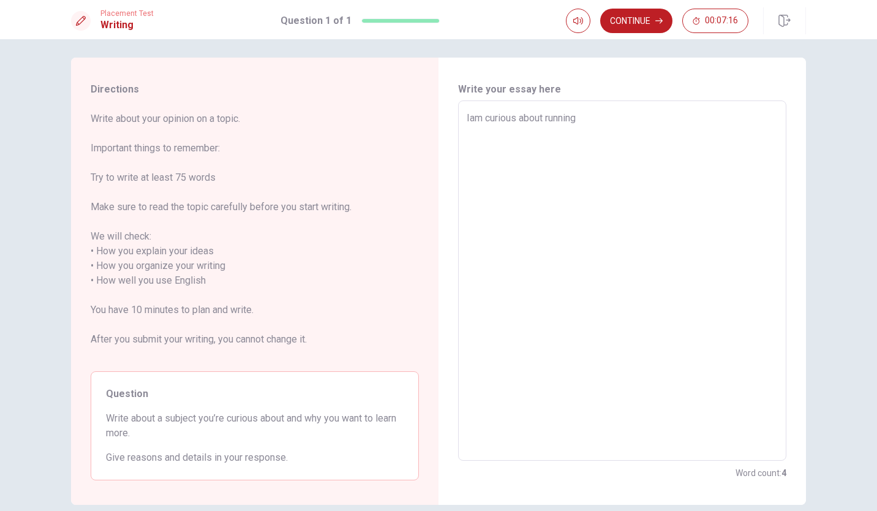
type textarea "x"
type textarea "Iam curious about running"
type textarea "x"
type textarea "Iam curious about running b"
type textarea "x"
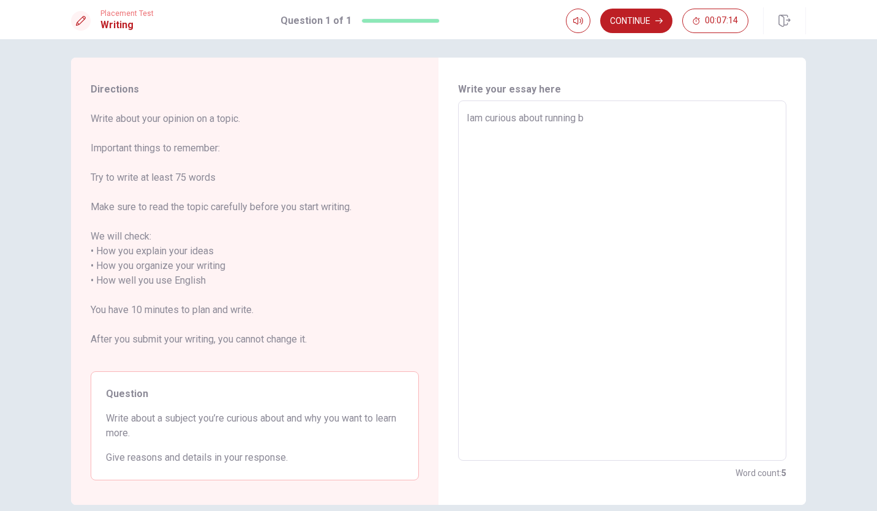
type textarea "Iam curious about running be"
type textarea "x"
type textarea "Iam curious about running bec"
type textarea "x"
type textarea "Iam curious about running beca"
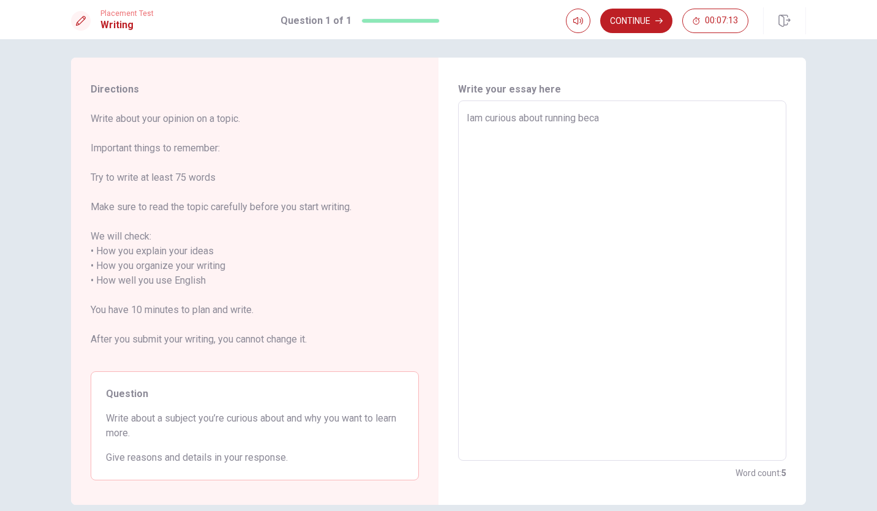
type textarea "x"
type textarea "Iam curious about running becau"
type textarea "x"
type textarea "Iam curious about running becaus"
type textarea "x"
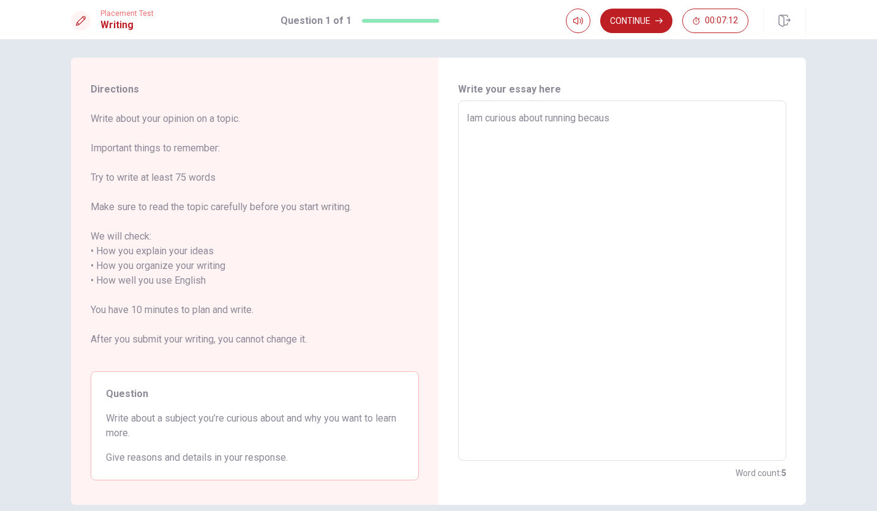
type textarea "Iam curious about running because"
type textarea "x"
type textarea "Iam curious about running because"
type textarea "x"
type textarea "Iam curious about running because i"
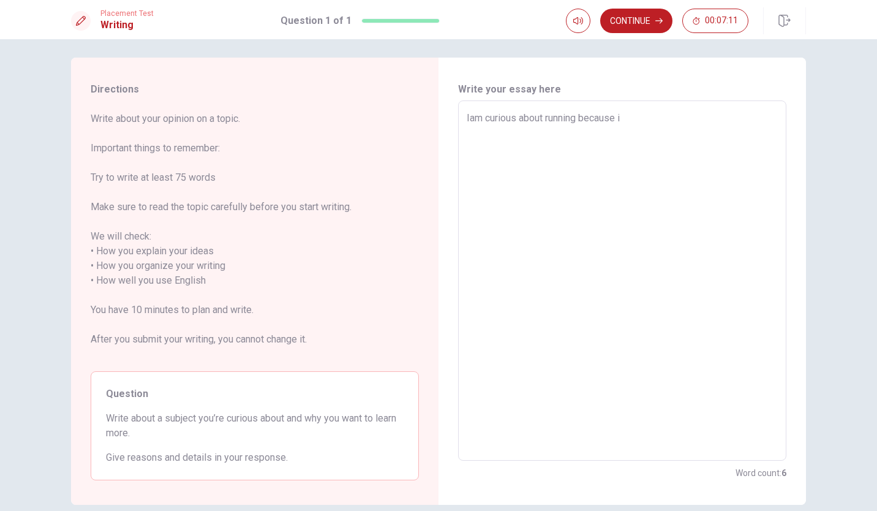
type textarea "x"
type textarea "Iam curious about running because"
type textarea "x"
type textarea "Iam curious about running because i"
type textarea "x"
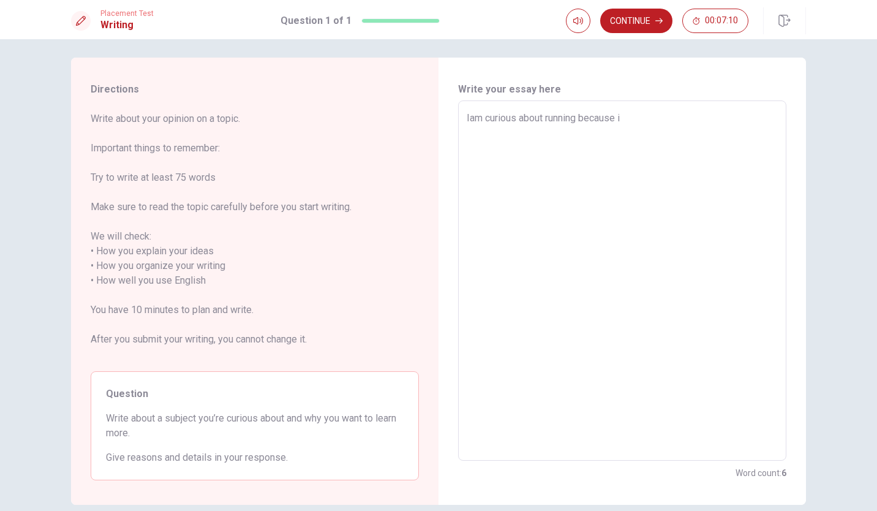
type textarea "Iam curious about running because it"
type textarea "x"
type textarea "Iam curious about running because it"
type textarea "x"
type textarea "Iam curious about running because it s"
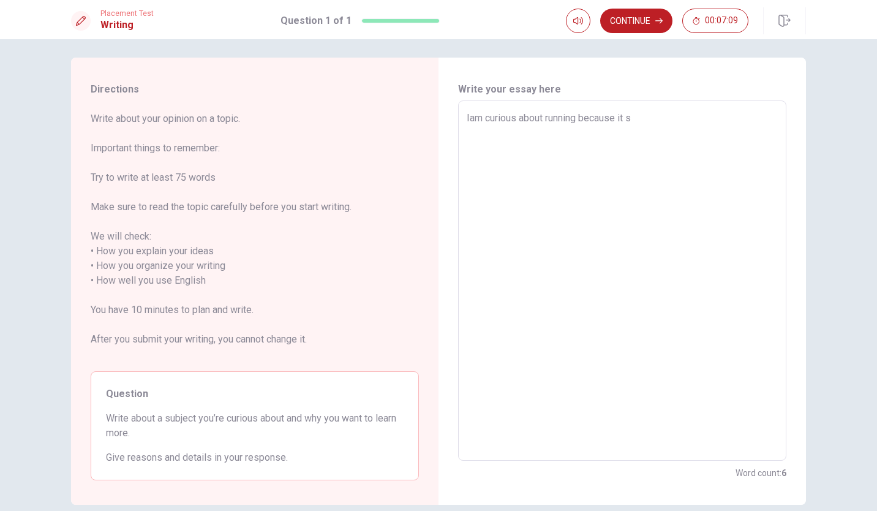
type textarea "x"
type textarea "Iam curious about running because it si"
type textarea "x"
type textarea "Iam curious about running because it sis"
type textarea "x"
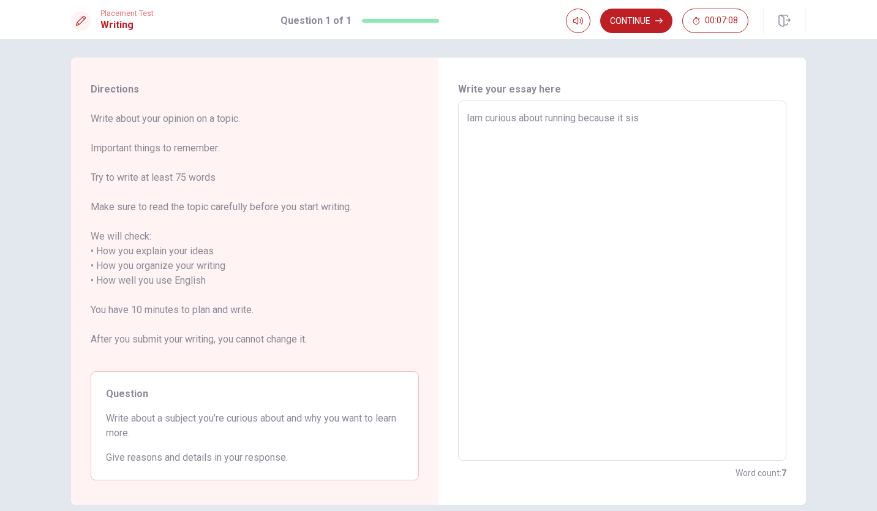
type textarea "Iam curious about running because it si"
type textarea "x"
type textarea "Iam curious about running because it s"
type textarea "x"
type textarea "Iam curious about running because it"
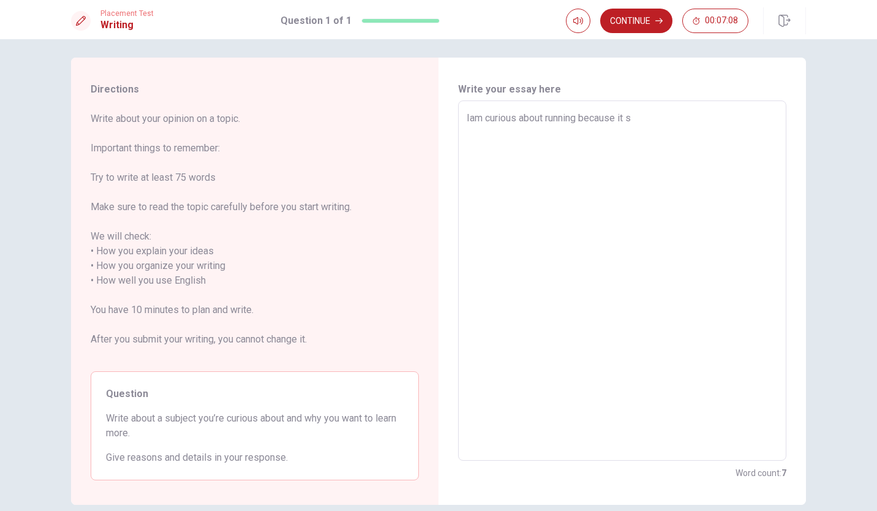
type textarea "x"
type textarea "Iam curious about running because it s"
type textarea "x"
type textarea "Iam curious about running because it si"
type textarea "x"
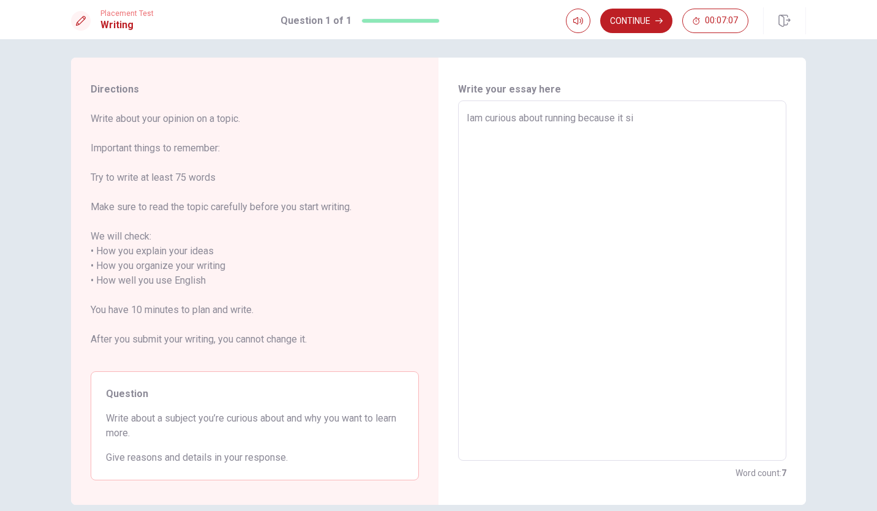
type textarea "Iam curious about running because it s"
type textarea "x"
type textarea "Iam curious about running because it"
type textarea "x"
type textarea "Iam curious about running because it i"
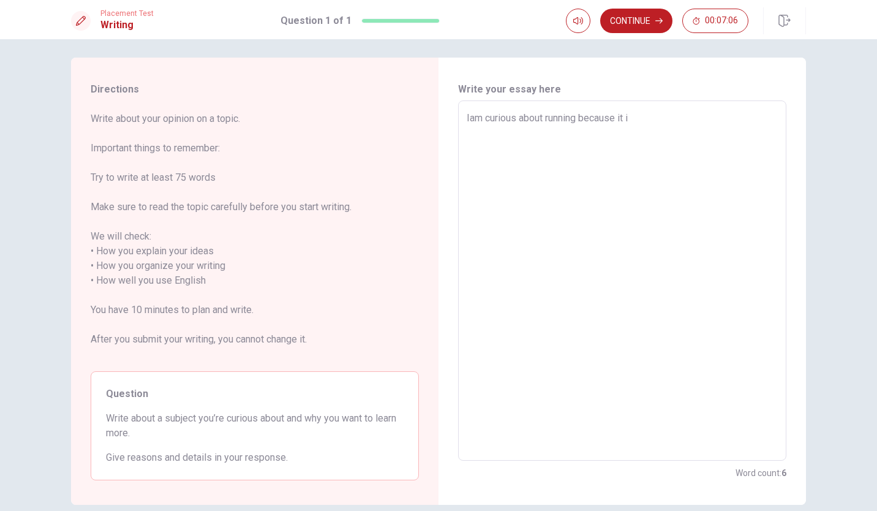
type textarea "x"
type textarea "Iam curious about running because it id"
type textarea "x"
type textarea "Iam curious about running because it i"
type textarea "x"
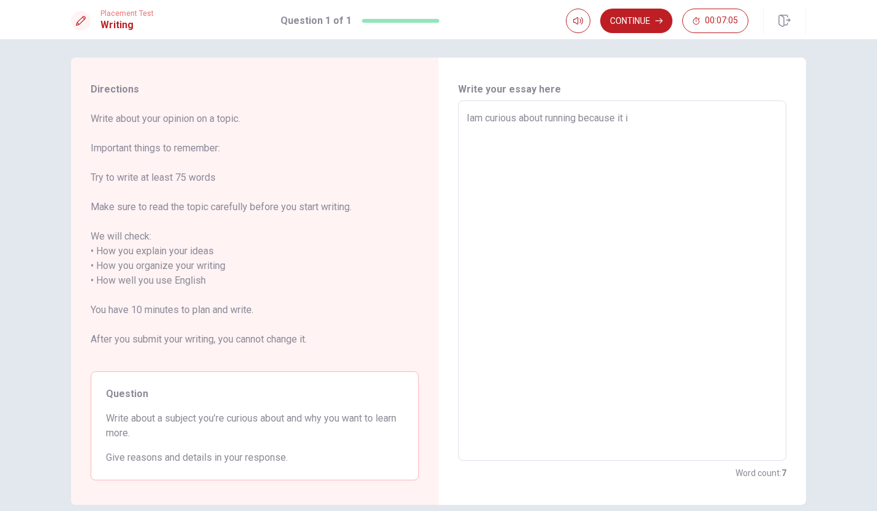
type textarea "Iam curious about running because it is"
type textarea "x"
type textarea "Iam curious about running because it is"
type textarea "x"
type textarea "Iam curious about running because it is a"
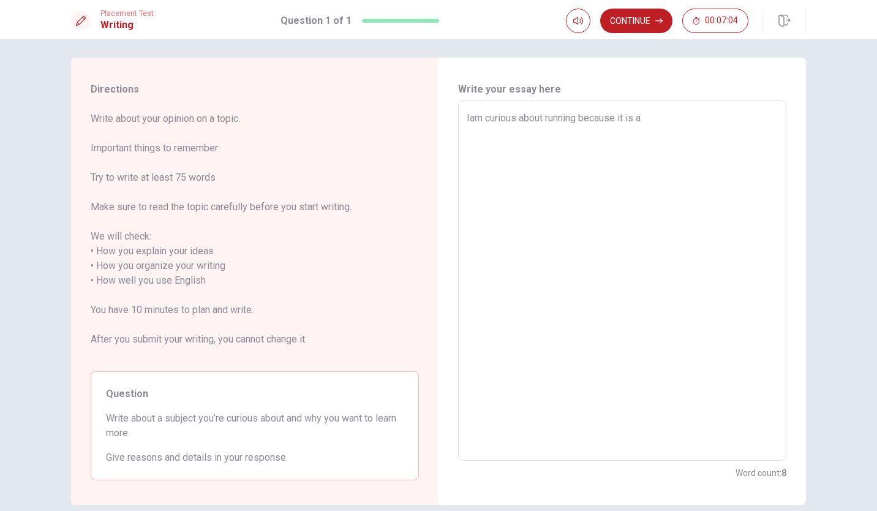
type textarea "x"
type textarea "Iam curious about running because it is a"
type textarea "x"
type textarea "Iam curious about running because it is a s"
type textarea "x"
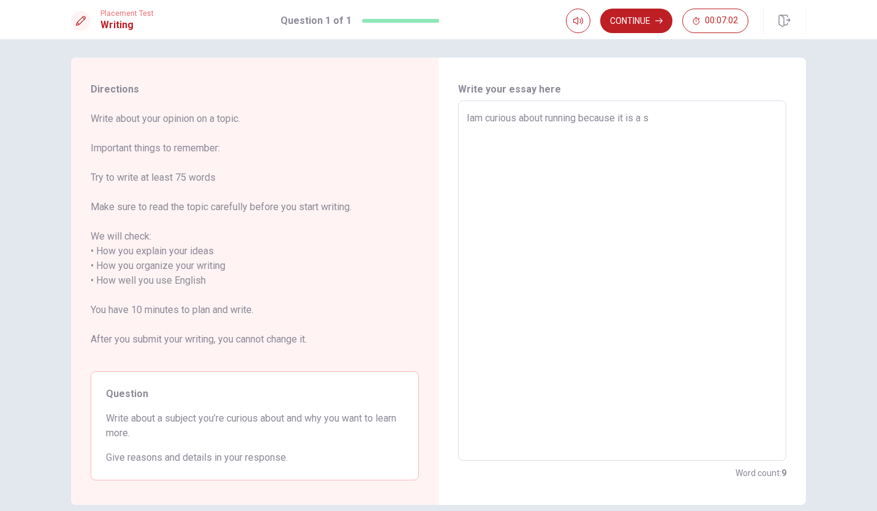
type textarea "Iam curious about running because it is a sp"
type textarea "x"
type textarea "Iam curious about running because it is a spm"
type textarea "x"
type textarea "Iam curious about running because it is a spmp"
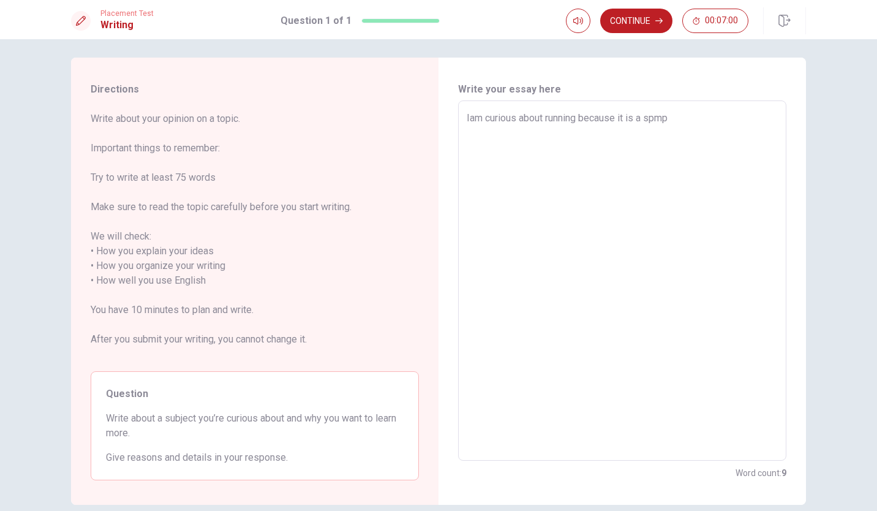
type textarea "x"
type textarea "Iam curious about running because it is a spm"
type textarea "x"
type textarea "Iam curious about running because it is a sp"
type textarea "x"
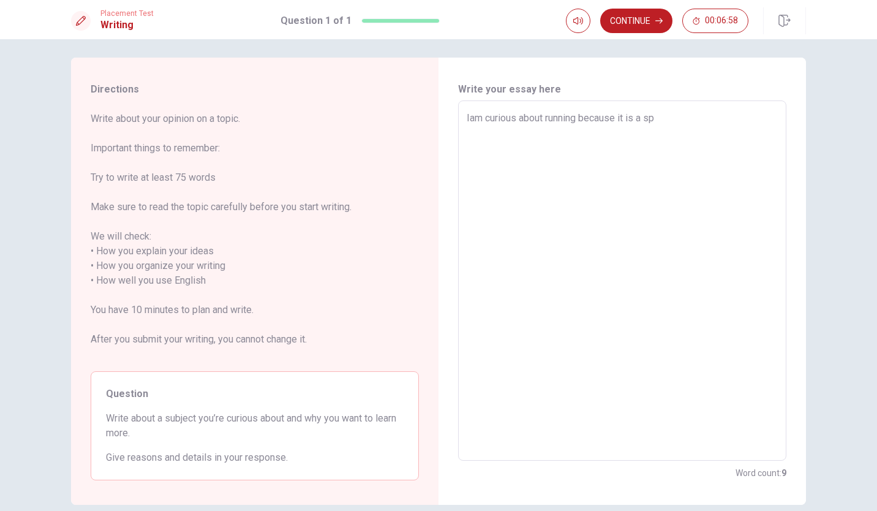
type textarea "Iam curious about running because it is a s"
type textarea "x"
type textarea "Iam curious about running because it is a si"
type textarea "x"
type textarea "Iam curious about running because it is a sip"
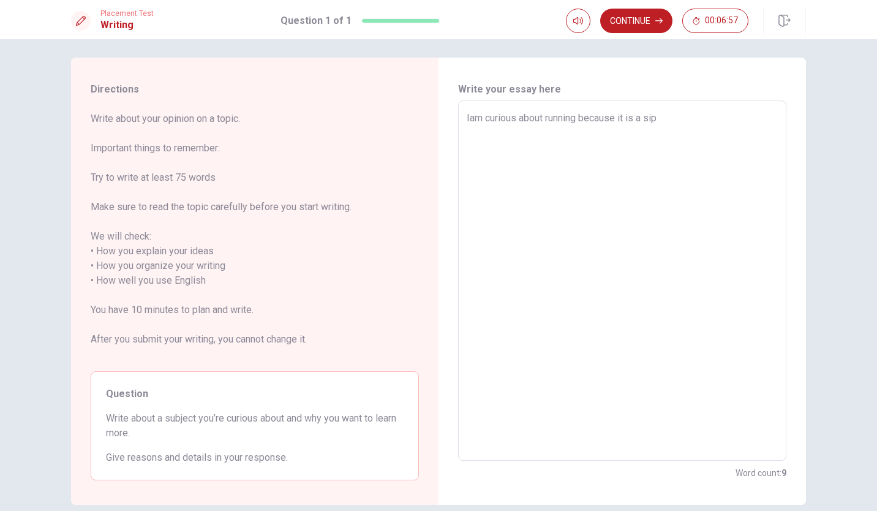
type textarea "x"
type textarea "Iam curious about running because it is a si"
type textarea "x"
type textarea "Iam curious about running because it is a sim"
type textarea "x"
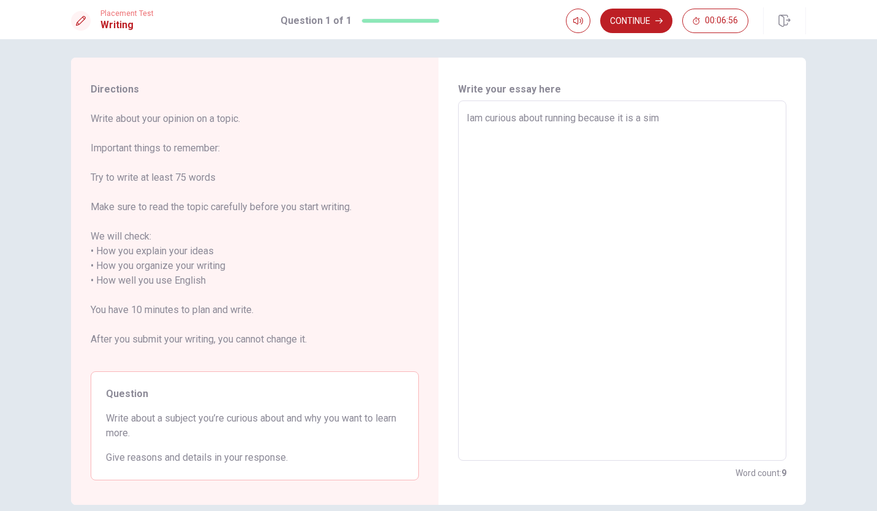
type textarea "Iam curious about running because it is a simp"
type textarea "x"
type textarea "Iam curious about running because it is a simp;"
type textarea "x"
type textarea "Iam curious about running because it is a simp;e"
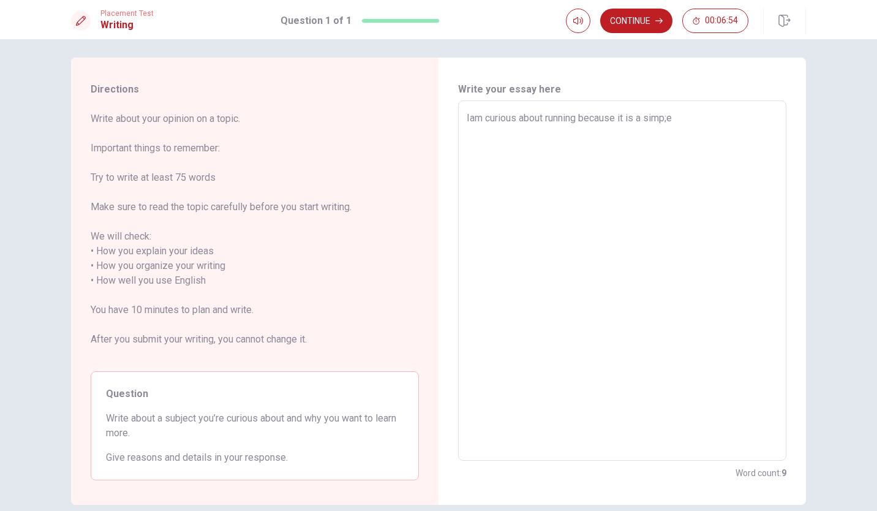
type textarea "x"
type textarea "Iam curious about running because it is a simp;"
type textarea "x"
type textarea "Iam curious about running because it is a simp"
type textarea "x"
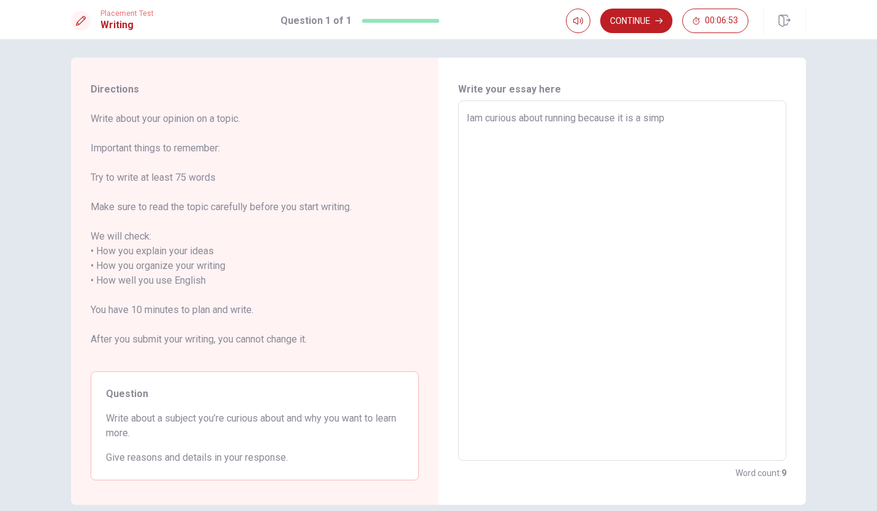
type textarea "Iam curious about running because it is a simpl"
type textarea "x"
type textarea "Iam curious about running because it is a simpll"
type textarea "x"
type textarea "Iam curious about running because it is a simpl"
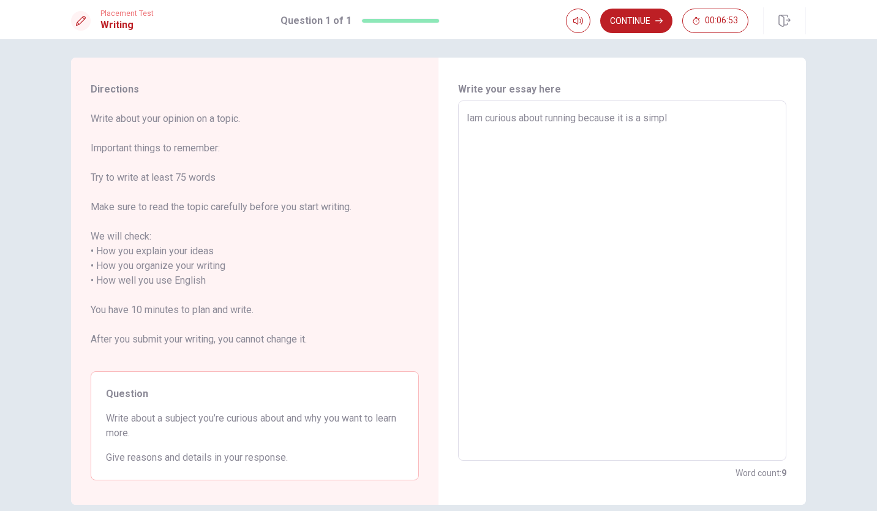
type textarea "x"
type textarea "Iam curious about running because it is a simple"
type textarea "x"
type textarea "Iam curious about running because it is a simple"
type textarea "x"
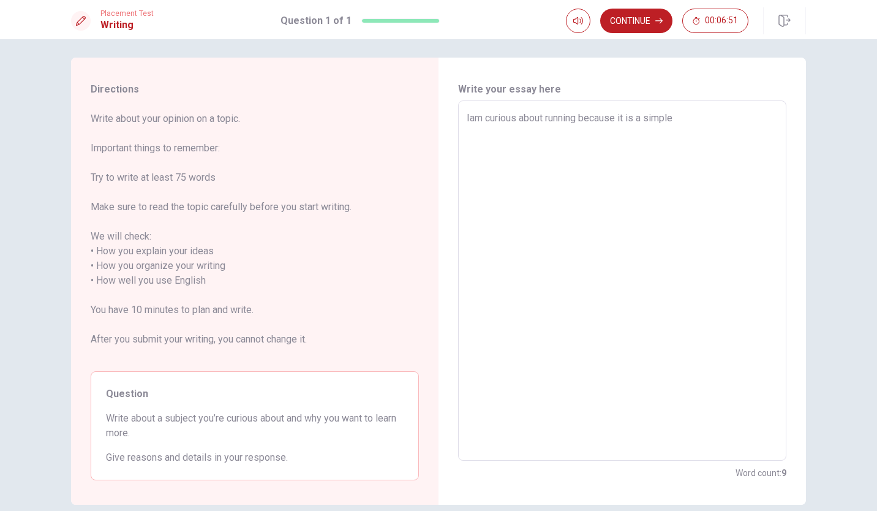
type textarea "Iam curious about running because it is a simple b"
type textarea "x"
type textarea "Iam curious about running because it is a simple bu"
type textarea "x"
type textarea "Iam curious about running because it is a simple but"
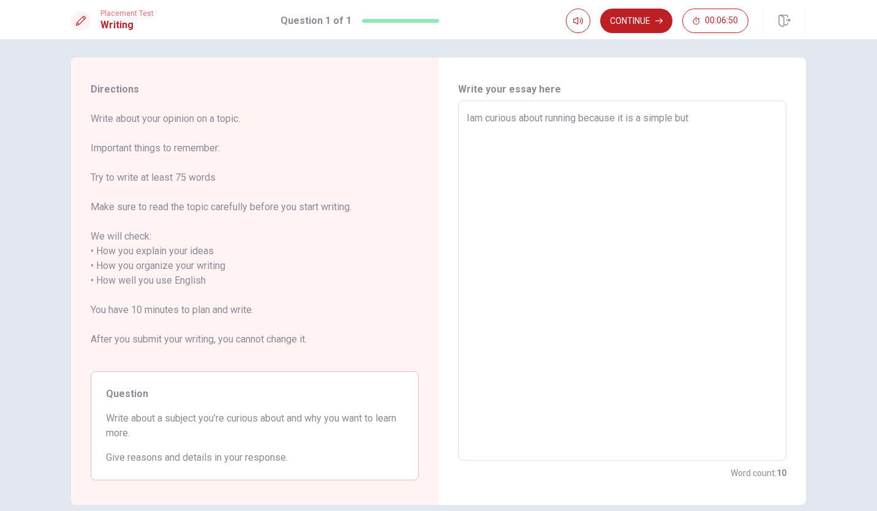
type textarea "x"
type textarea "Iam curious about running because it is a simple but"
type textarea "x"
type textarea "Iam curious about running because it is a simple but v"
type textarea "x"
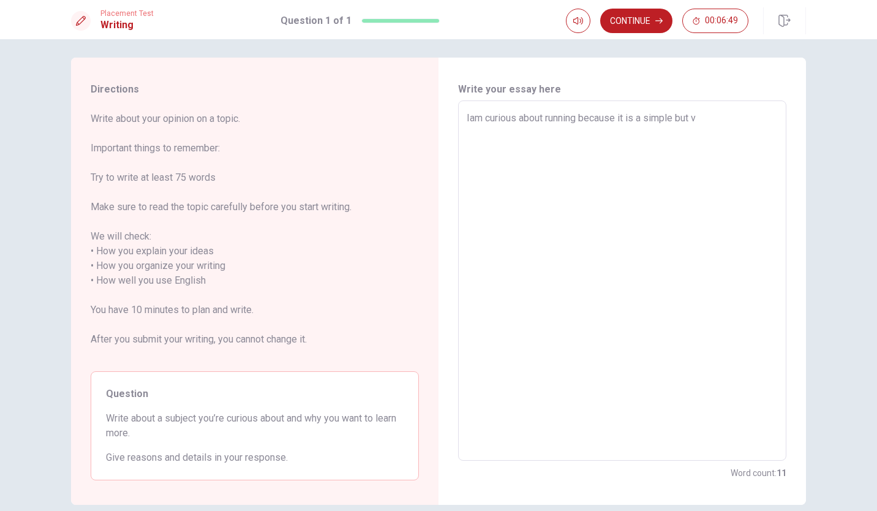
type textarea "Iam curious about running because it is a simple but vr"
type textarea "x"
type textarea "Iam curious about running because it is a simple but v"
type textarea "x"
type textarea "Iam curious about running because it is a simple but ve"
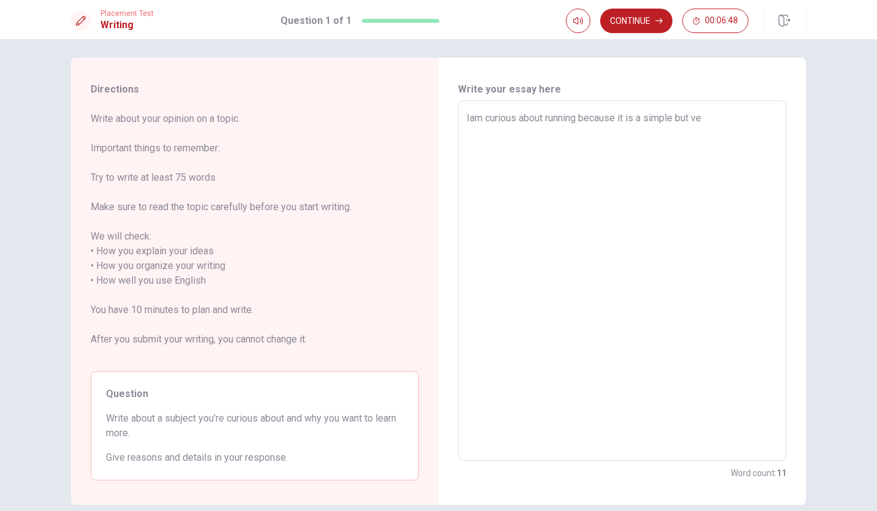
type textarea "x"
type textarea "Iam curious about running because it is a simple but ver"
type textarea "x"
type textarea "Iam curious about running because it is a simple but very"
type textarea "x"
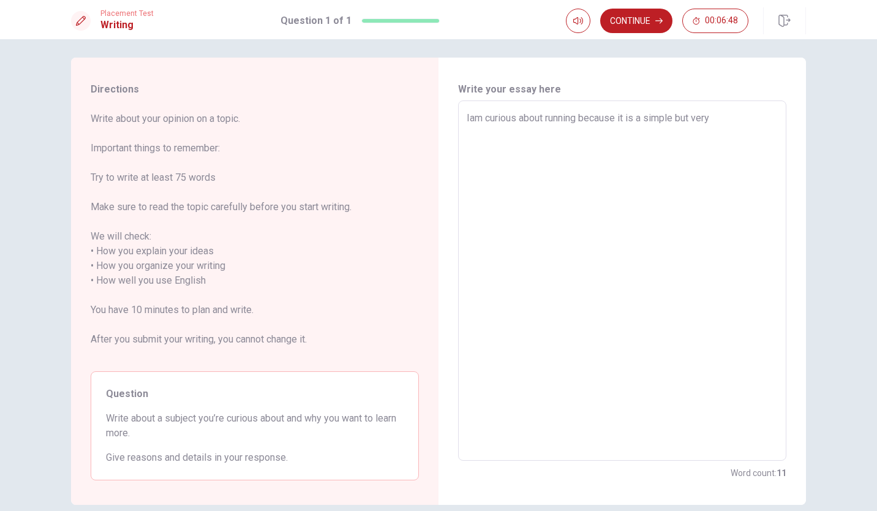
type textarea "Iam curious about running because it is a simple but very"
type textarea "x"
type textarea "Iam curious about running because it is a simple but very u"
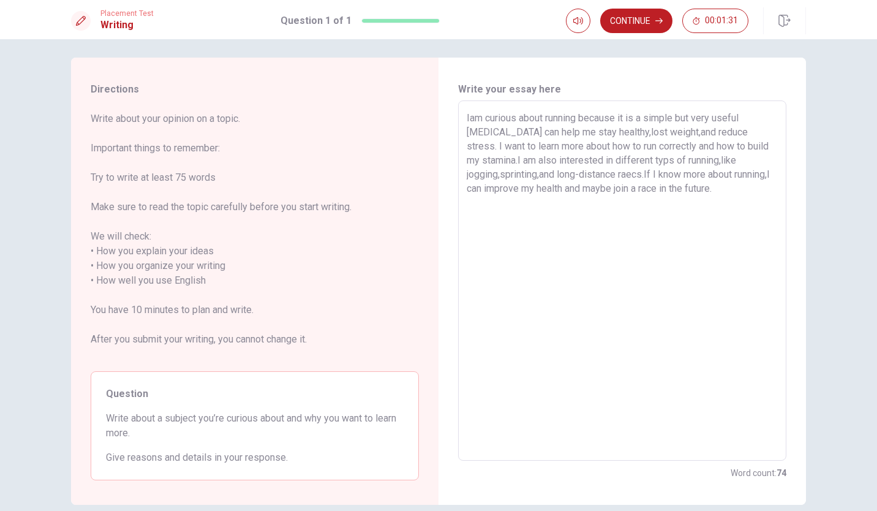
click at [468, 116] on textarea "Iam curious about running because it is a simple but very useful [MEDICAL_DATA]…" at bounding box center [622, 281] width 311 height 340
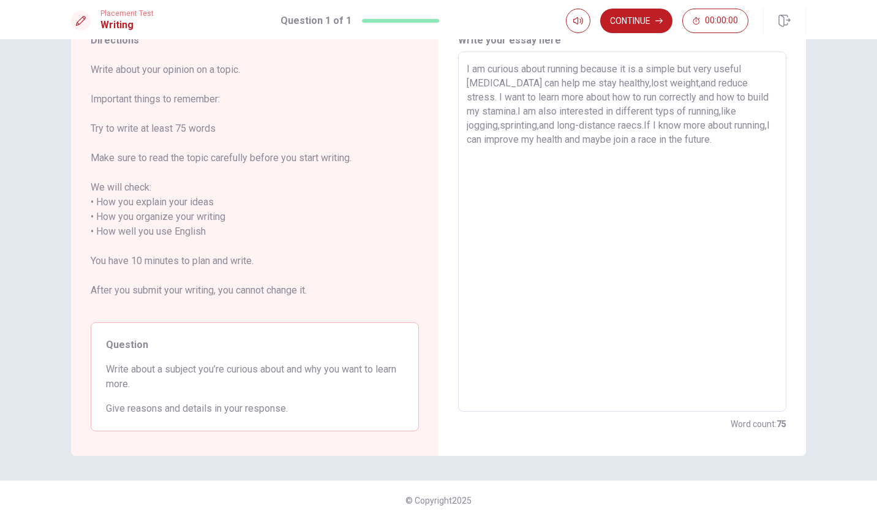
scroll to position [61, 0]
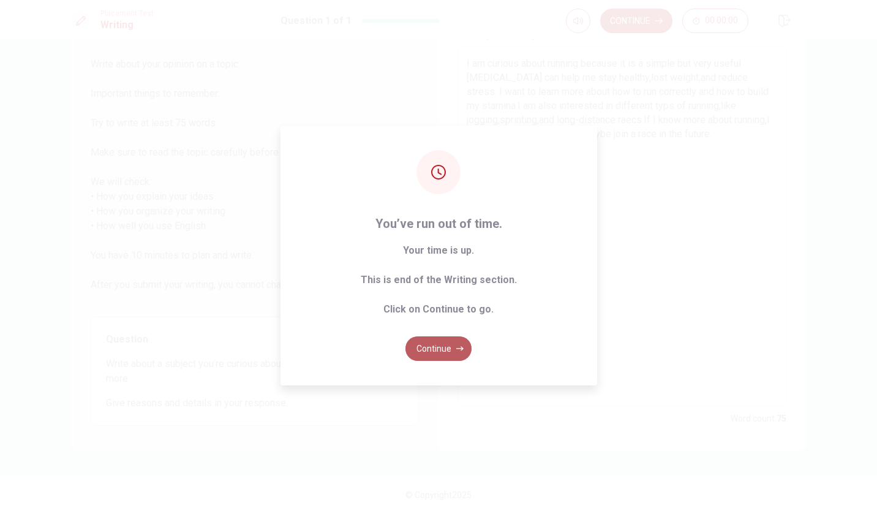
click at [445, 353] on button "Continue" at bounding box center [438, 348] width 66 height 24
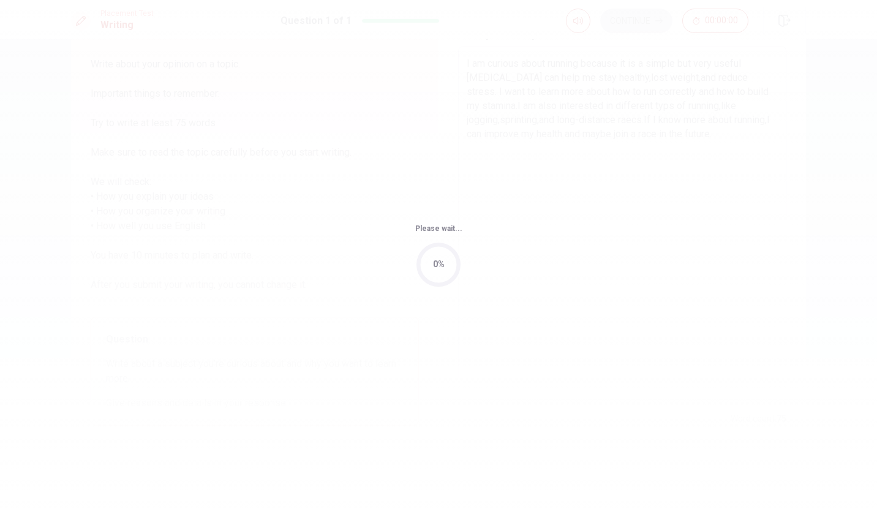
scroll to position [0, 0]
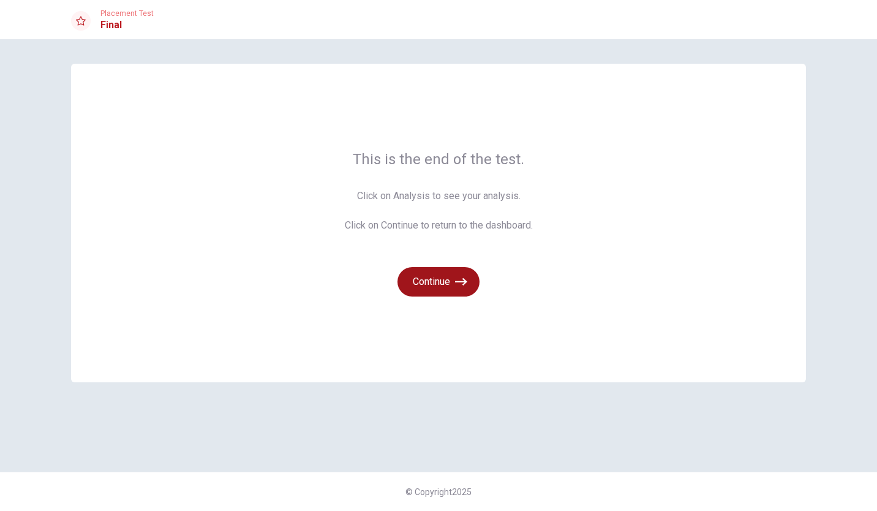
click at [445, 276] on button "Continue" at bounding box center [438, 281] width 82 height 29
